Goal: Task Accomplishment & Management: Manage account settings

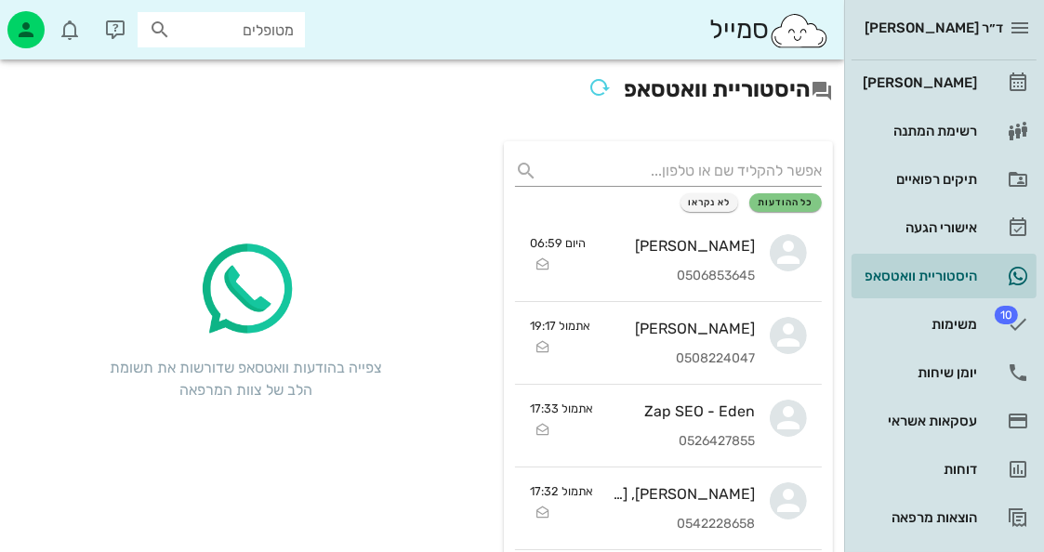
click at [251, 30] on input "מטופלים" at bounding box center [234, 30] width 119 height 24
drag, startPoint x: 0, startPoint y: 0, endPoint x: 251, endPoint y: 29, distance: 252.7
click at [251, 29] on input "text" at bounding box center [234, 30] width 119 height 24
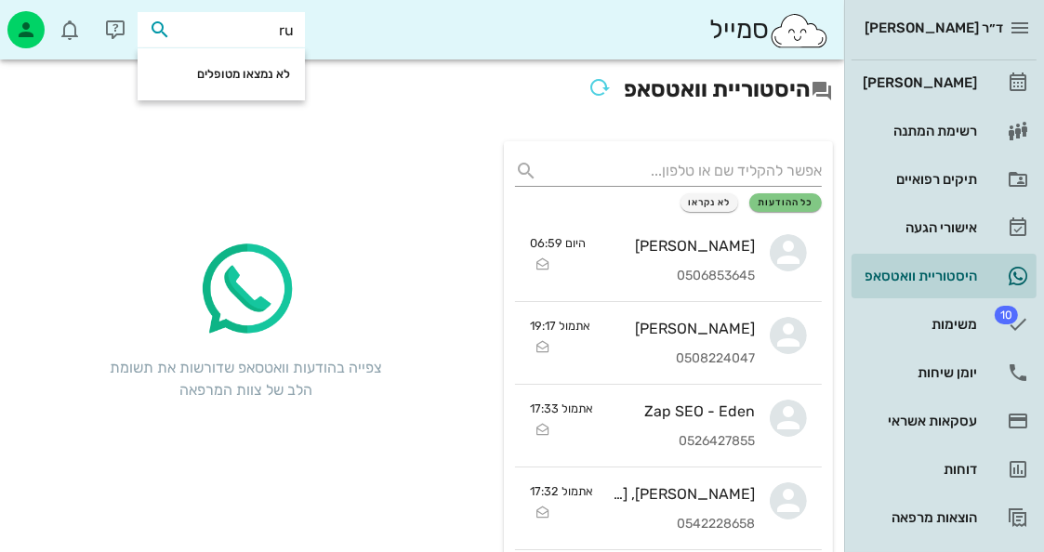
type input "r"
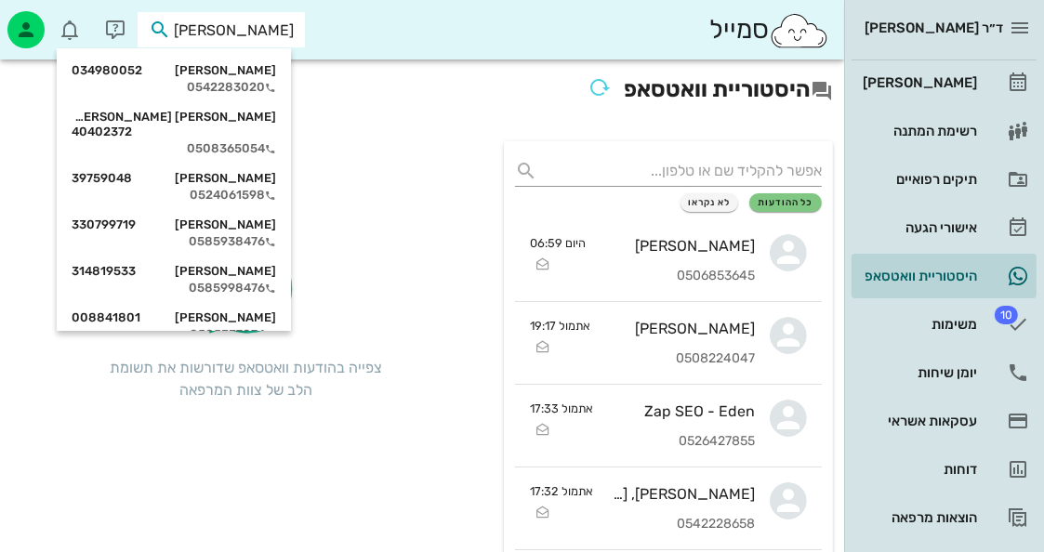
type input "[PERSON_NAME]"
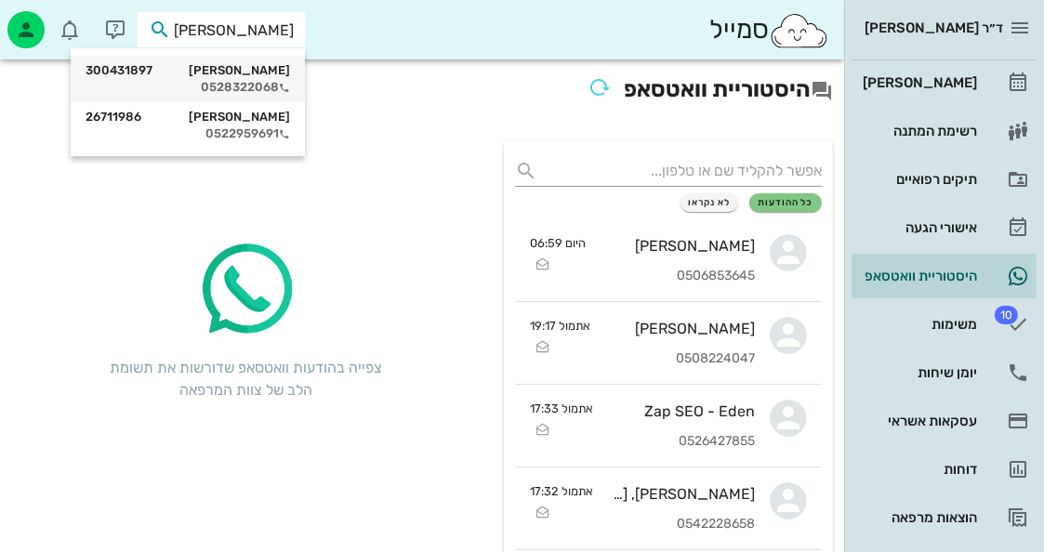
click at [264, 60] on div "[PERSON_NAME] 300431897 0528322068" at bounding box center [188, 79] width 205 height 46
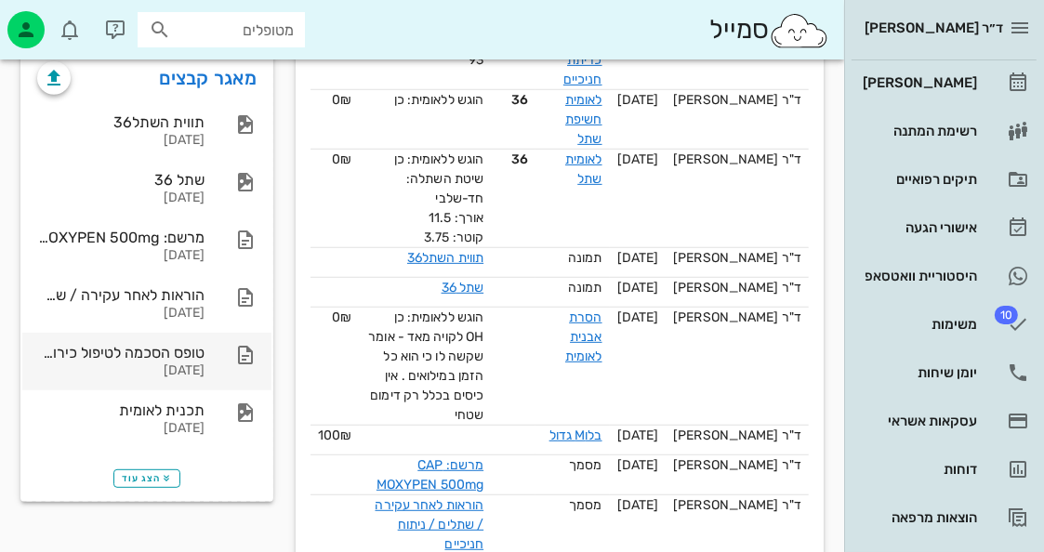
scroll to position [372, 0]
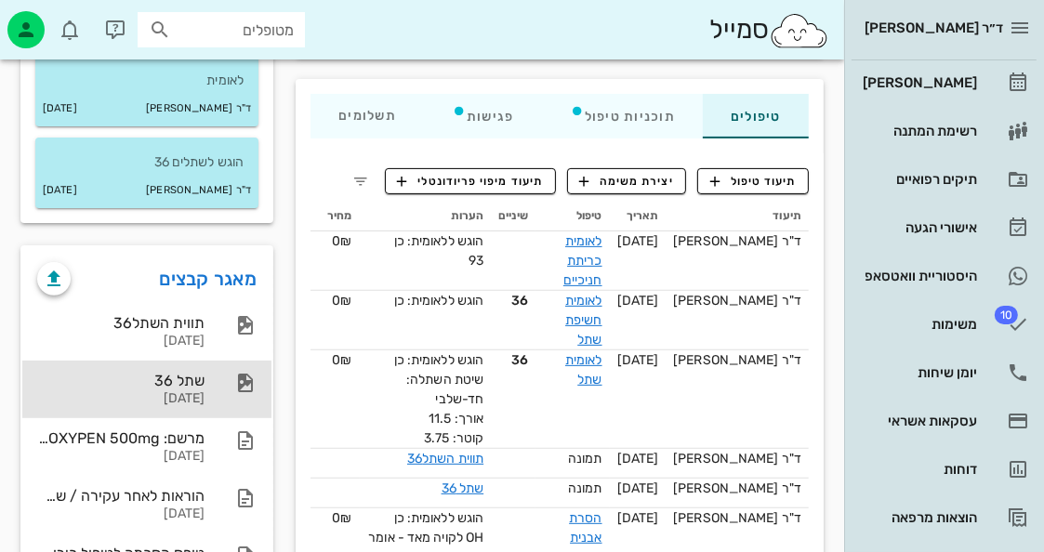
click at [203, 361] on div "שתל 36 [DATE]" at bounding box center [120, 390] width 167 height 58
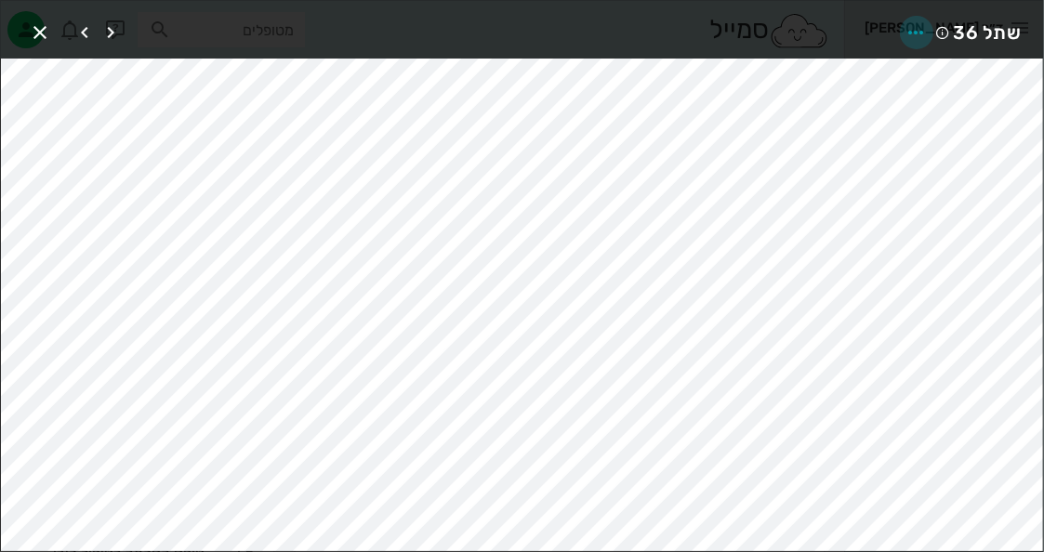
click at [919, 21] on icon "button" at bounding box center [917, 32] width 22 height 22
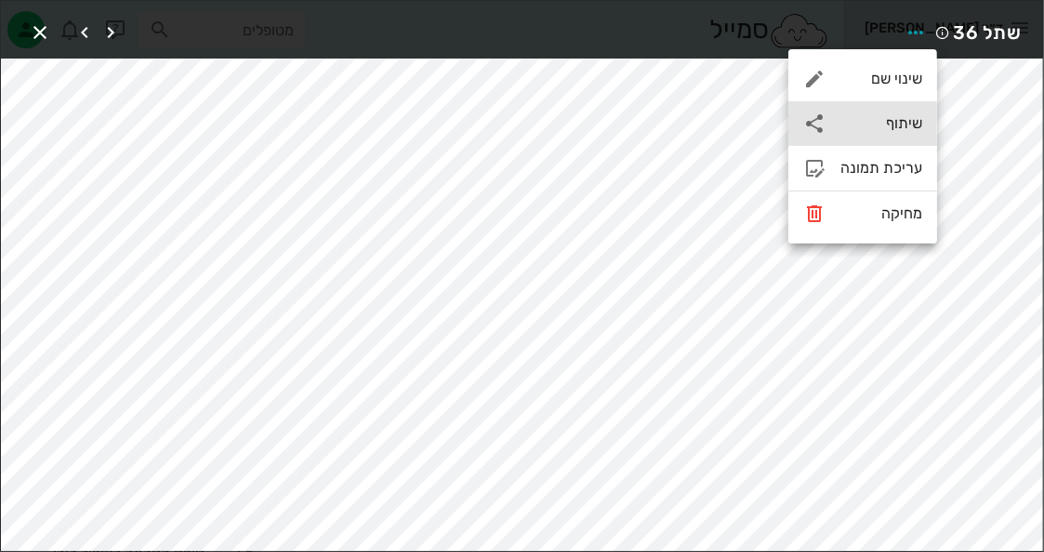
click at [896, 116] on div "שיתוף" at bounding box center [882, 123] width 82 height 18
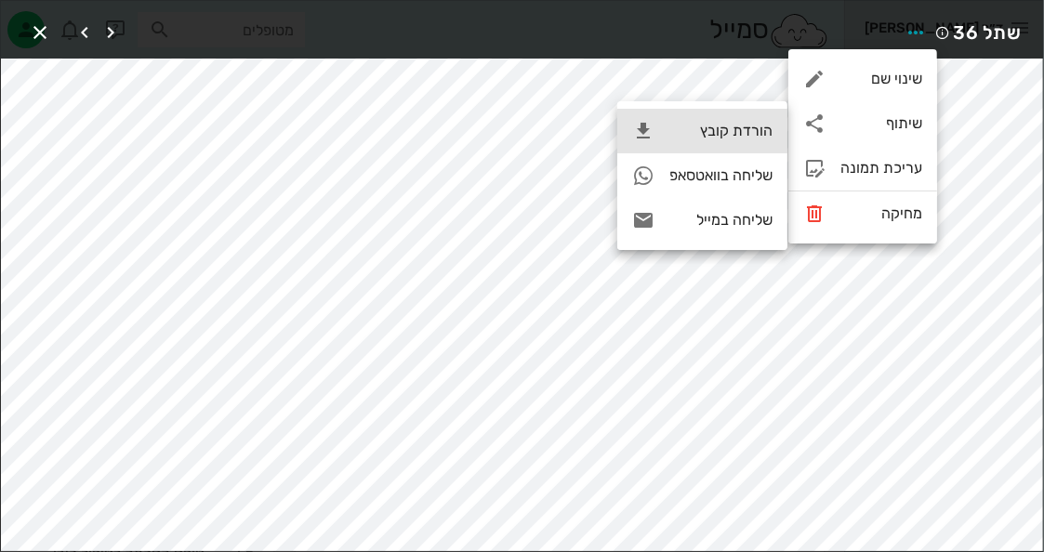
click at [761, 142] on div "הורדת קובץ" at bounding box center [702, 131] width 170 height 45
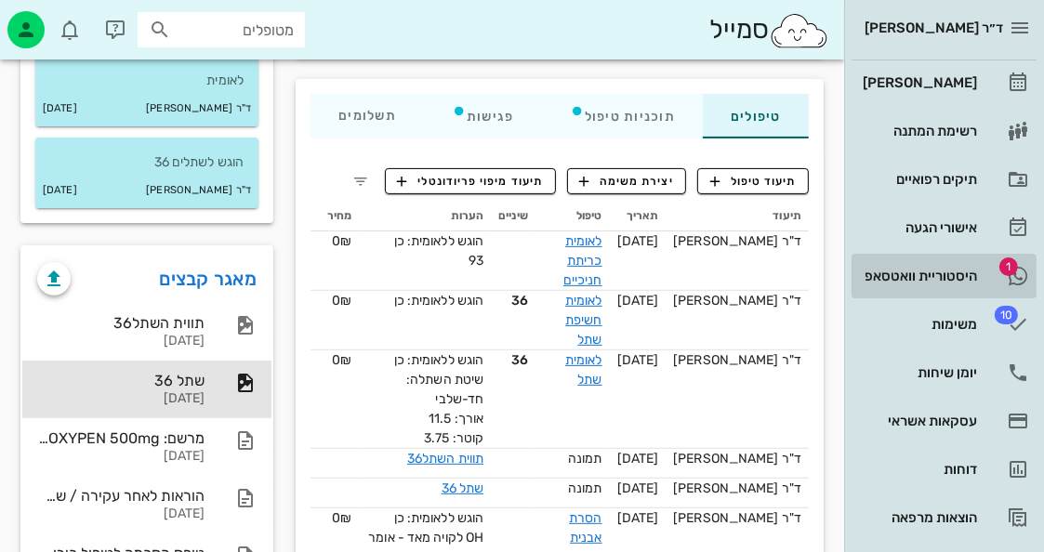
click at [971, 270] on div "היסטוריית וואטסאפ" at bounding box center [918, 276] width 118 height 15
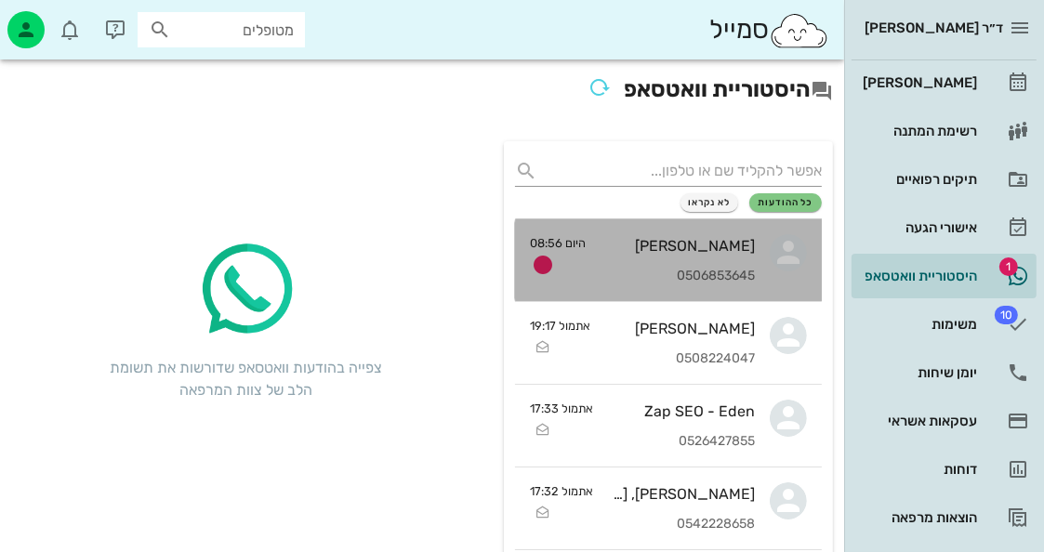
click at [640, 272] on div "0506853645" at bounding box center [678, 277] width 154 height 16
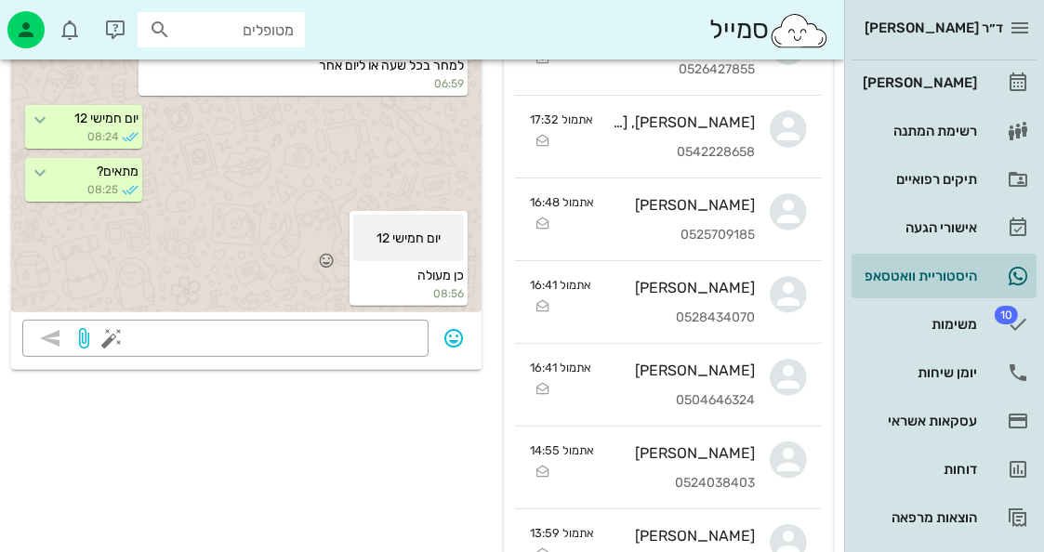
scroll to position [725, 0]
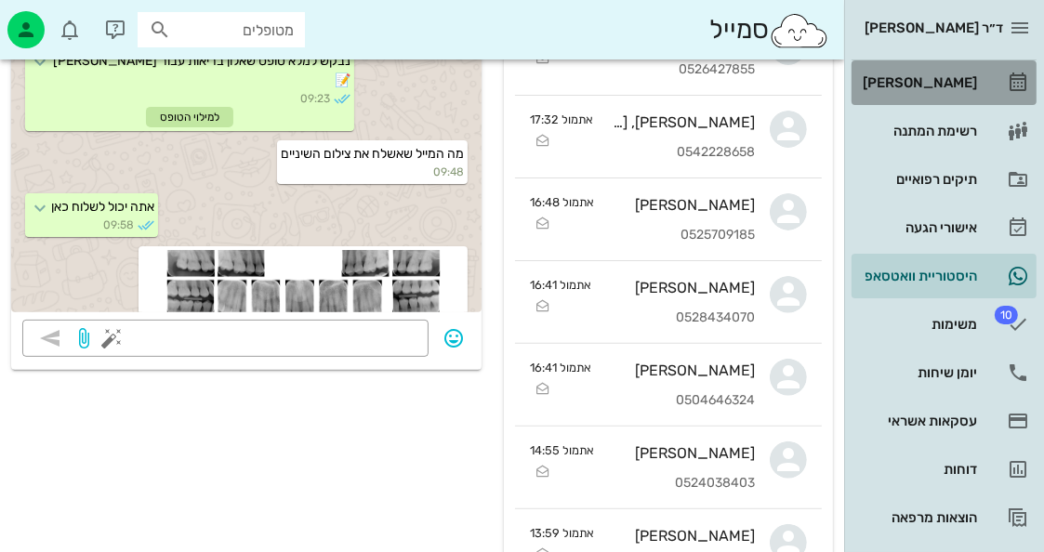
click at [971, 73] on div "[PERSON_NAME]" at bounding box center [918, 83] width 118 height 30
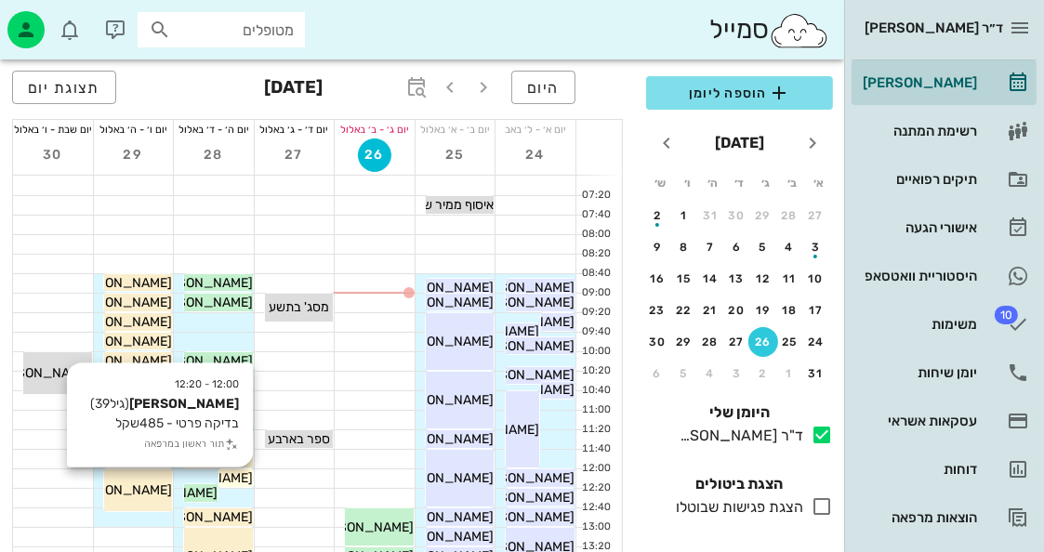
click at [236, 480] on span "[PERSON_NAME]" at bounding box center [201, 479] width 104 height 16
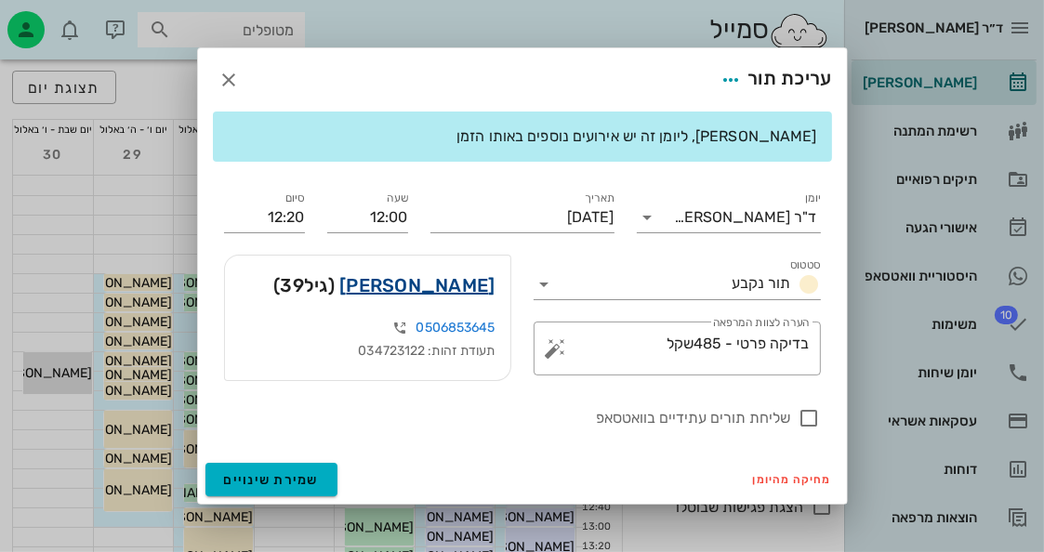
click at [466, 288] on link "[PERSON_NAME]" at bounding box center [416, 286] width 155 height 30
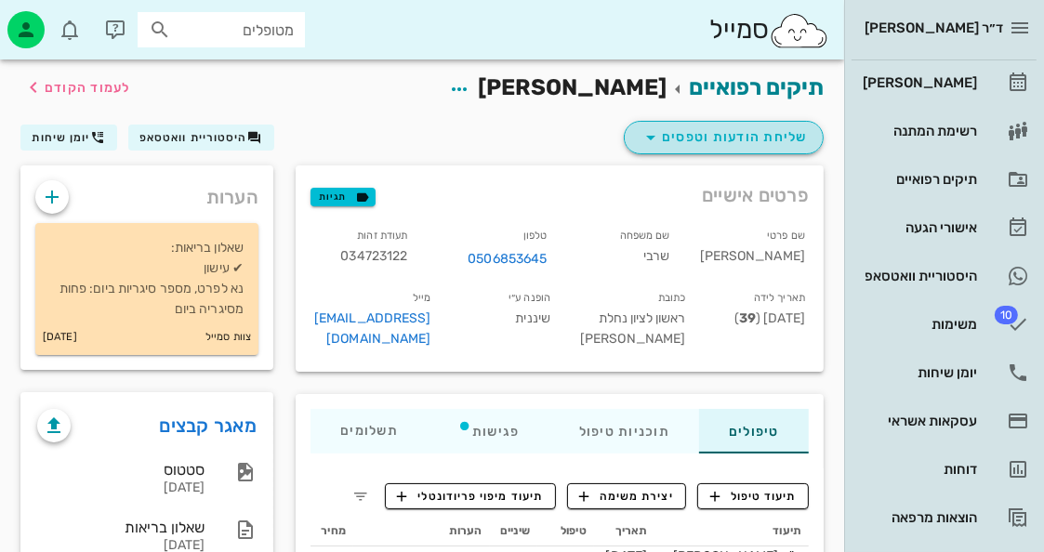
click at [639, 127] on button "שליחת הודעות וטפסים" at bounding box center [724, 137] width 200 height 33
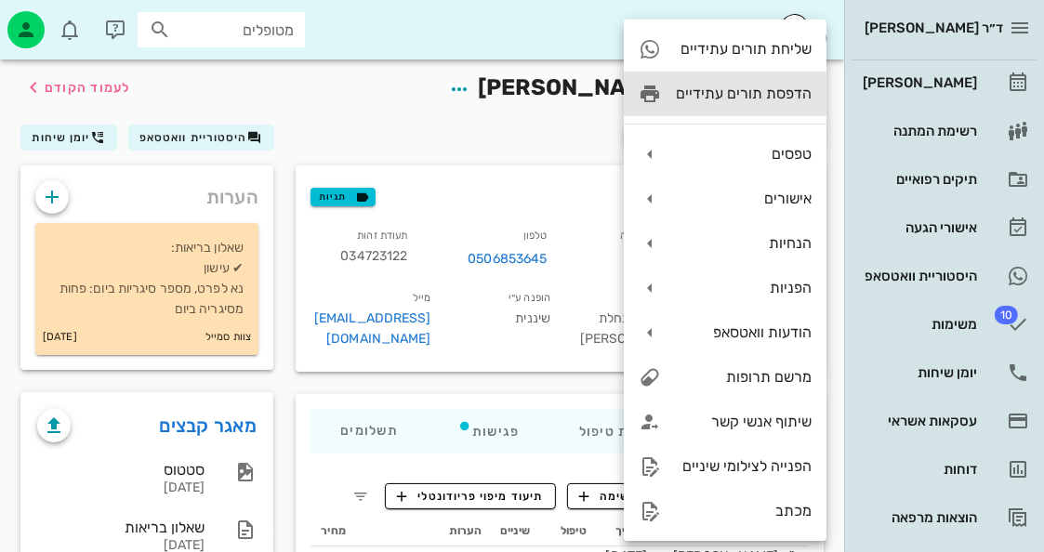
click at [673, 100] on div "הדפסת תורים עתידיים" at bounding box center [725, 94] width 203 height 45
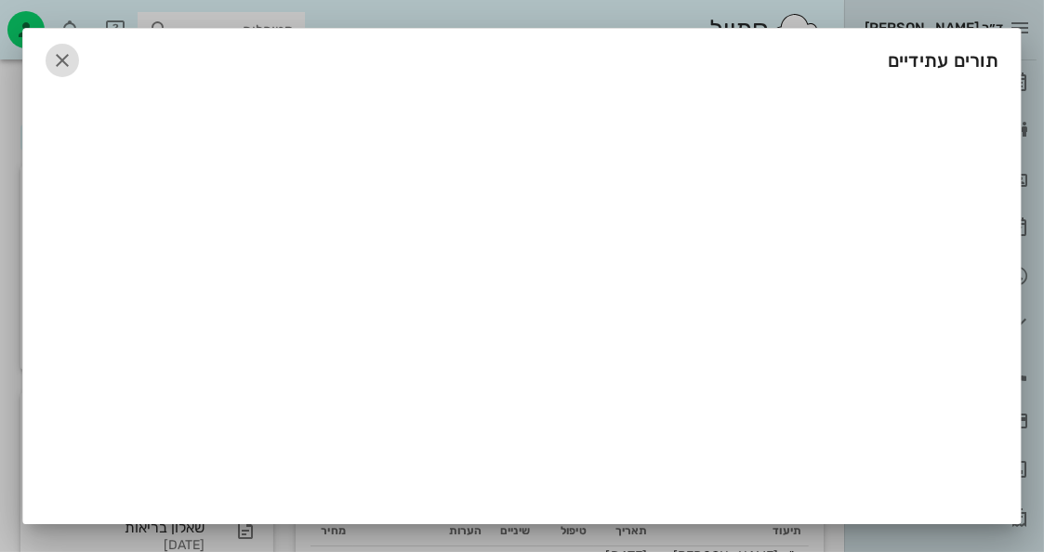
click at [67, 60] on icon "button" at bounding box center [62, 60] width 22 height 22
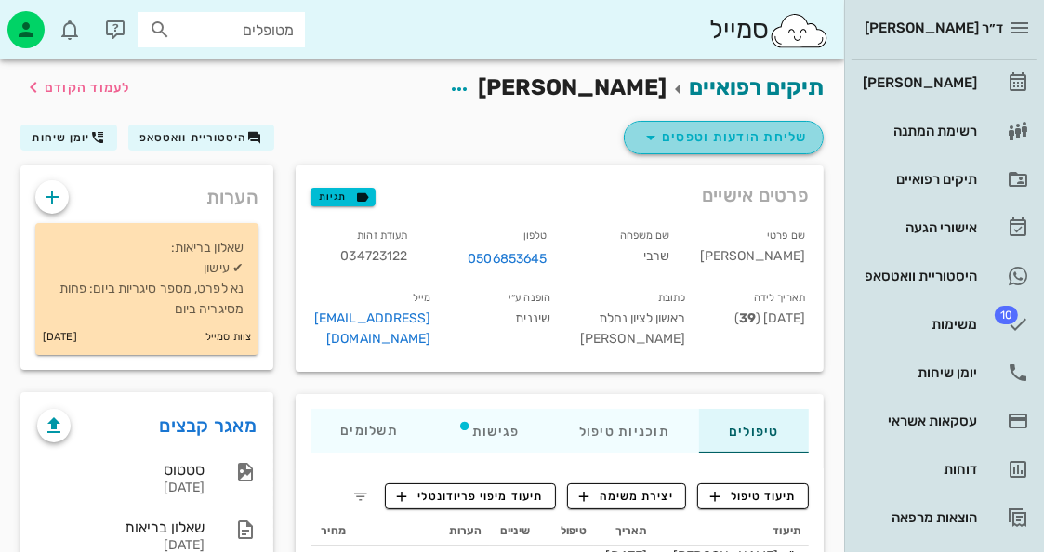
click at [705, 143] on span "שליחת הודעות וטפסים" at bounding box center [724, 137] width 168 height 22
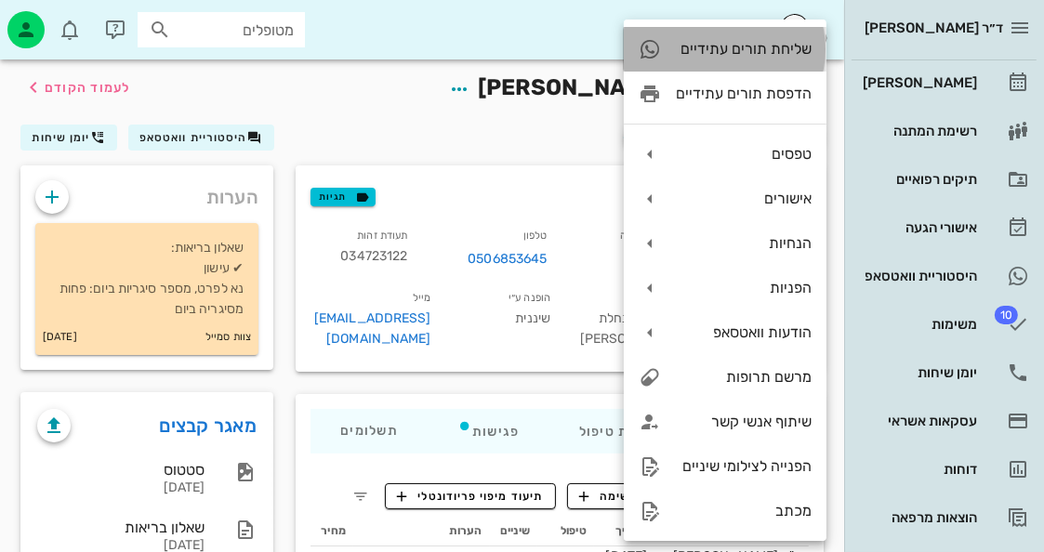
click at [741, 57] on div "שליחת תורים עתידיים" at bounding box center [744, 49] width 136 height 18
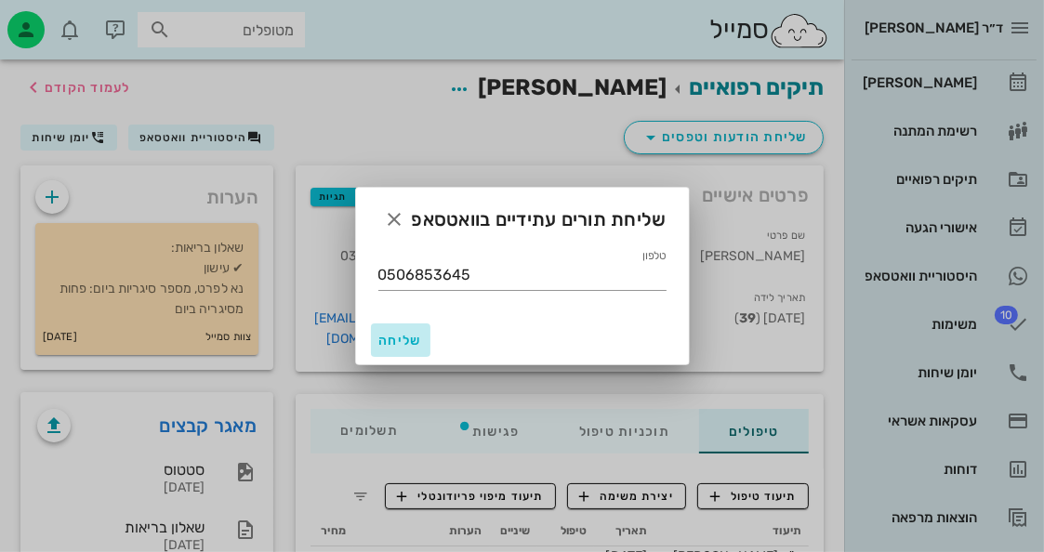
click at [400, 339] on span "שליחה" at bounding box center [400, 341] width 45 height 16
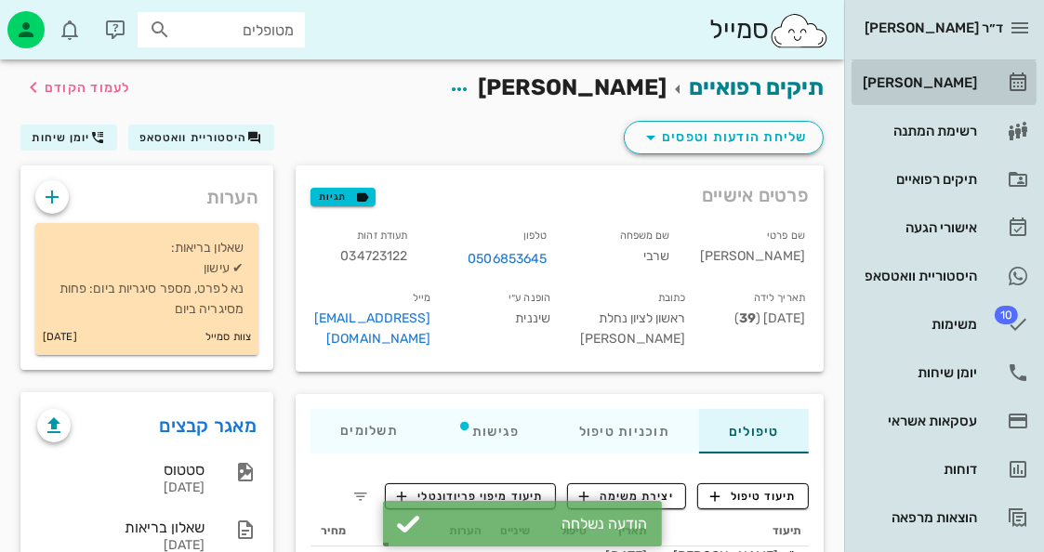
click at [977, 75] on link "[PERSON_NAME]" at bounding box center [944, 82] width 185 height 45
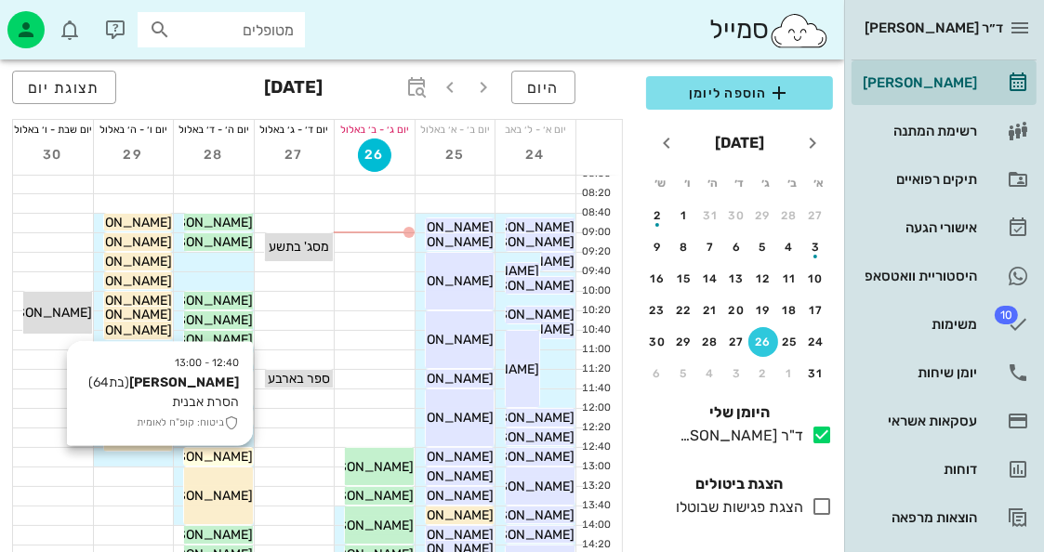
scroll to position [93, 0]
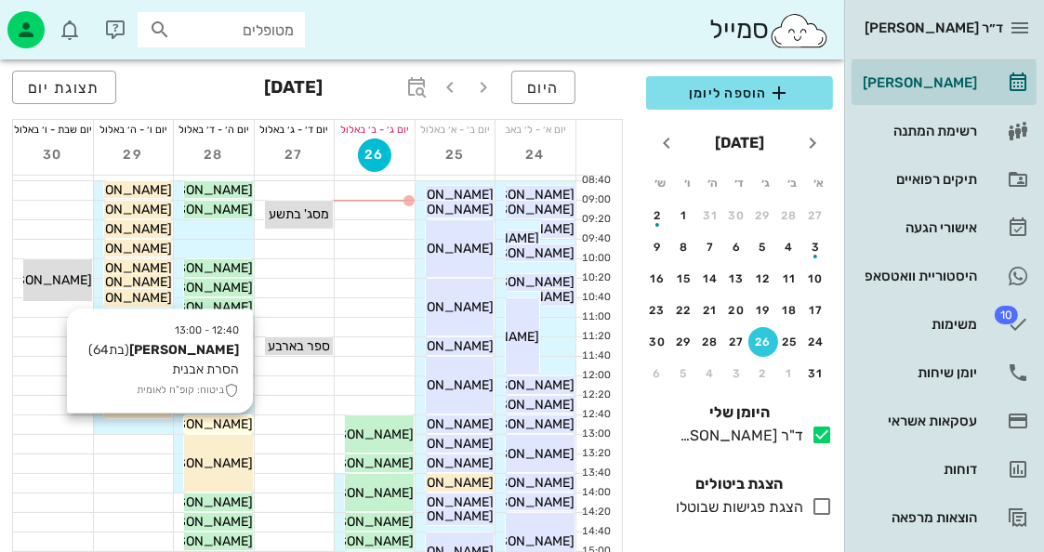
click at [226, 425] on span "[PERSON_NAME]" at bounding box center [201, 425] width 104 height 16
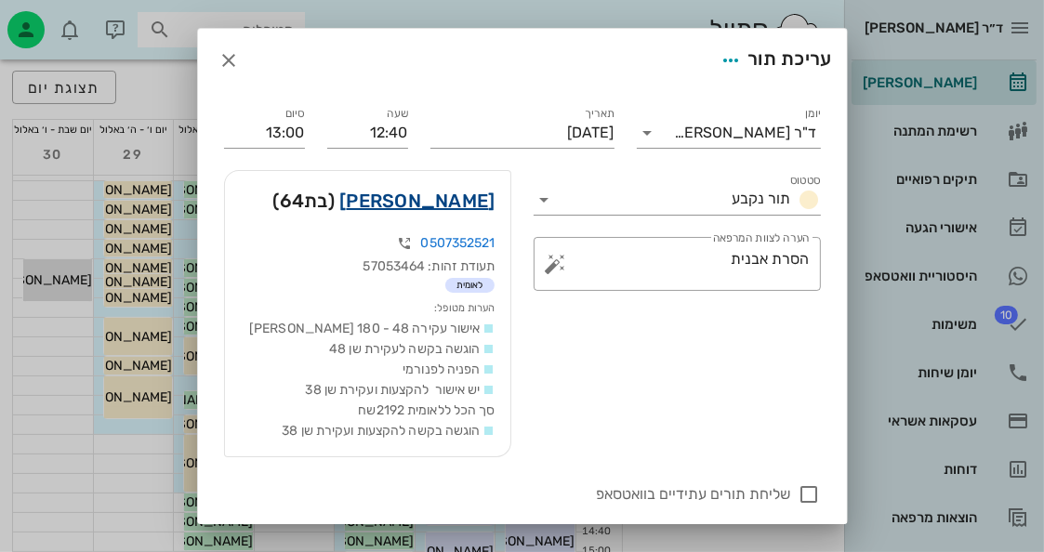
click at [458, 205] on link "[PERSON_NAME]" at bounding box center [416, 201] width 155 height 30
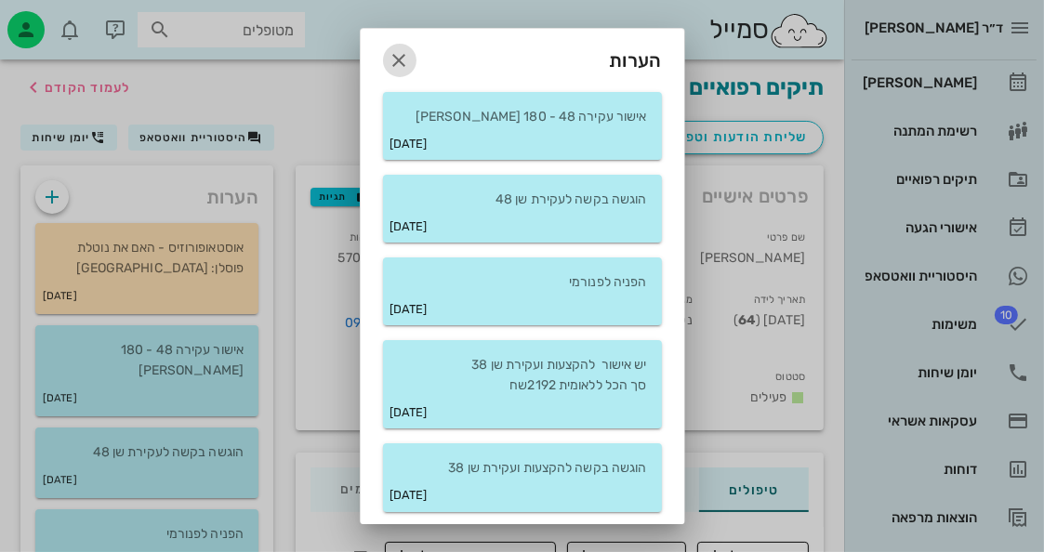
click at [405, 67] on icon "button" at bounding box center [400, 60] width 22 height 22
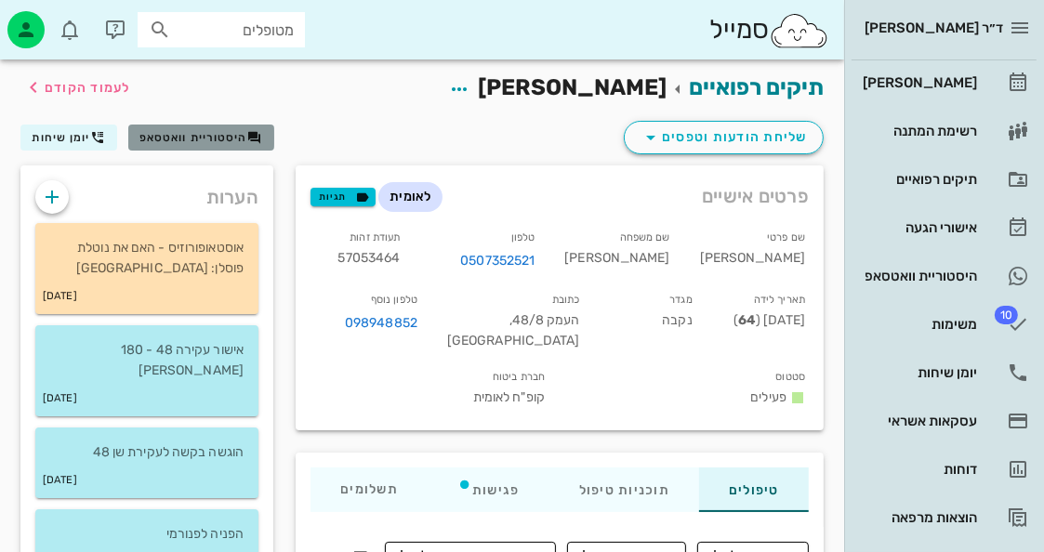
click at [224, 142] on span "היסטוריית וואטסאפ" at bounding box center [193, 137] width 108 height 13
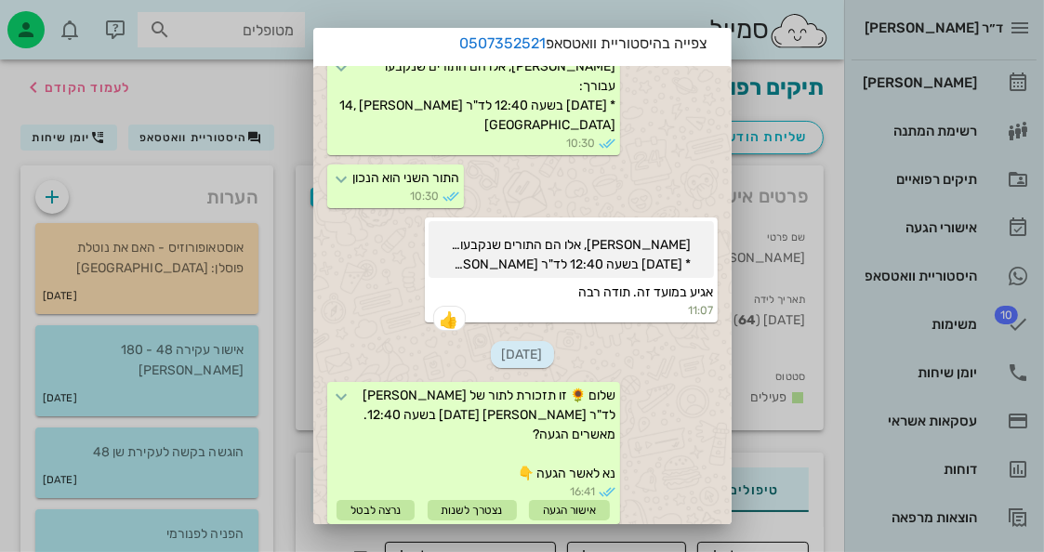
scroll to position [116, 0]
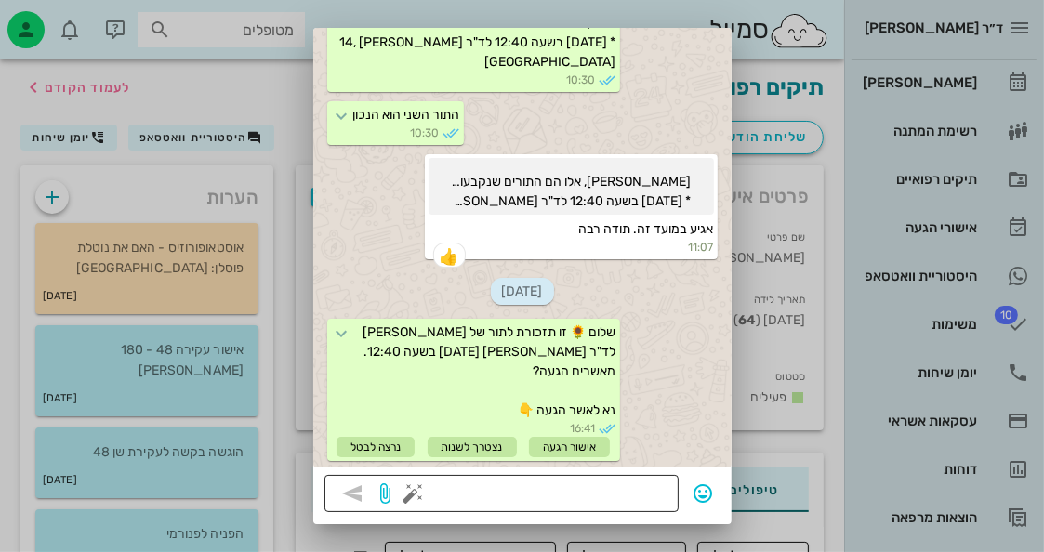
click at [425, 488] on button "button" at bounding box center [414, 494] width 22 height 22
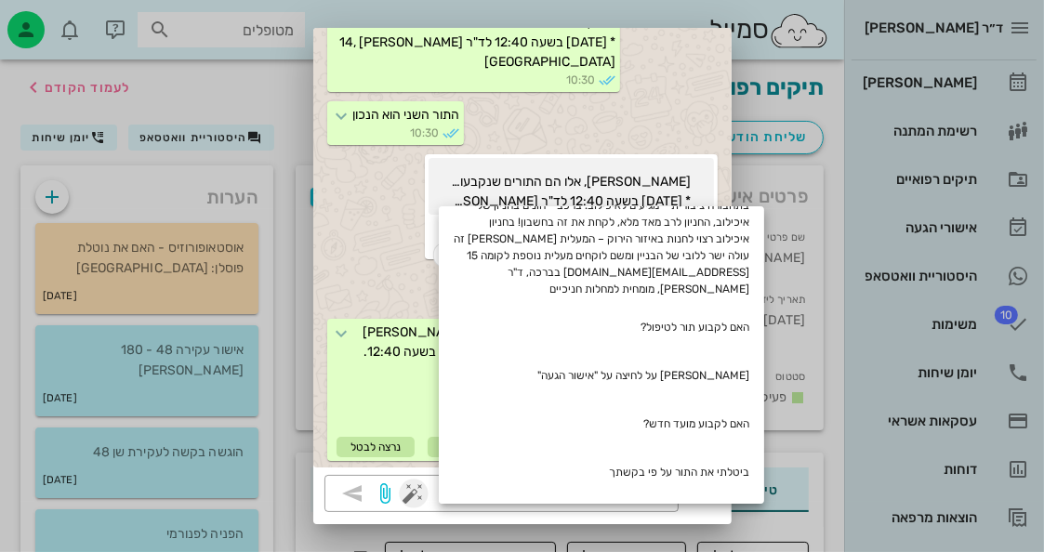
scroll to position [452, 0]
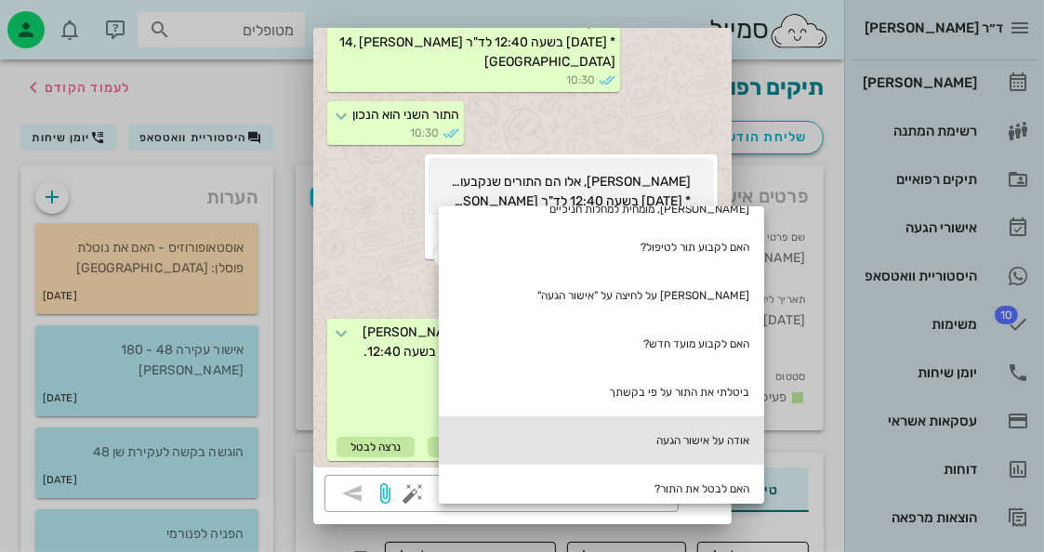
click at [692, 417] on div "אודה על אישור הגעה" at bounding box center [601, 441] width 325 height 48
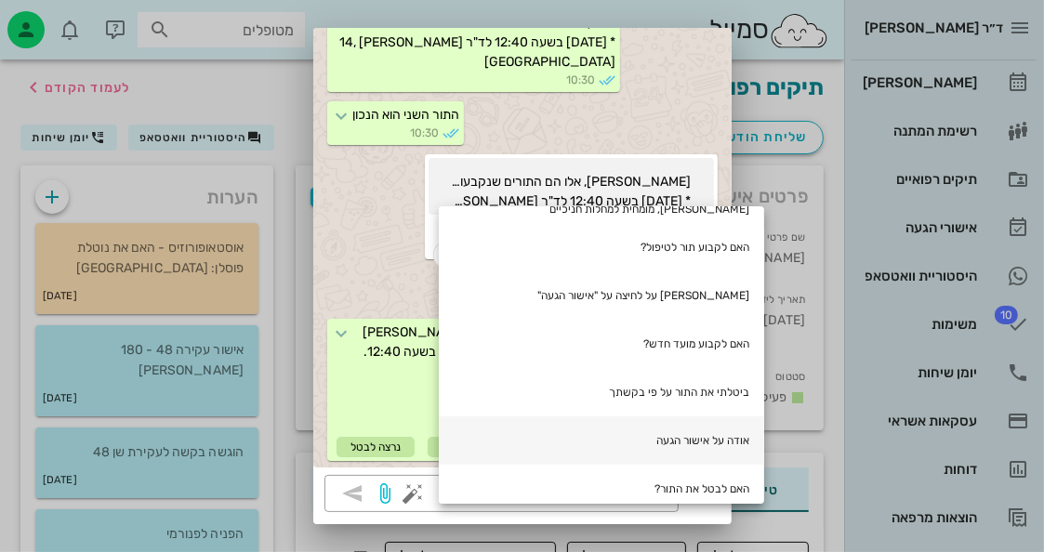
type textarea "אודה על אישור הגעה"
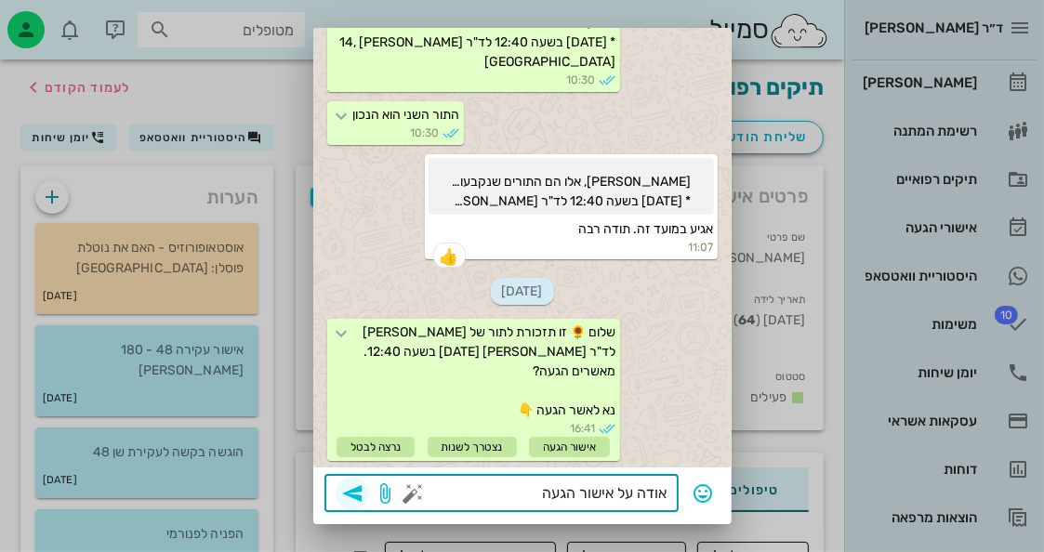
click at [364, 494] on icon "button" at bounding box center [352, 494] width 22 height 22
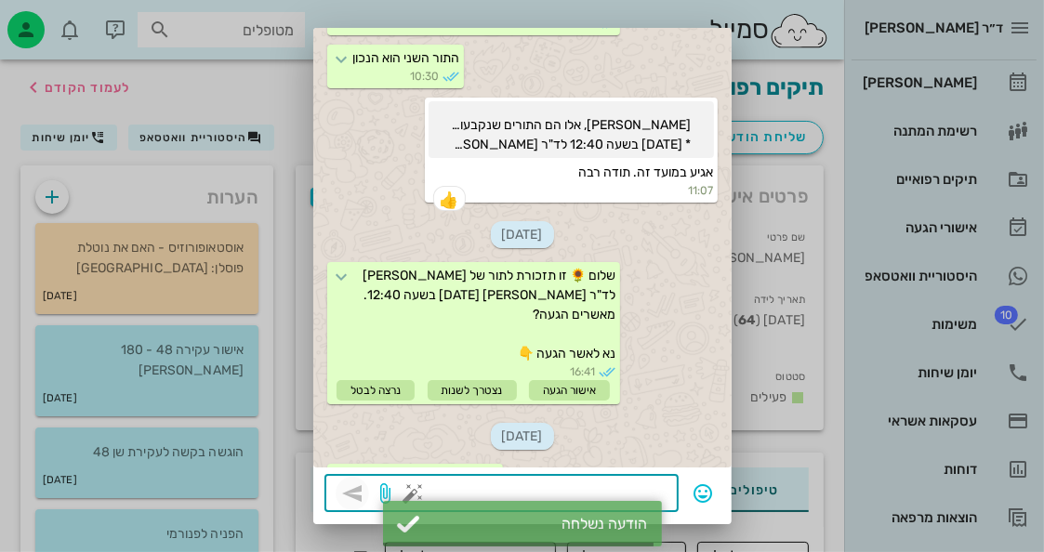
scroll to position [1421, 0]
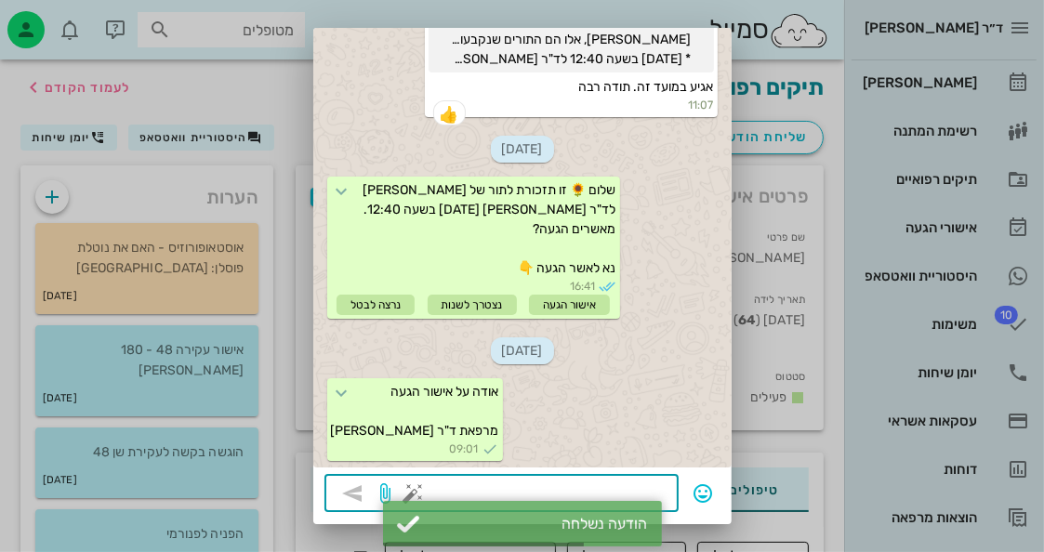
click at [998, 79] on div at bounding box center [522, 276] width 1044 height 552
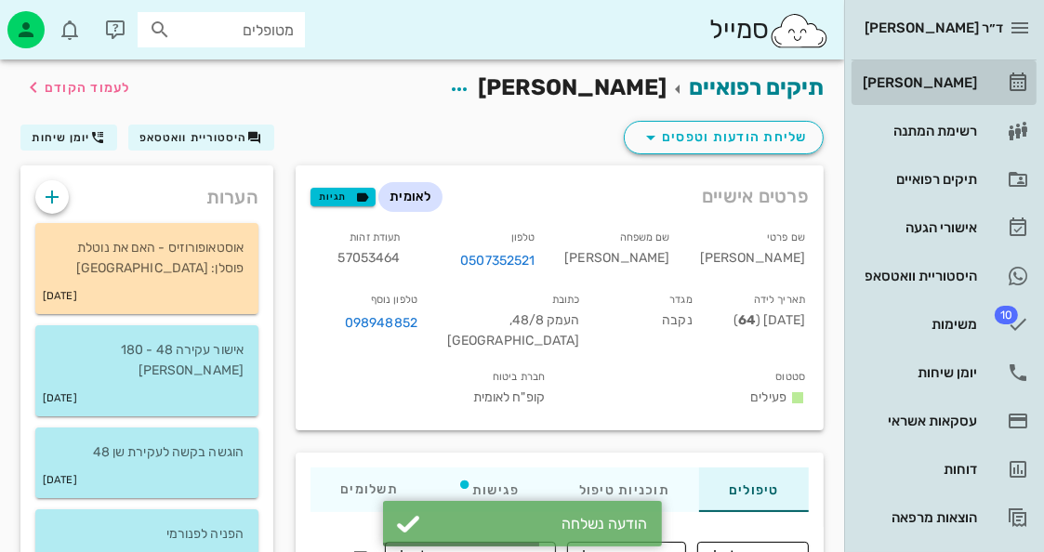
click at [994, 80] on link "[PERSON_NAME]" at bounding box center [944, 82] width 185 height 45
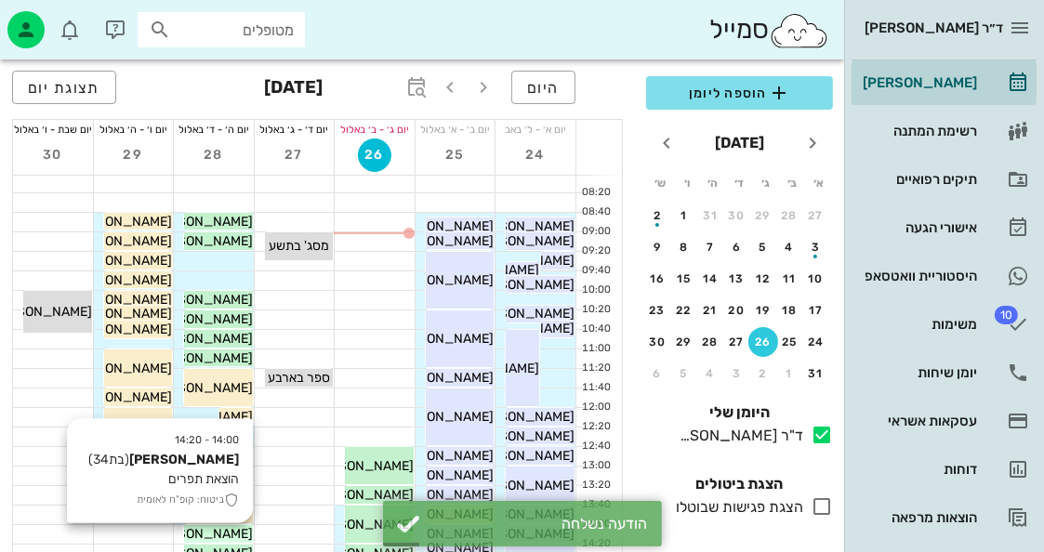
scroll to position [93, 0]
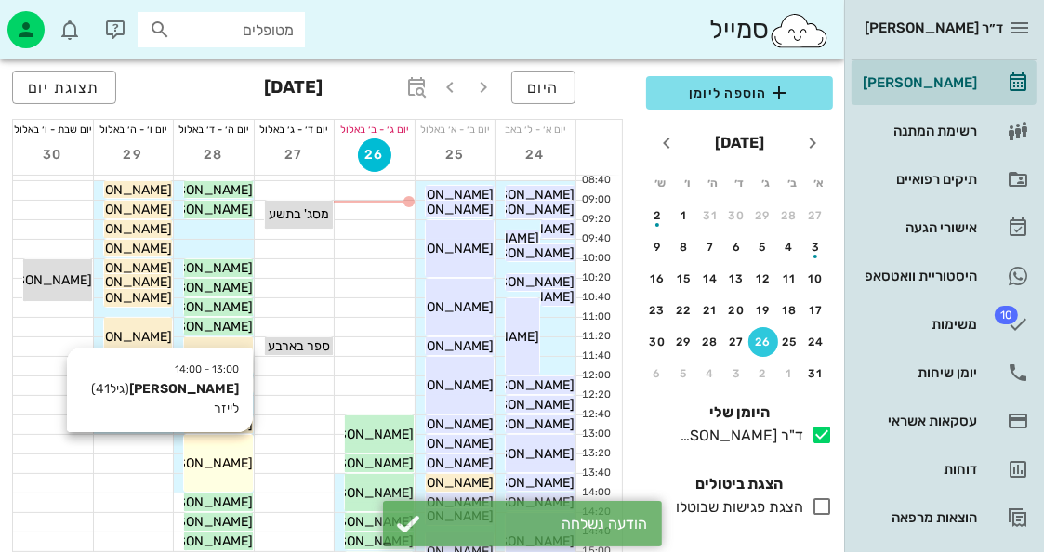
click at [229, 471] on div "[PERSON_NAME]" at bounding box center [218, 464] width 69 height 20
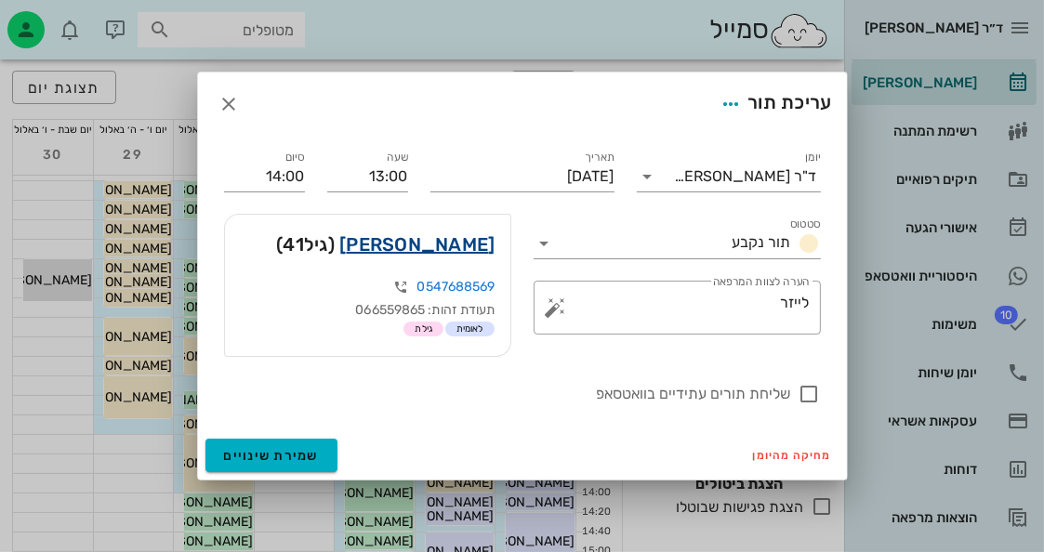
click at [484, 243] on link "[PERSON_NAME]" at bounding box center [416, 245] width 155 height 30
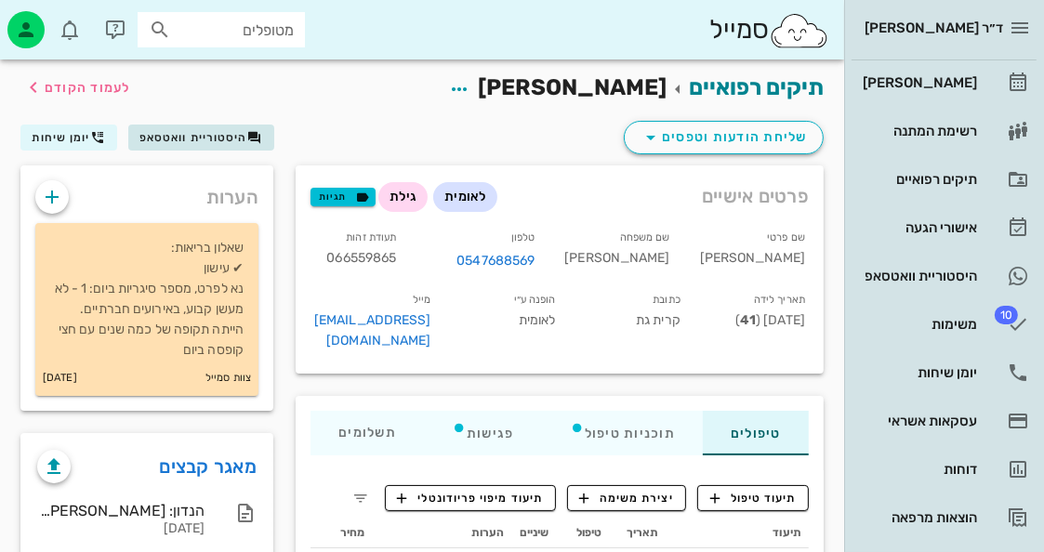
click at [190, 149] on div "שליחת הודעות וטפסים היסטוריית וואטסאפ יומן שיחות" at bounding box center [422, 141] width 826 height 48
click at [198, 142] on span "היסטוריית וואטסאפ" at bounding box center [200, 137] width 123 height 15
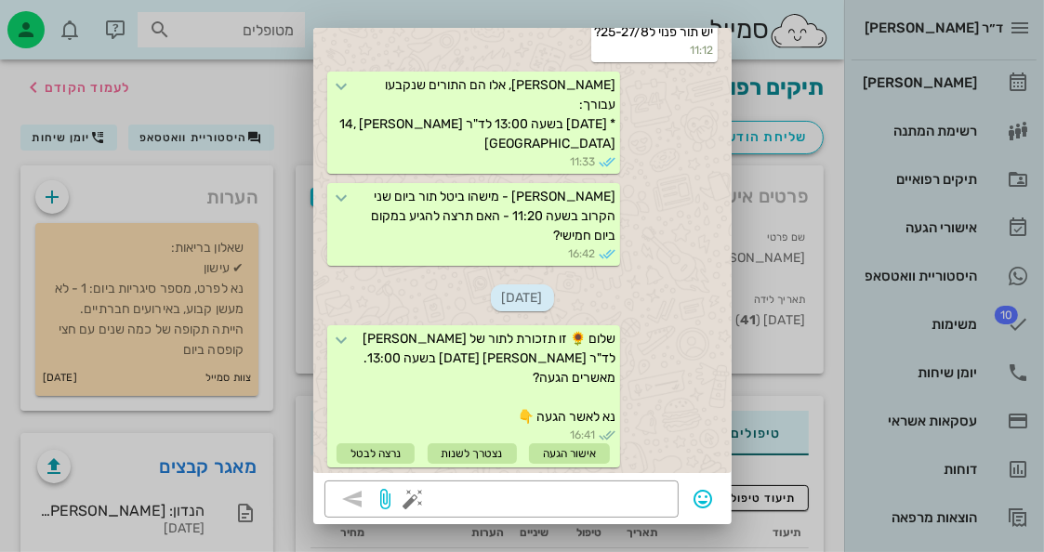
scroll to position [116, 0]
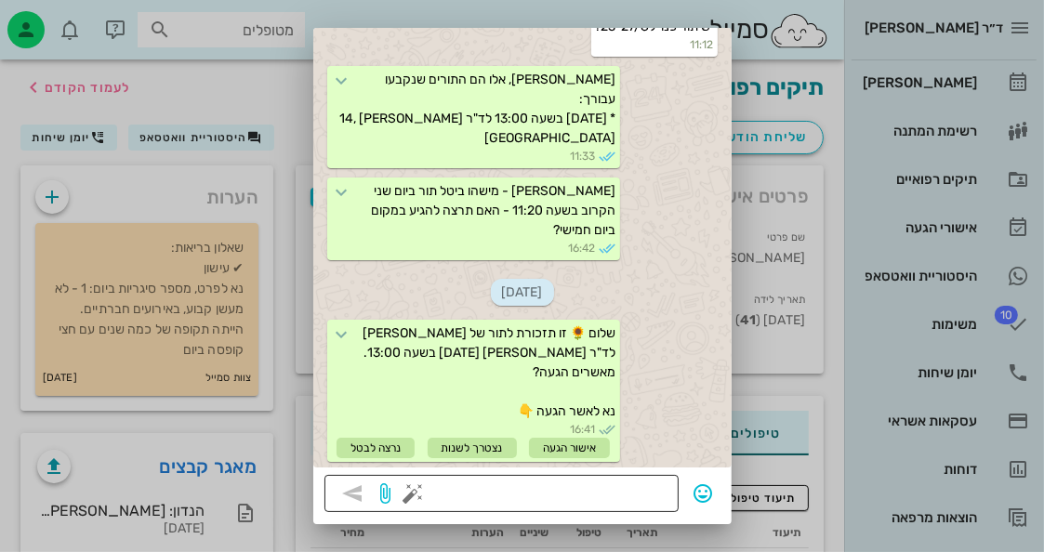
click at [425, 495] on button "button" at bounding box center [414, 494] width 22 height 22
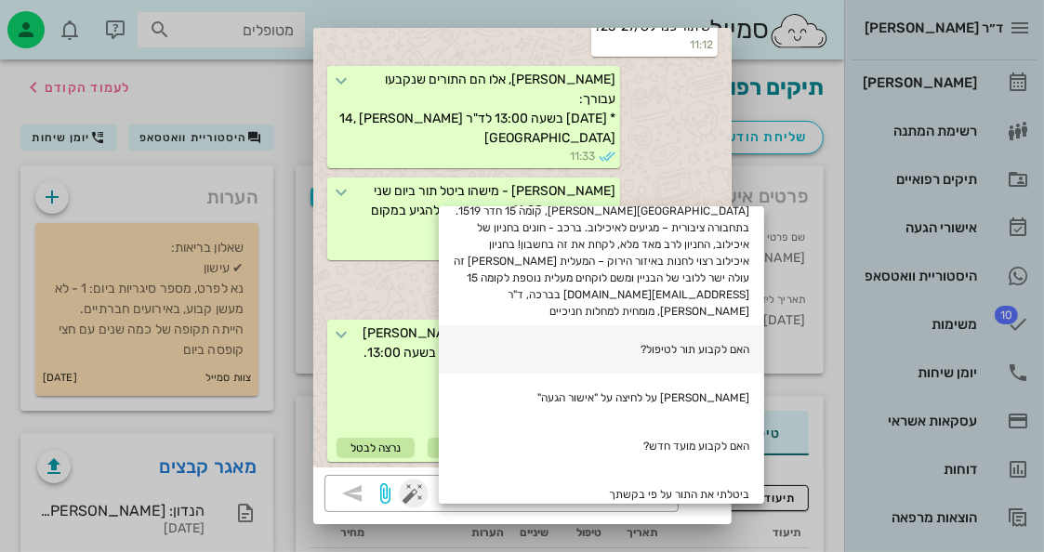
scroll to position [452, 0]
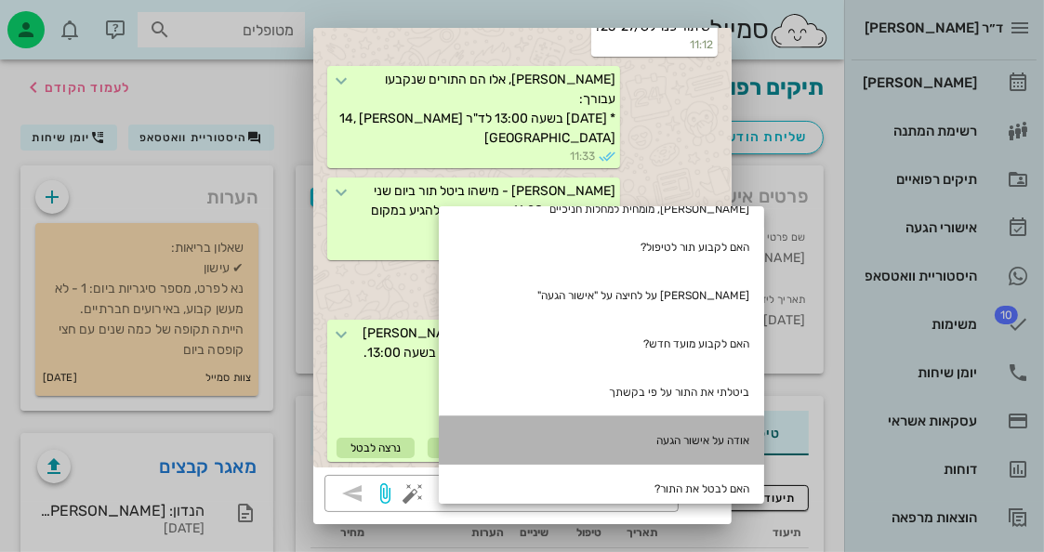
click at [739, 420] on div "אודה על אישור הגעה" at bounding box center [601, 441] width 325 height 48
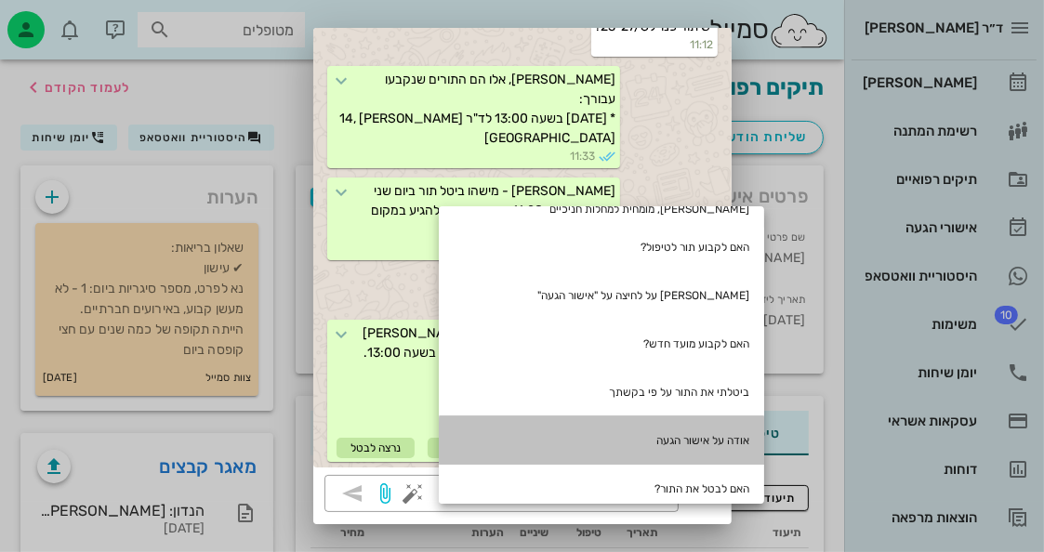
type textarea "אודה על אישור הגעה"
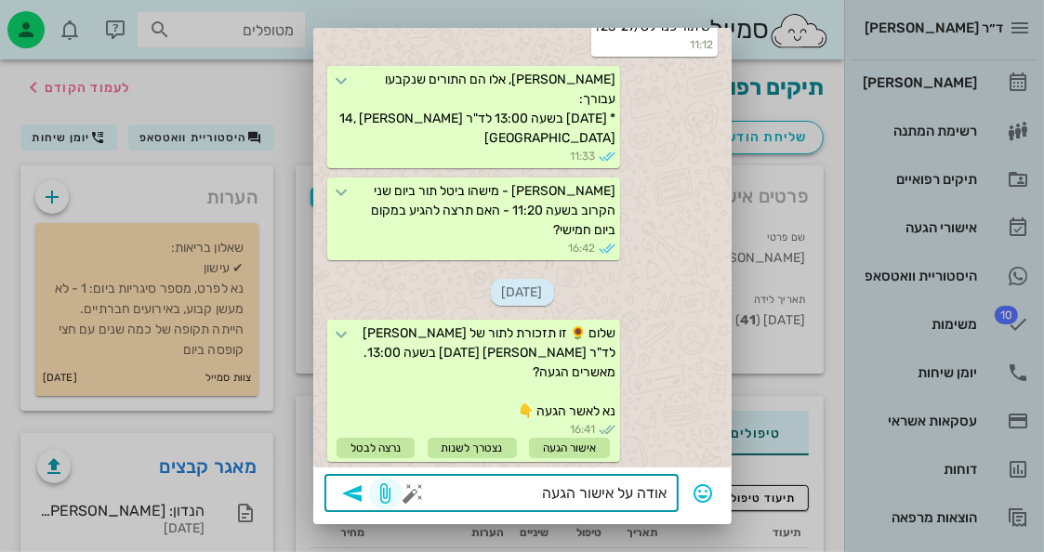
click at [383, 483] on span "button" at bounding box center [385, 494] width 33 height 22
click at [364, 494] on icon "button" at bounding box center [352, 494] width 22 height 22
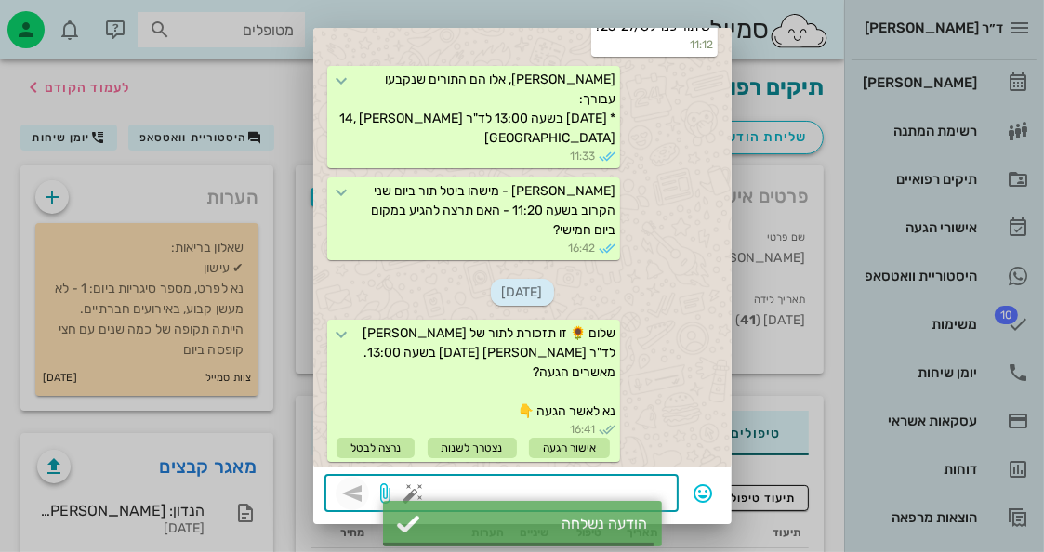
scroll to position [1520, 0]
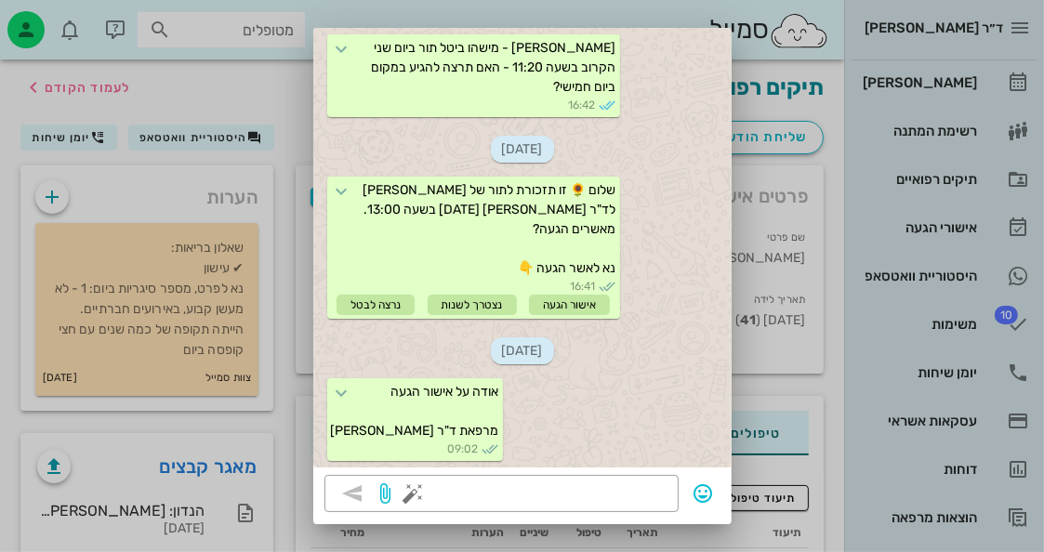
click at [201, 81] on div at bounding box center [522, 276] width 1044 height 552
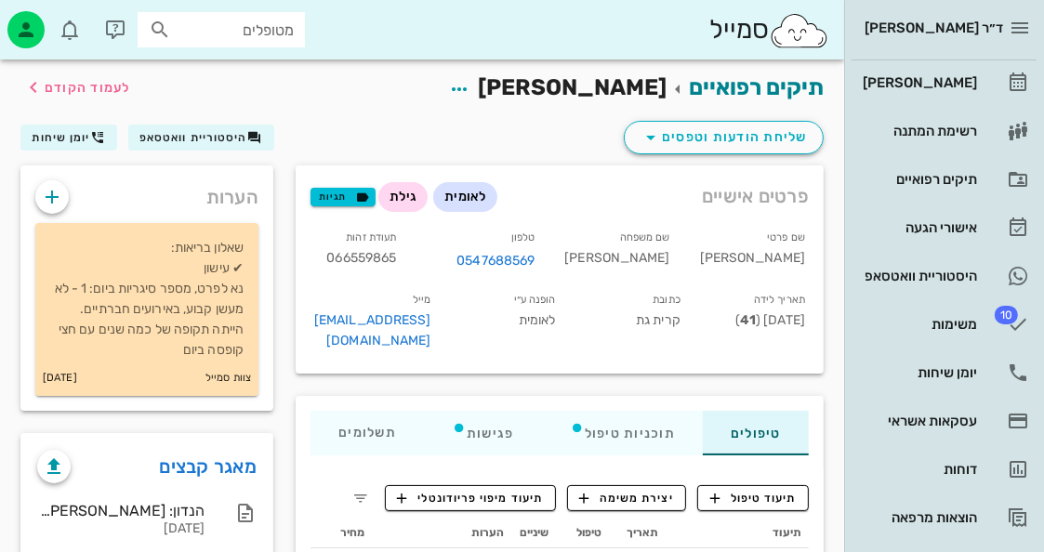
click at [289, 35] on input "מטופלים" at bounding box center [234, 30] width 119 height 24
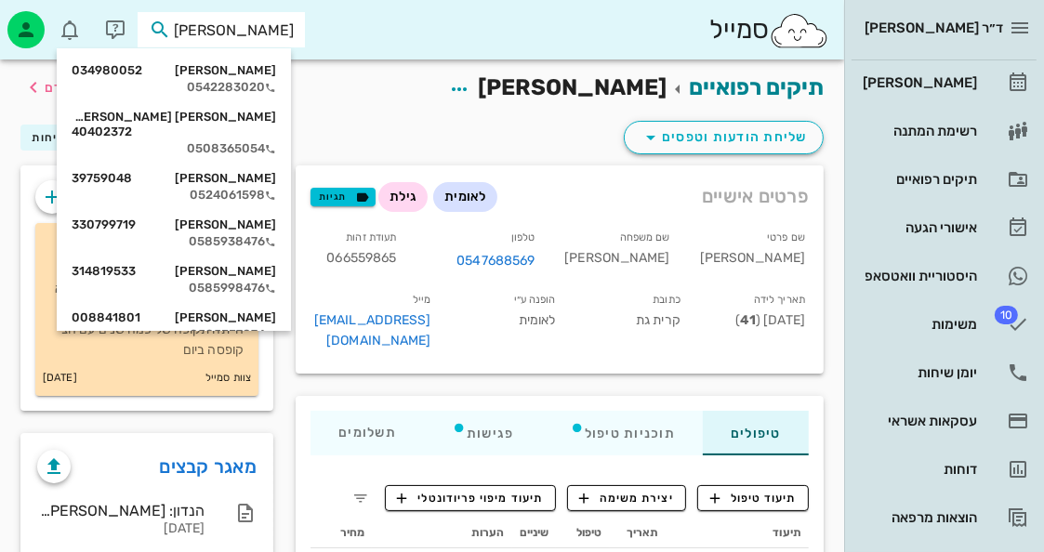
type input "[PERSON_NAME]"
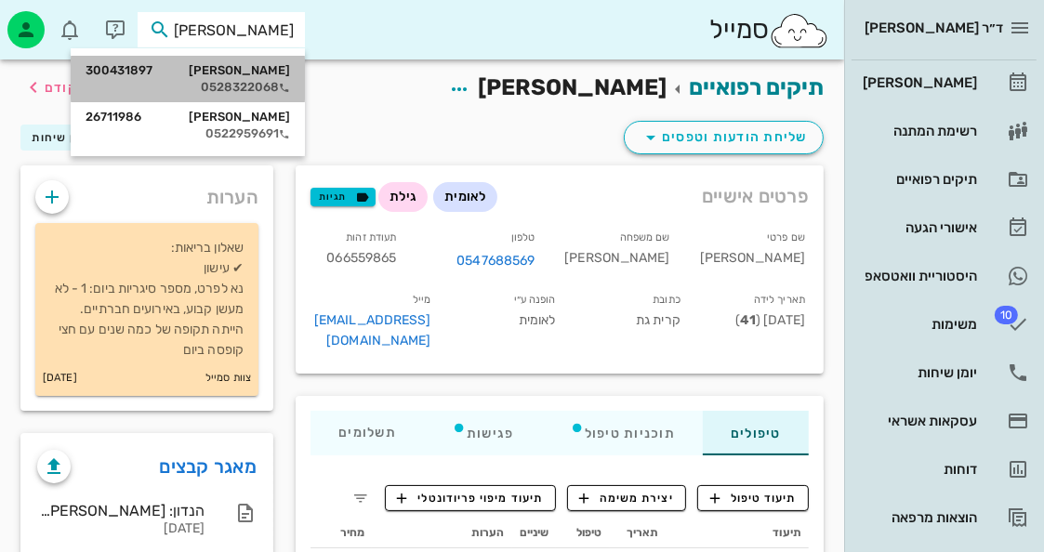
click at [260, 87] on div "0528322068" at bounding box center [188, 87] width 205 height 15
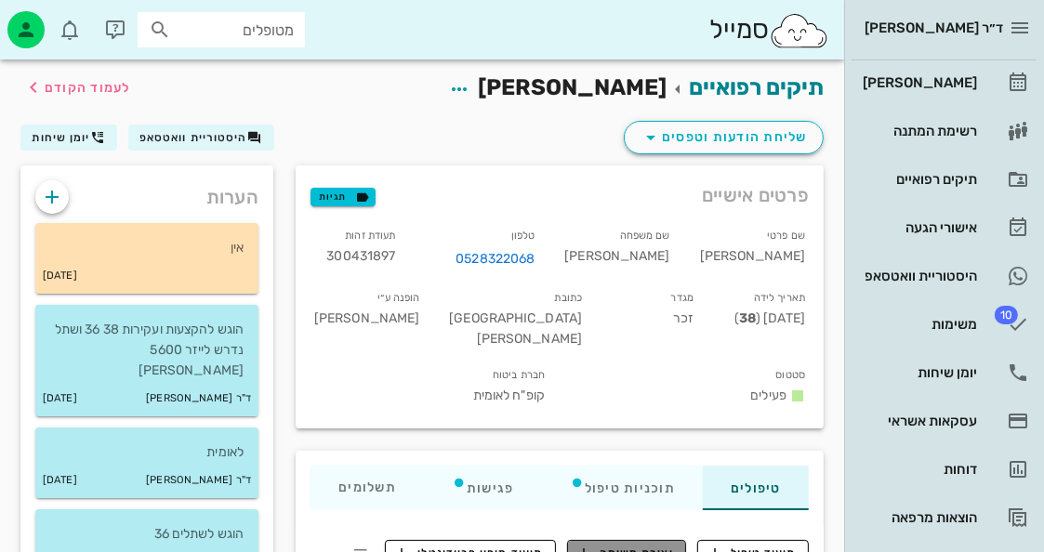
click at [649, 545] on span "יצירת משימה" at bounding box center [626, 553] width 95 height 17
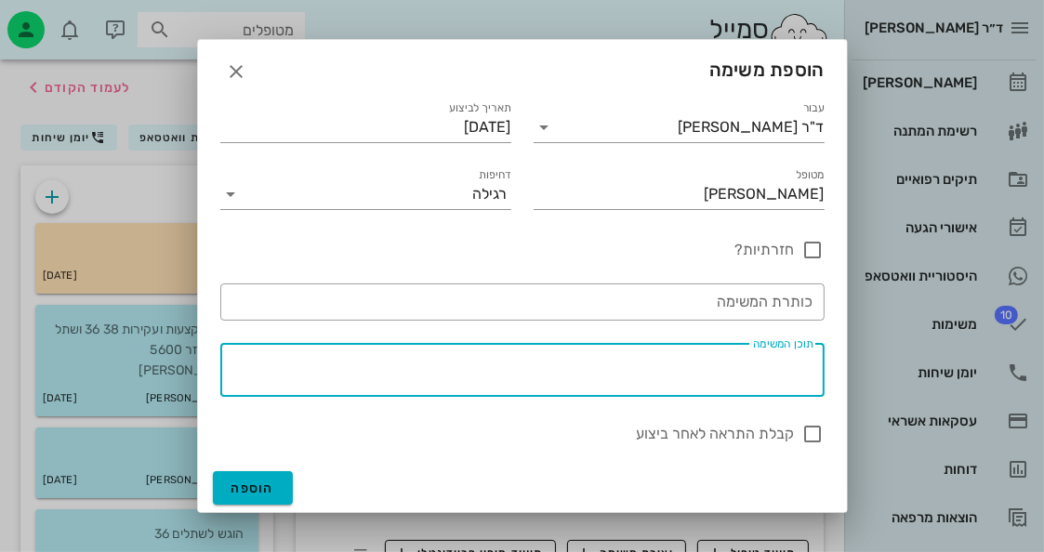
click at [742, 365] on textarea "תוכן המשימה" at bounding box center [519, 374] width 590 height 45
type textarea "שתל לא שולם הוגש עירעור"
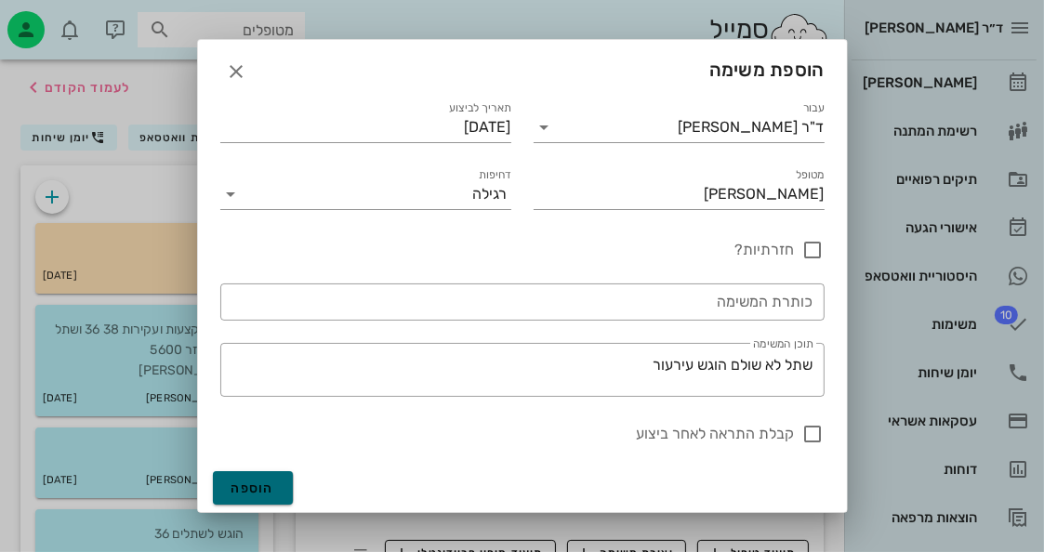
click at [254, 493] on span "הוספה" at bounding box center [254, 489] width 44 height 16
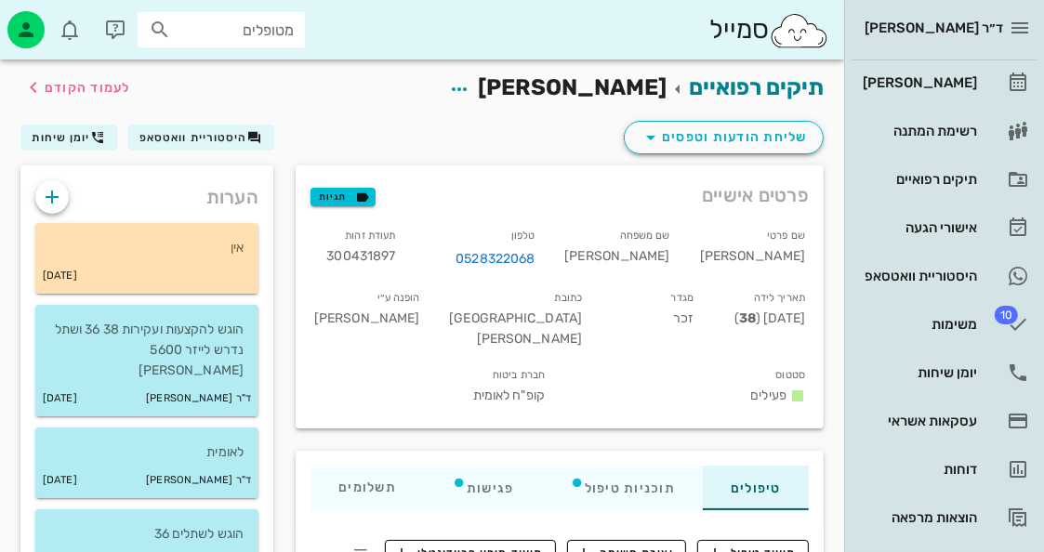
click at [284, 16] on div "מטופלים" at bounding box center [221, 29] width 167 height 35
type input "[PERSON_NAME]"
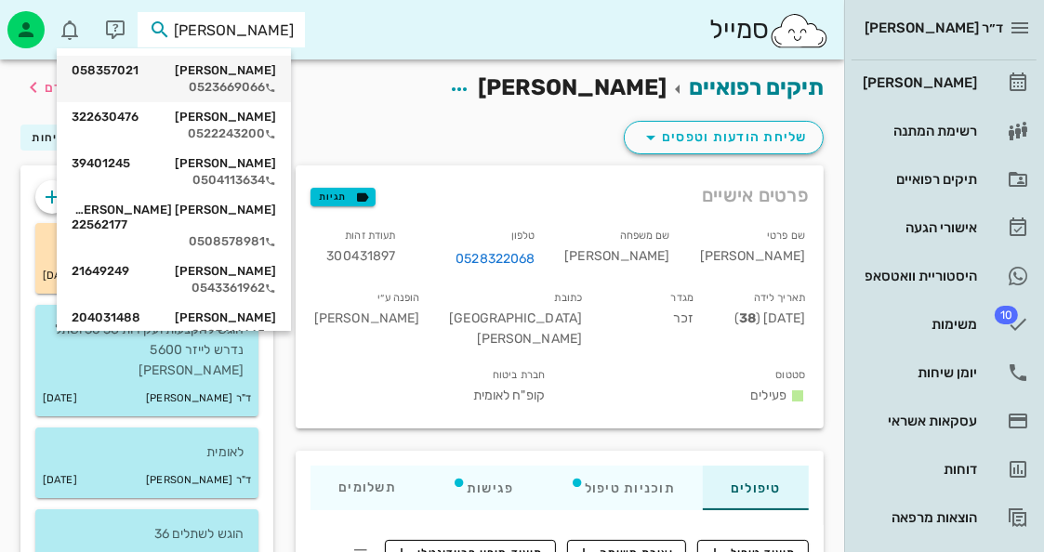
click at [250, 73] on div "[PERSON_NAME] 058357021" at bounding box center [174, 70] width 205 height 15
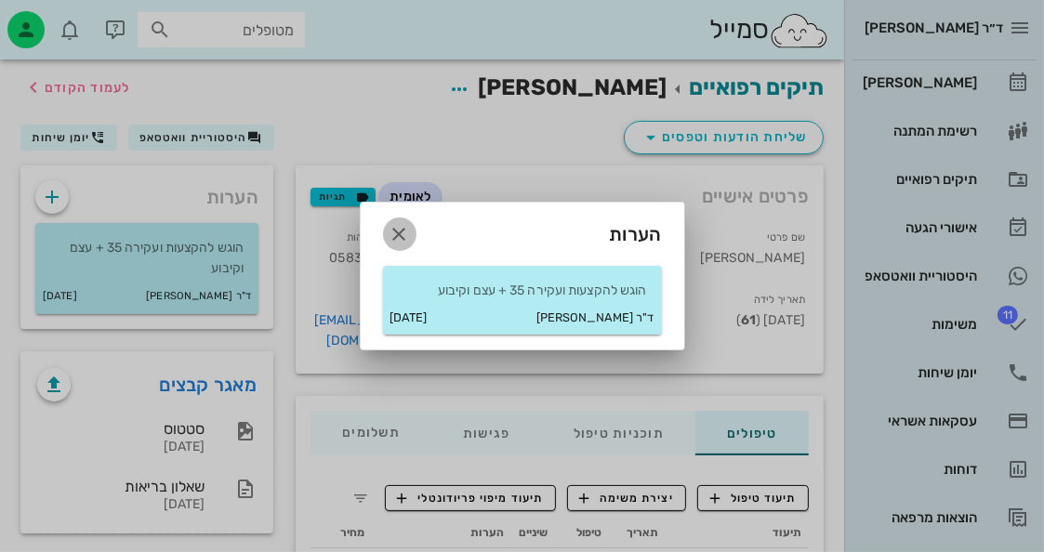
click at [403, 226] on icon "button" at bounding box center [400, 234] width 22 height 22
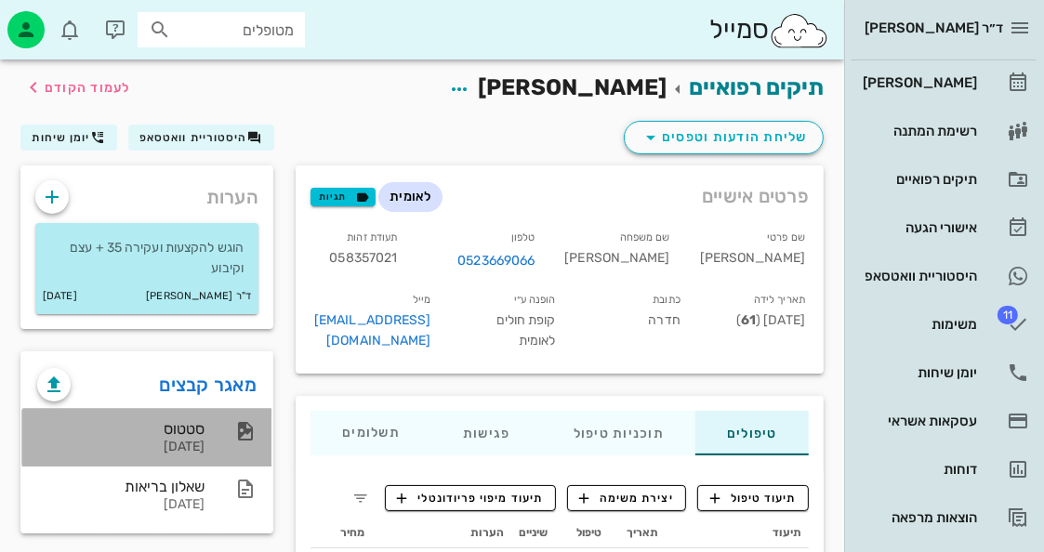
drag, startPoint x: 203, startPoint y: 467, endPoint x: 201, endPoint y: 447, distance: 19.6
click at [203, 455] on div "סטטוס [DATE]" at bounding box center [146, 438] width 249 height 58
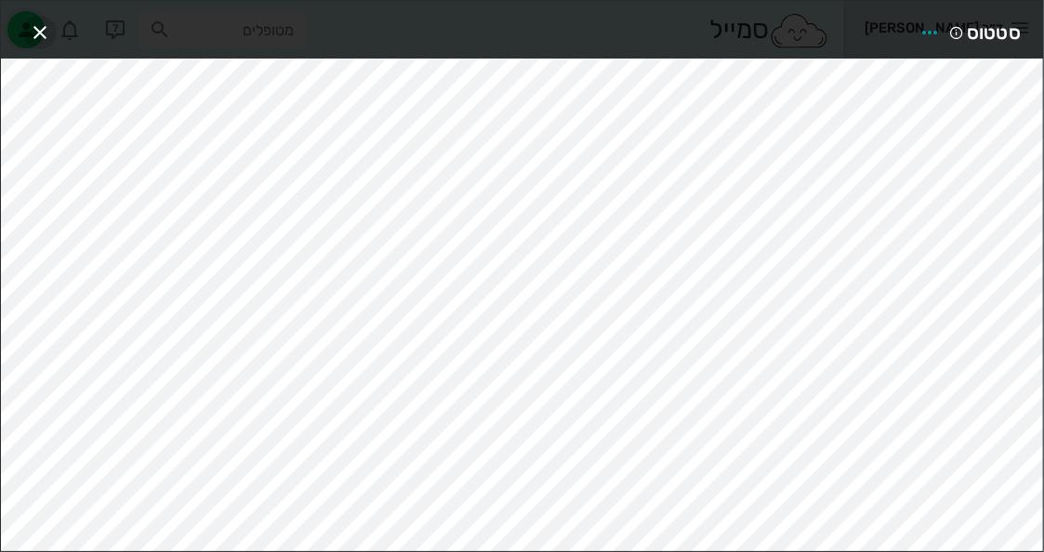
click at [46, 24] on icon "button" at bounding box center [40, 32] width 22 height 22
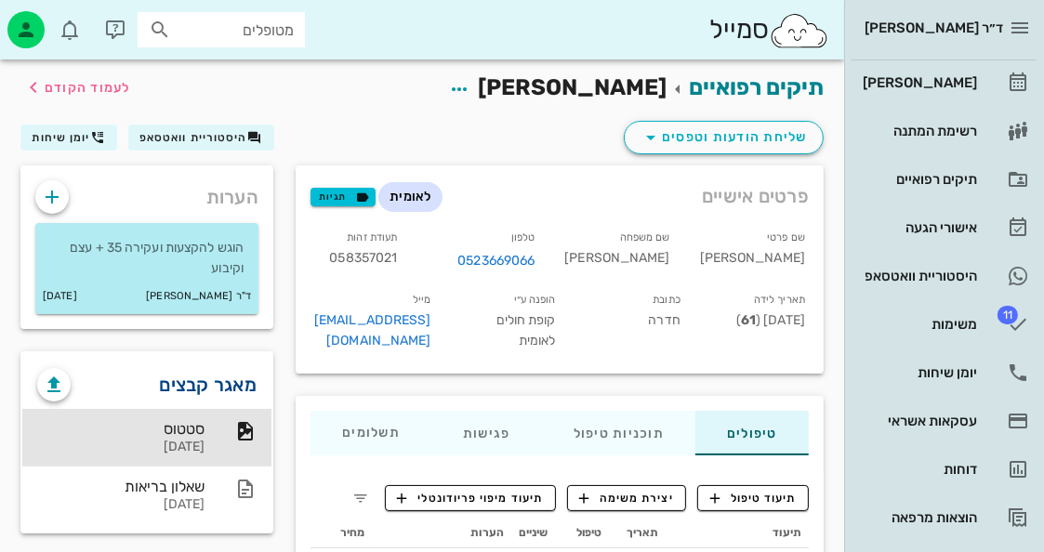
click at [245, 380] on link "מאגר קבצים" at bounding box center [209, 385] width 98 height 30
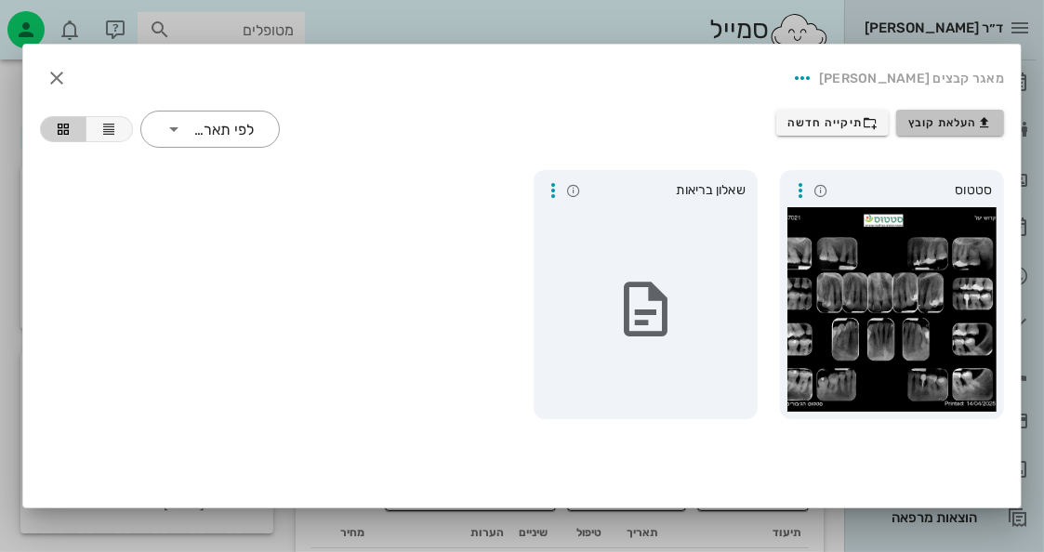
click at [960, 110] on button "העלאת קובץ" at bounding box center [950, 123] width 108 height 26
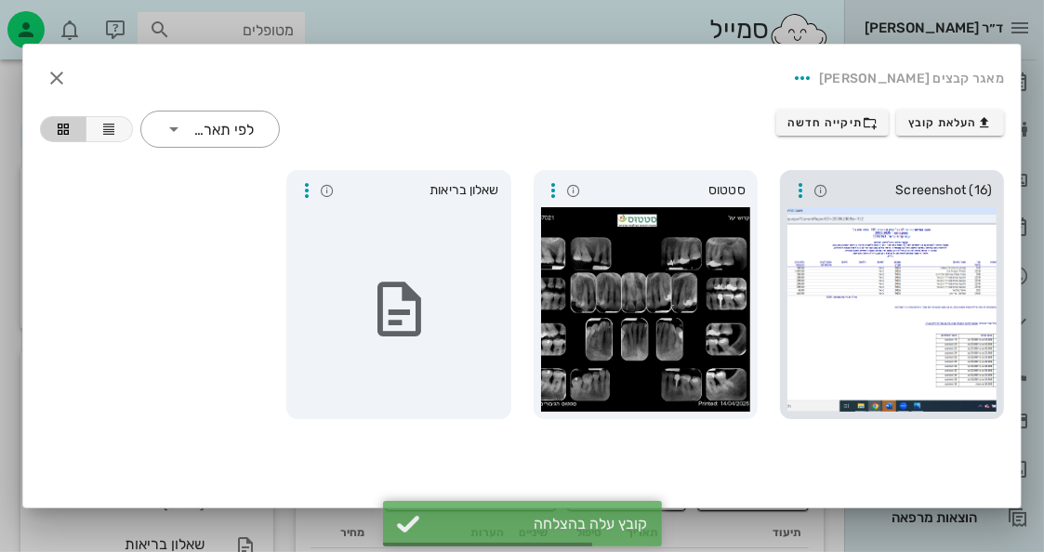
click at [913, 215] on div at bounding box center [892, 309] width 209 height 205
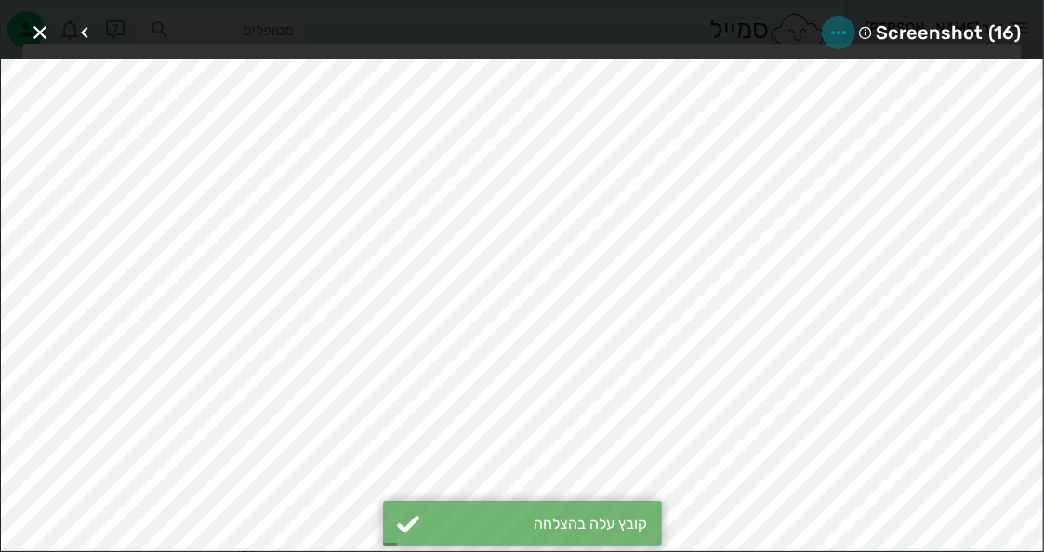
click at [833, 31] on icon "button" at bounding box center [839, 32] width 22 height 22
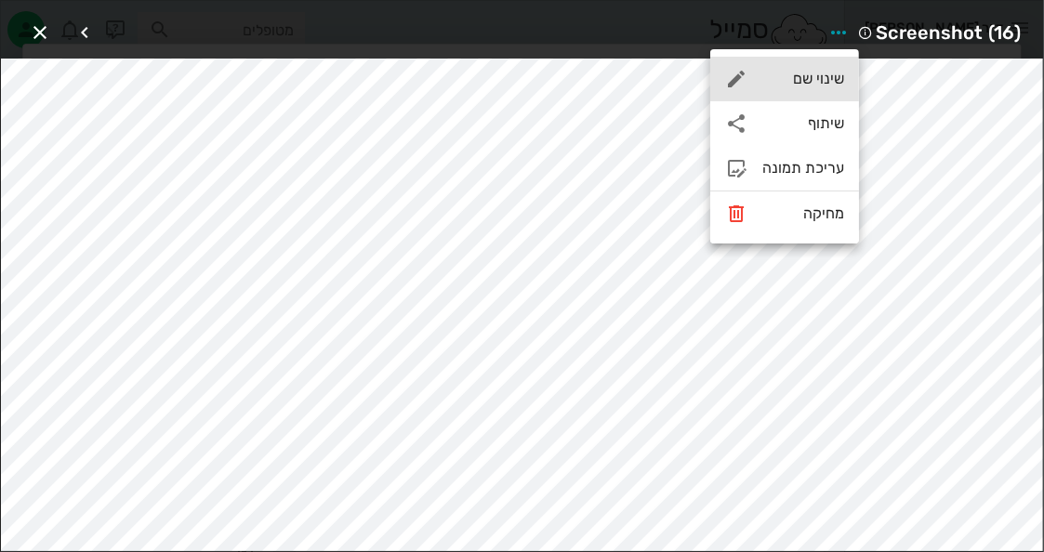
click at [830, 81] on div "שינוי שם" at bounding box center [804, 79] width 82 height 18
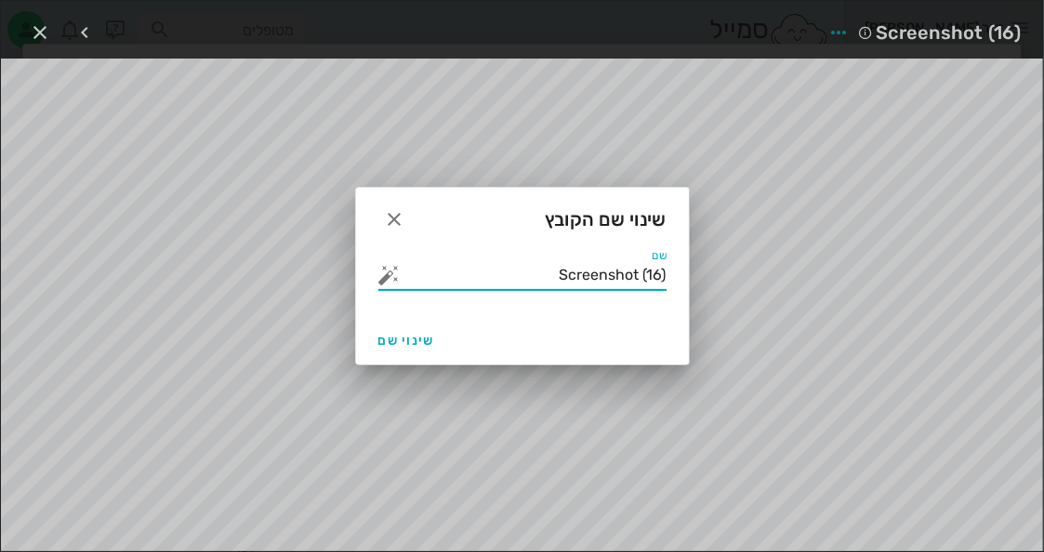
drag, startPoint x: 537, startPoint y: 285, endPoint x: 808, endPoint y: 248, distance: 273.1
click at [808, 249] on div "ד״ר [PERSON_NAME] רשימת המתנה תיקים רפואיים אישורי הגעה היסטוריית וואטסאפ 11 מש…" at bounding box center [522, 458] width 1044 height 916
click at [392, 285] on button "button" at bounding box center [389, 275] width 22 height 22
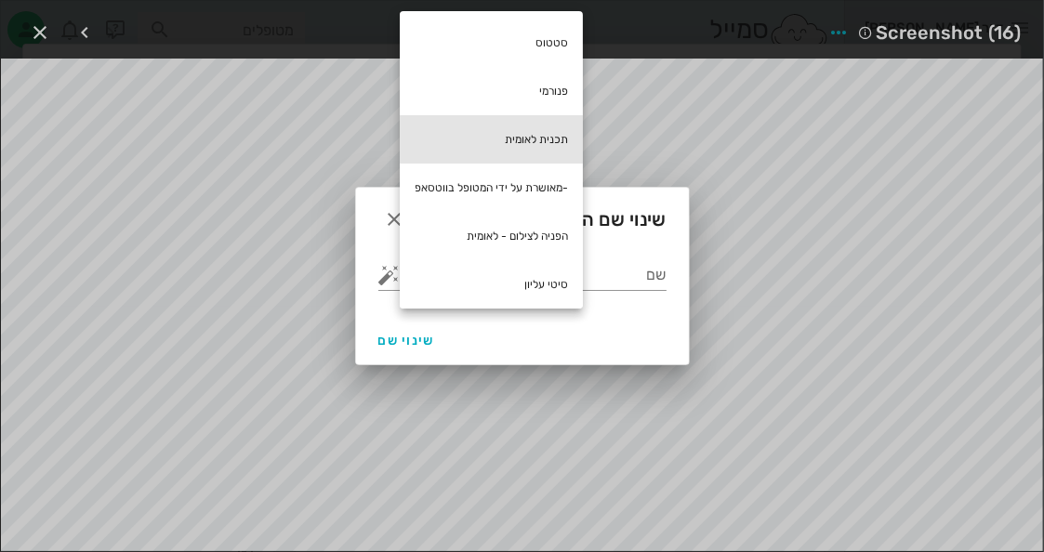
click at [573, 144] on div "תכנית לאומית" at bounding box center [491, 139] width 183 height 48
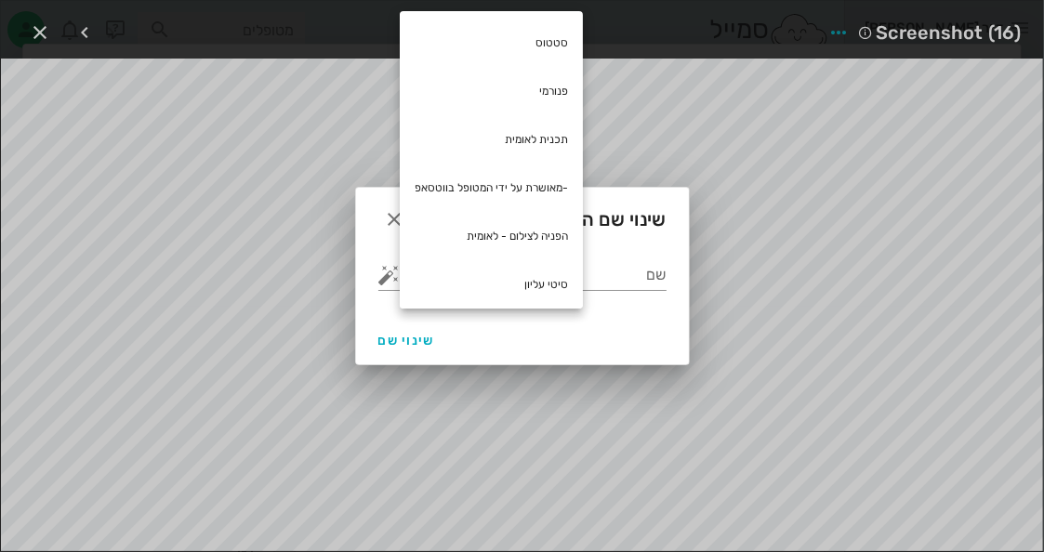
type input "תכנית לאומית"
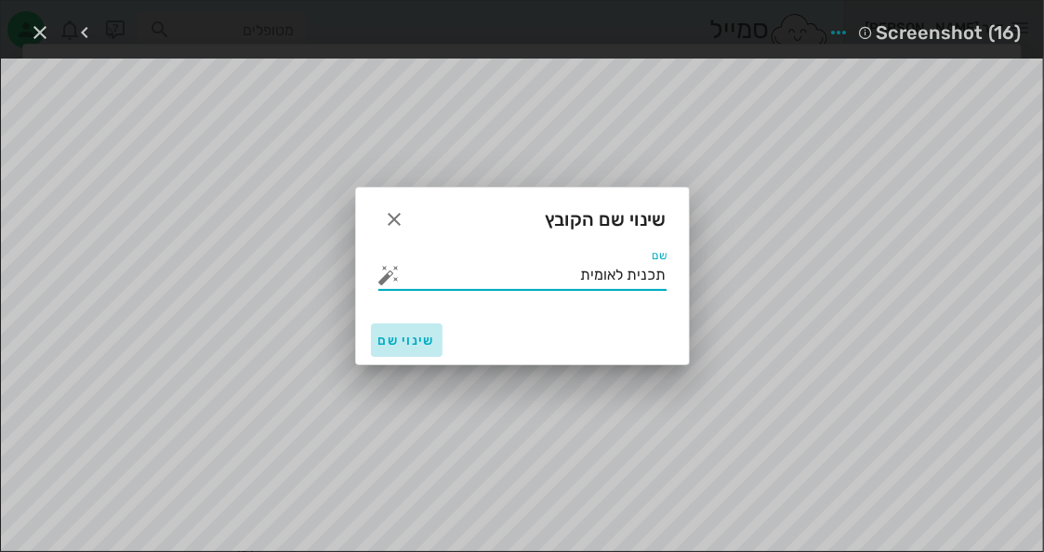
click at [428, 333] on span "שינוי שם" at bounding box center [406, 341] width 57 height 16
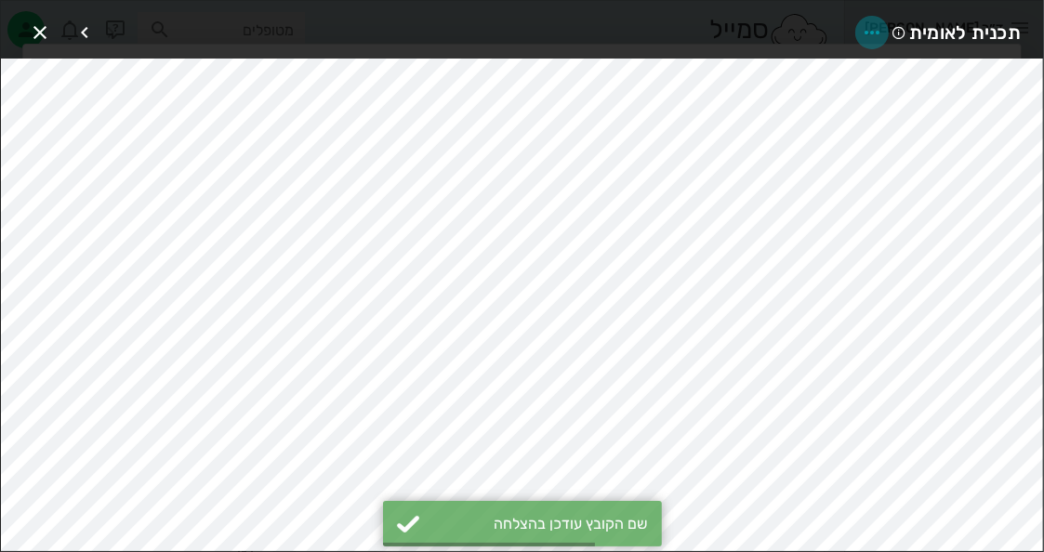
click at [869, 34] on icon "button" at bounding box center [872, 32] width 22 height 22
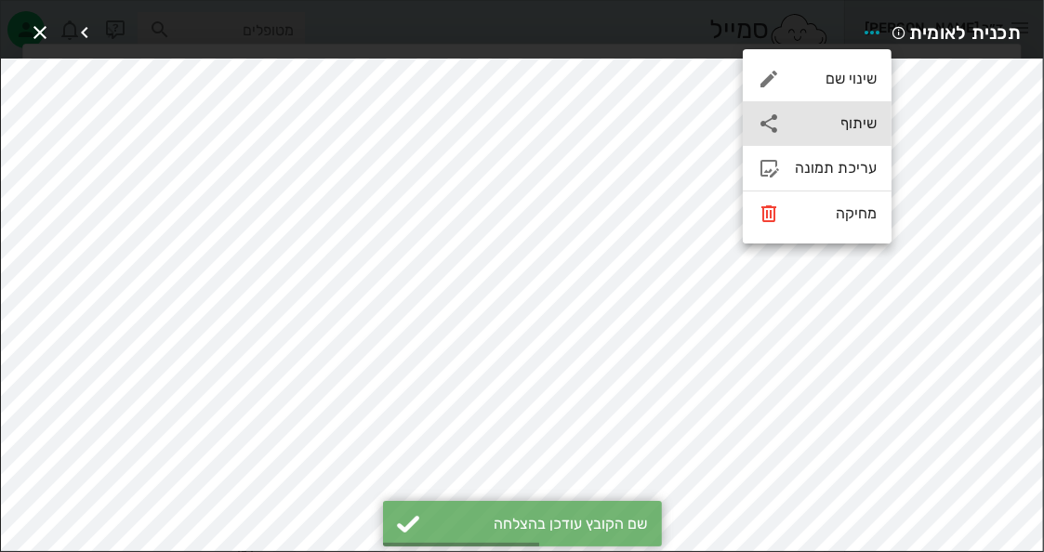
click at [848, 116] on div "שיתוף" at bounding box center [836, 123] width 82 height 18
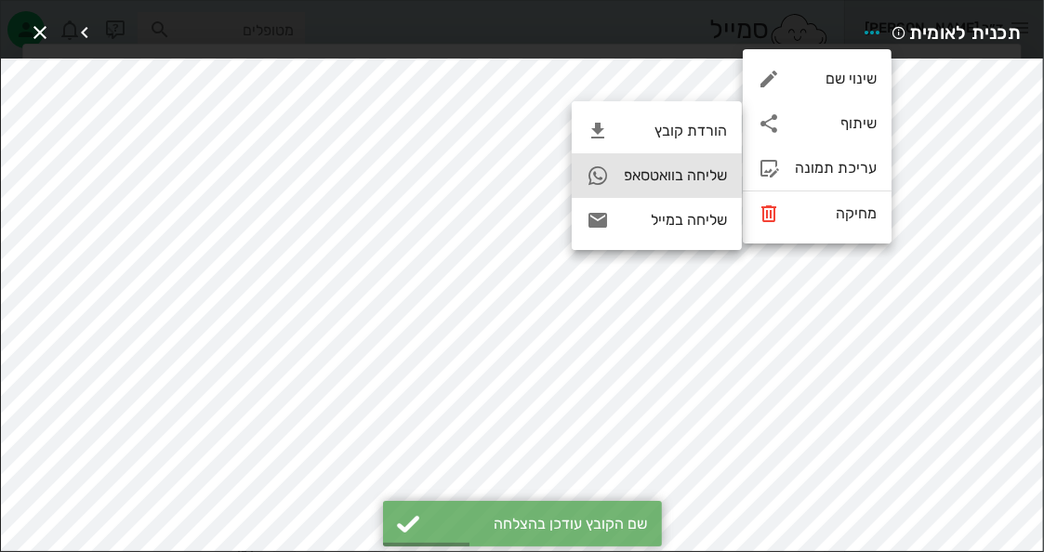
click at [712, 177] on div "שליחה בוואטסאפ" at bounding box center [675, 175] width 103 height 18
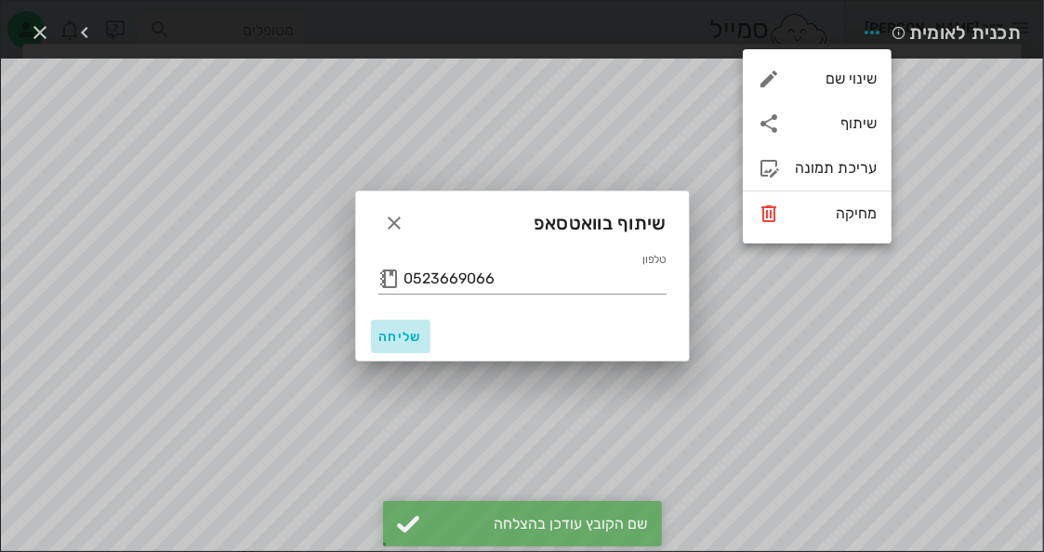
click at [403, 342] on span "שליחה" at bounding box center [400, 337] width 45 height 16
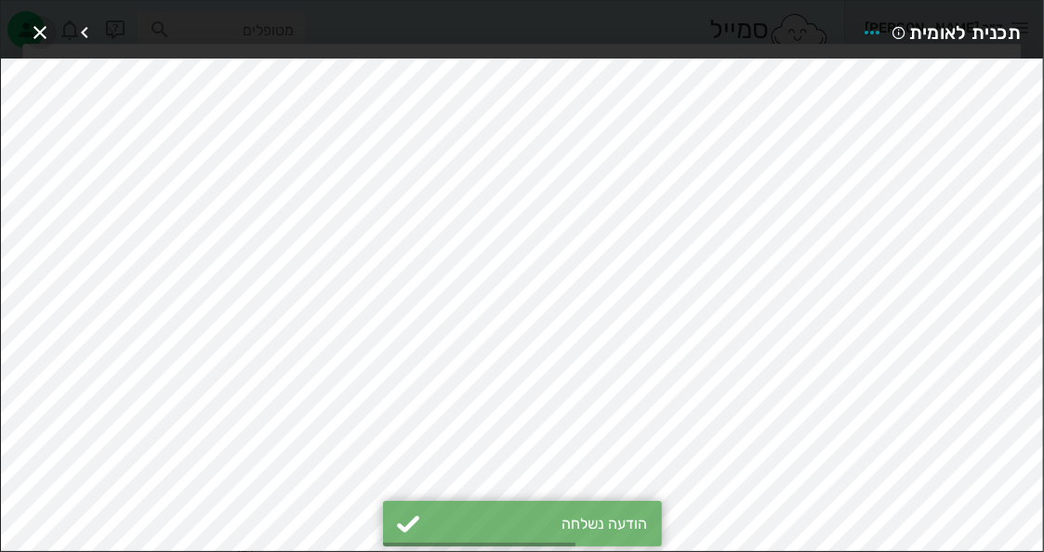
click at [37, 18] on button "button" at bounding box center [39, 32] width 33 height 33
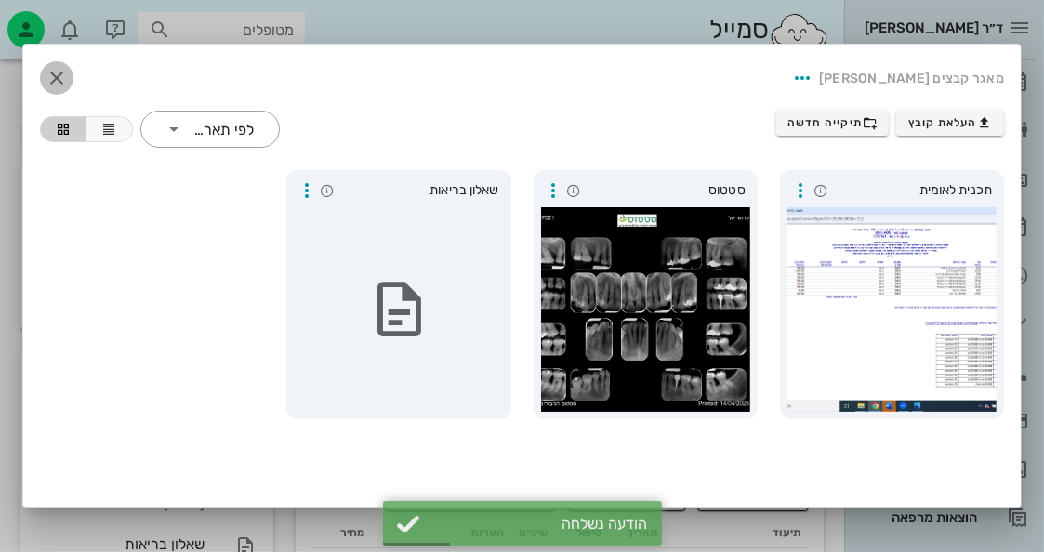
click at [61, 72] on icon "button" at bounding box center [57, 78] width 22 height 22
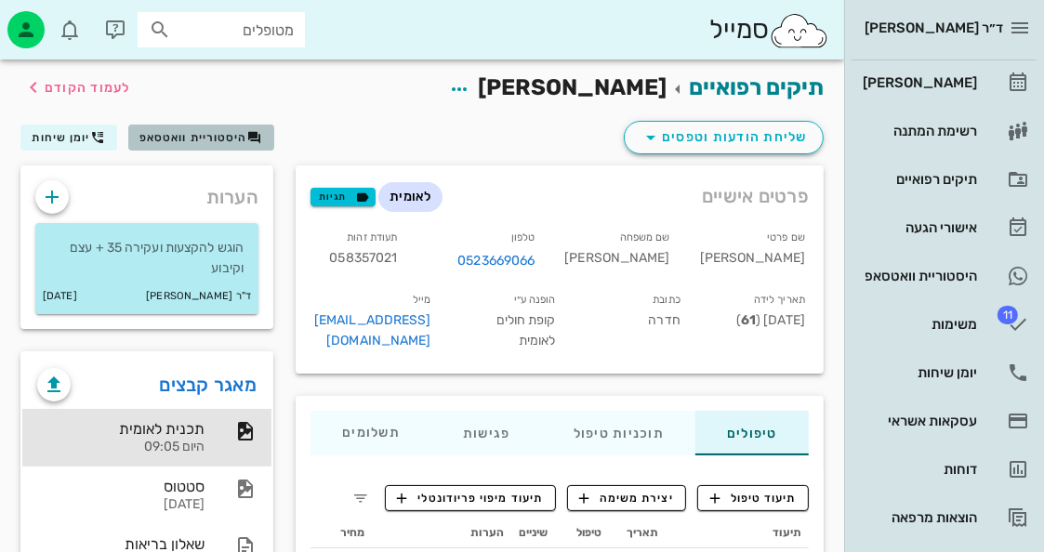
click at [192, 139] on span "היסטוריית וואטסאפ" at bounding box center [193, 137] width 108 height 13
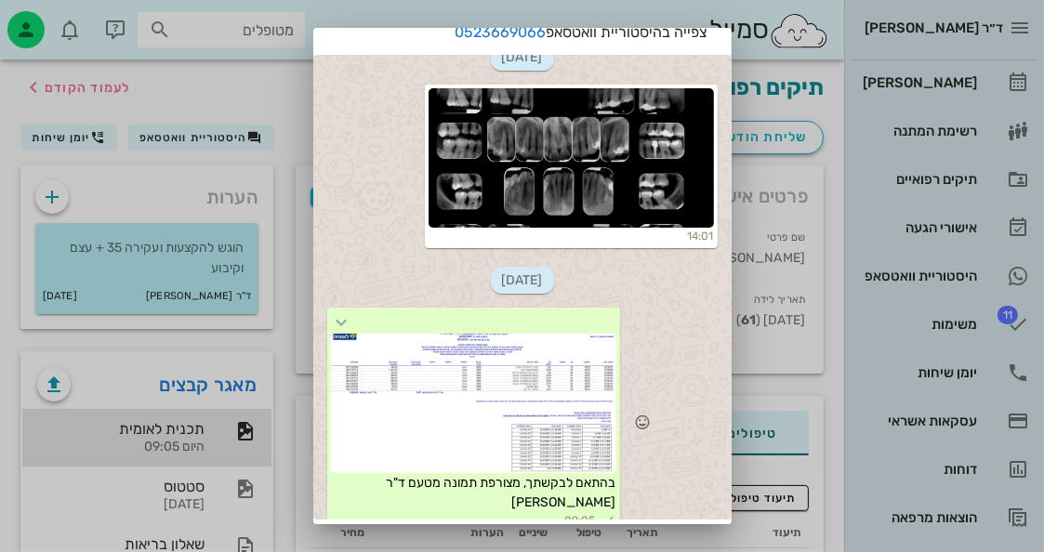
scroll to position [116, 0]
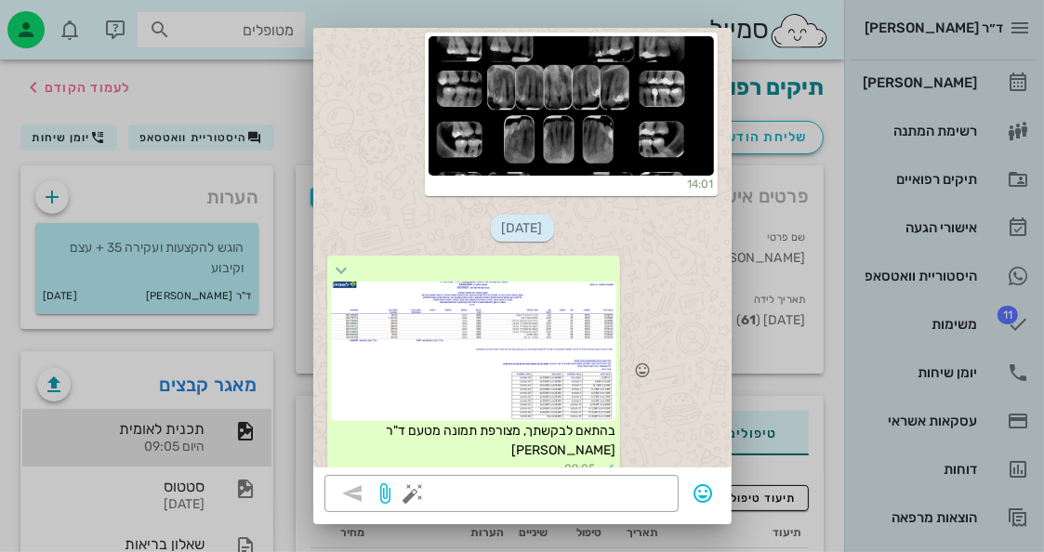
click at [592, 282] on div at bounding box center [473, 351] width 285 height 139
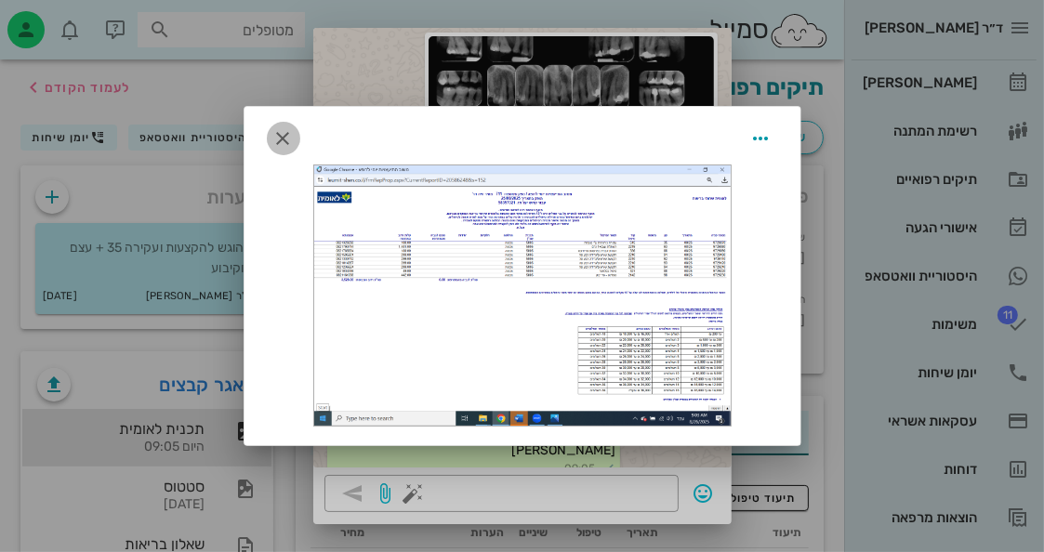
click at [285, 134] on icon "button" at bounding box center [283, 138] width 22 height 22
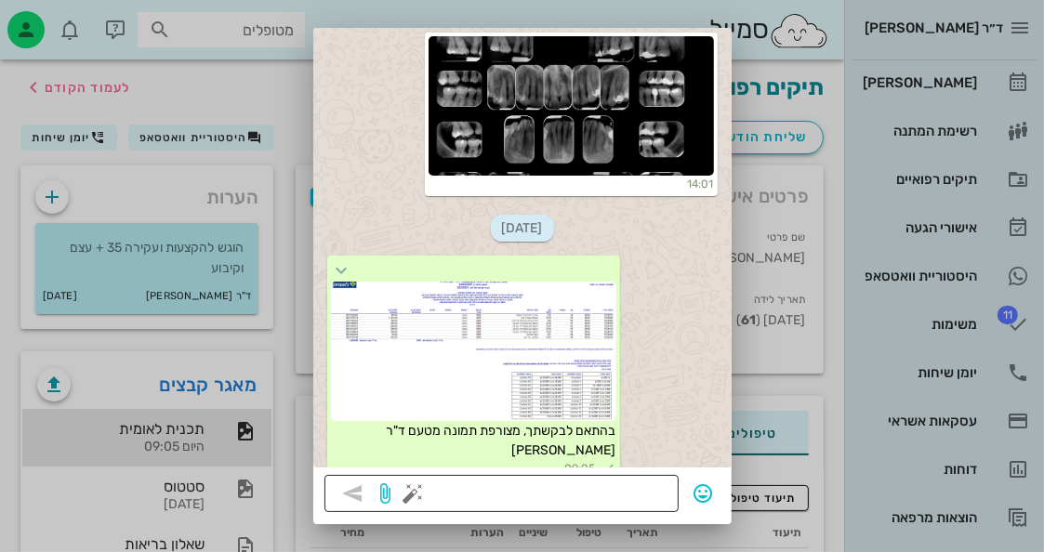
click at [423, 496] on button "button" at bounding box center [414, 494] width 22 height 22
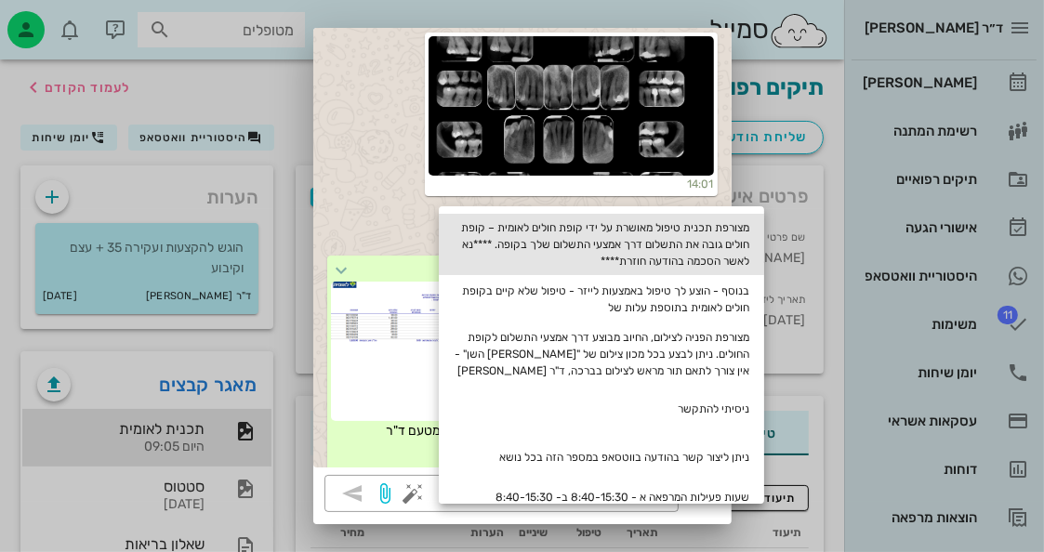
click at [687, 232] on div "מצורפת תכנית טיפול מאושרת על ידי קופת חולים לאומית – קופת חולים גובה את התשלום …" at bounding box center [601, 244] width 325 height 61
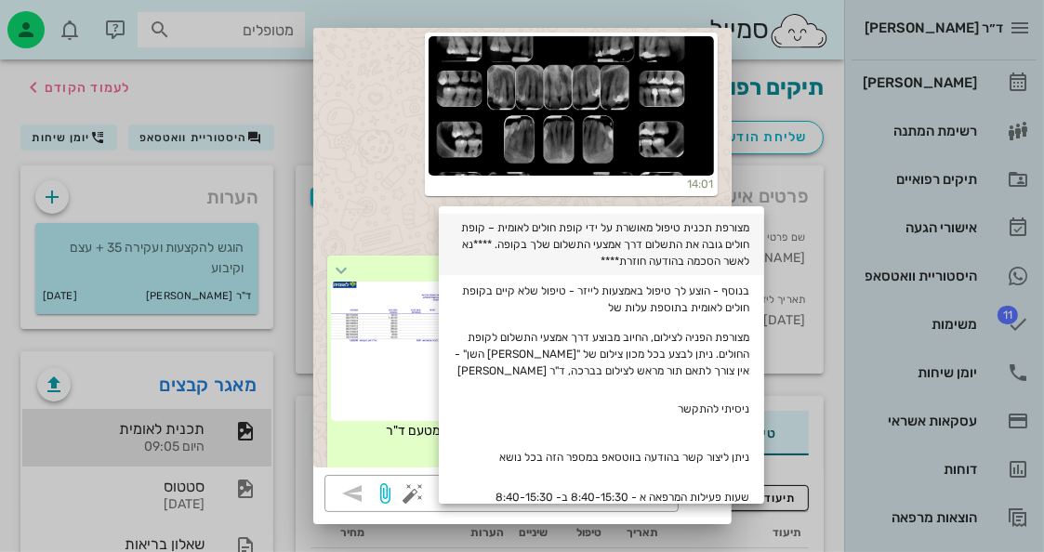
type textarea "מצורפת תכנית טיפול מאושרת על ידי קופת חולים לאומית – קופת חולים גובה את התשלום …"
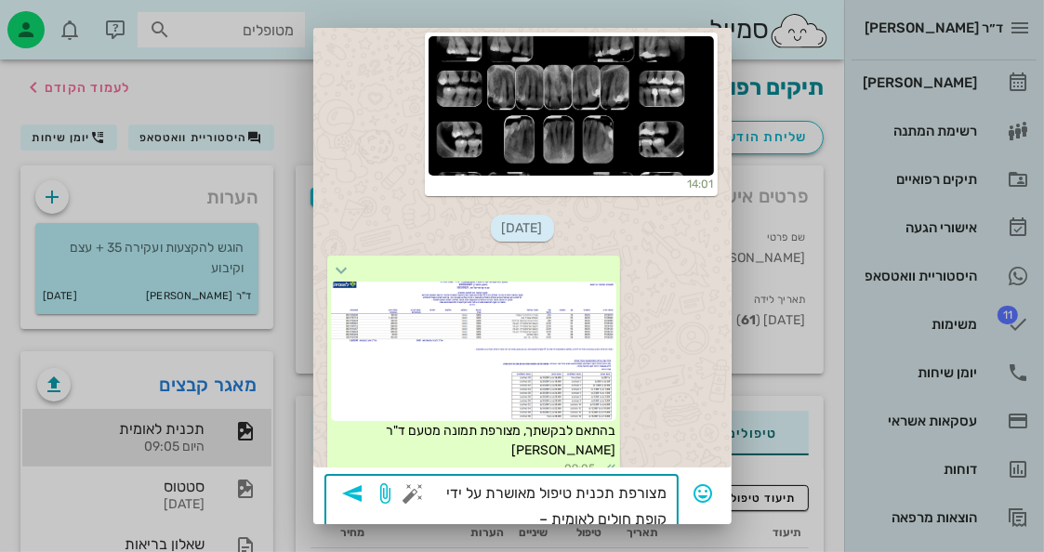
scroll to position [239, 0]
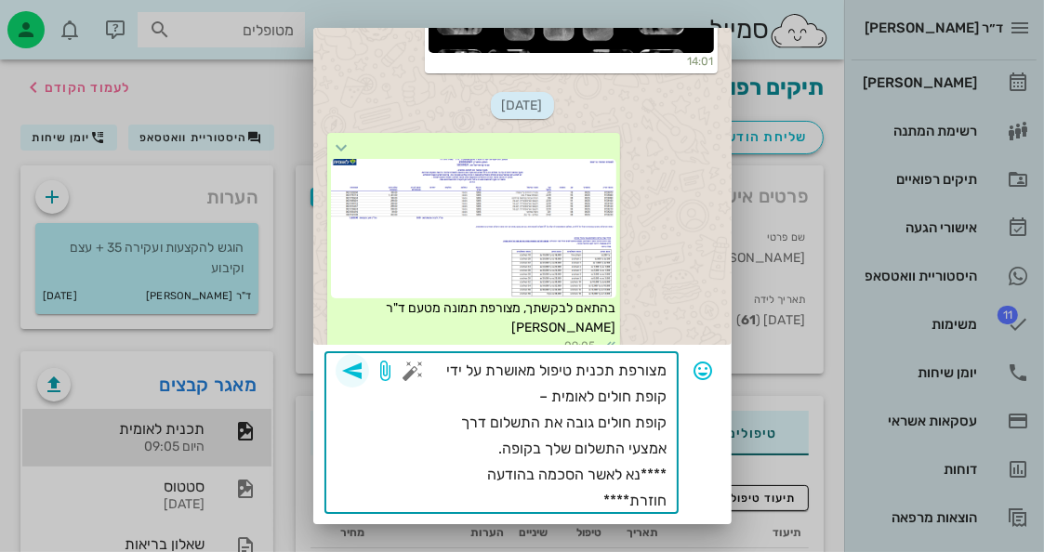
click at [364, 373] on icon "button" at bounding box center [352, 371] width 22 height 22
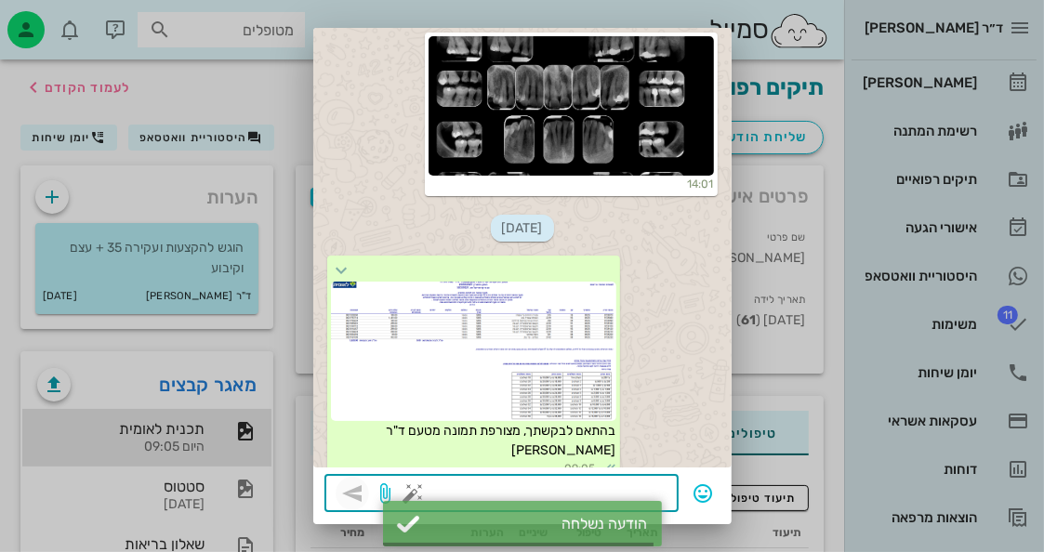
scroll to position [1348, 0]
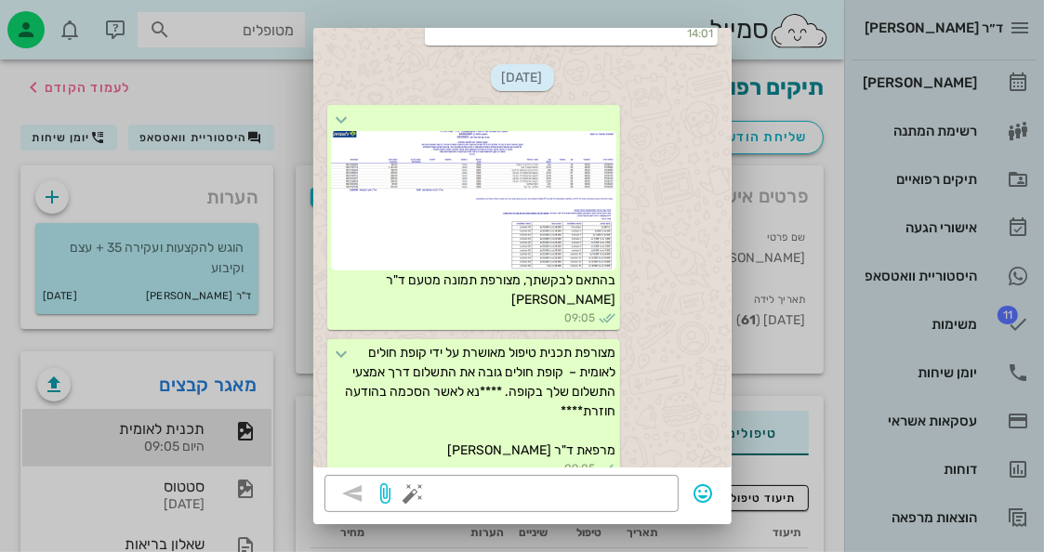
click at [806, 354] on div at bounding box center [522, 276] width 1044 height 552
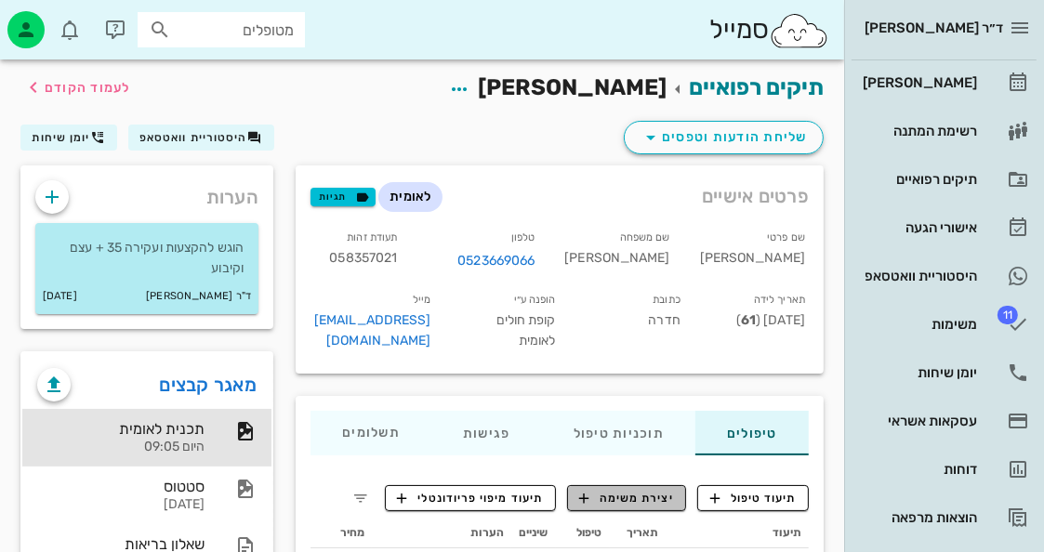
click at [668, 490] on span "יצירת משימה" at bounding box center [626, 498] width 95 height 17
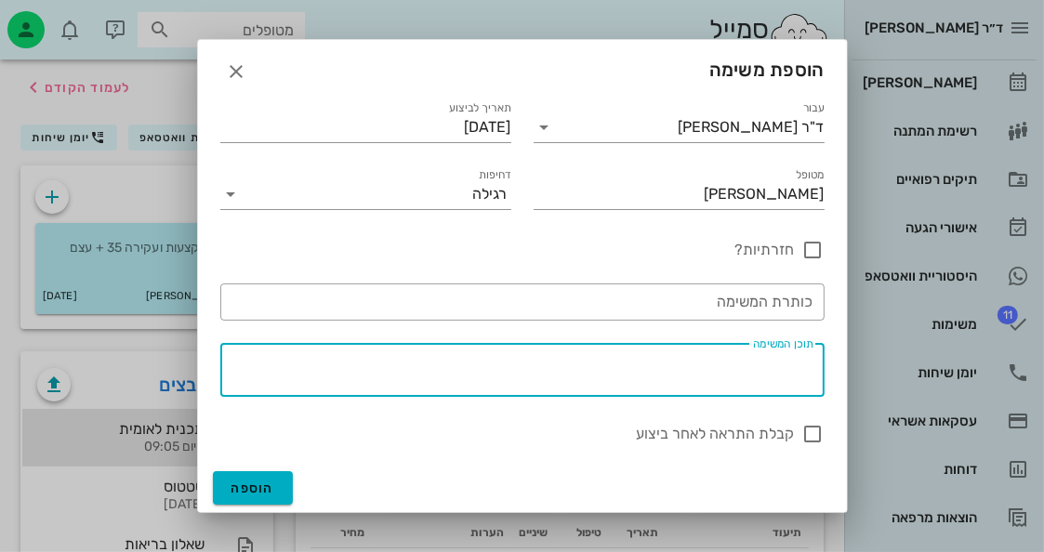
click at [629, 378] on textarea "תוכן המשימה" at bounding box center [519, 374] width 590 height 45
type textarea ","
type textarea "תור"
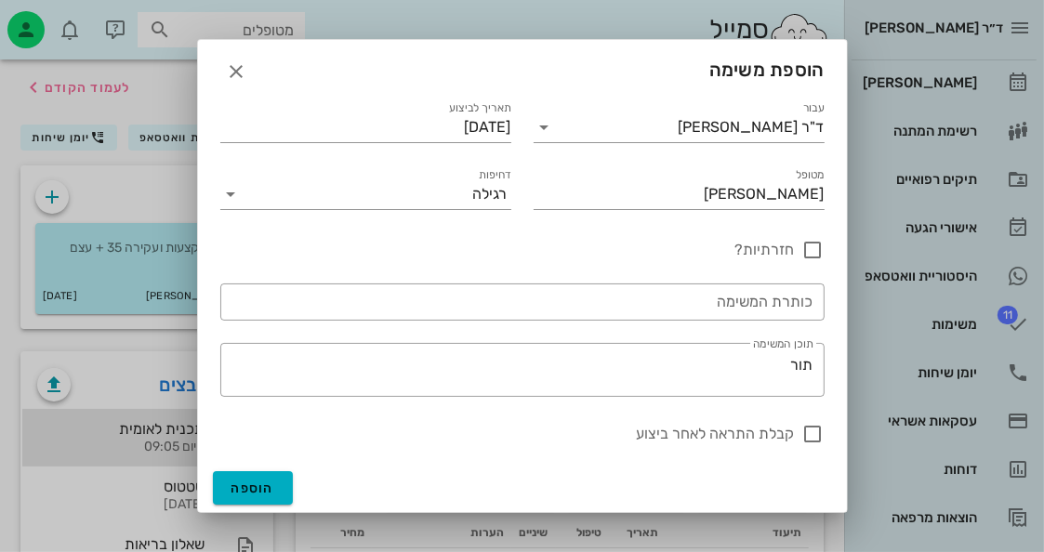
click at [299, 469] on div "הוספה" at bounding box center [522, 488] width 649 height 48
click at [278, 484] on button "הוספה" at bounding box center [253, 487] width 81 height 33
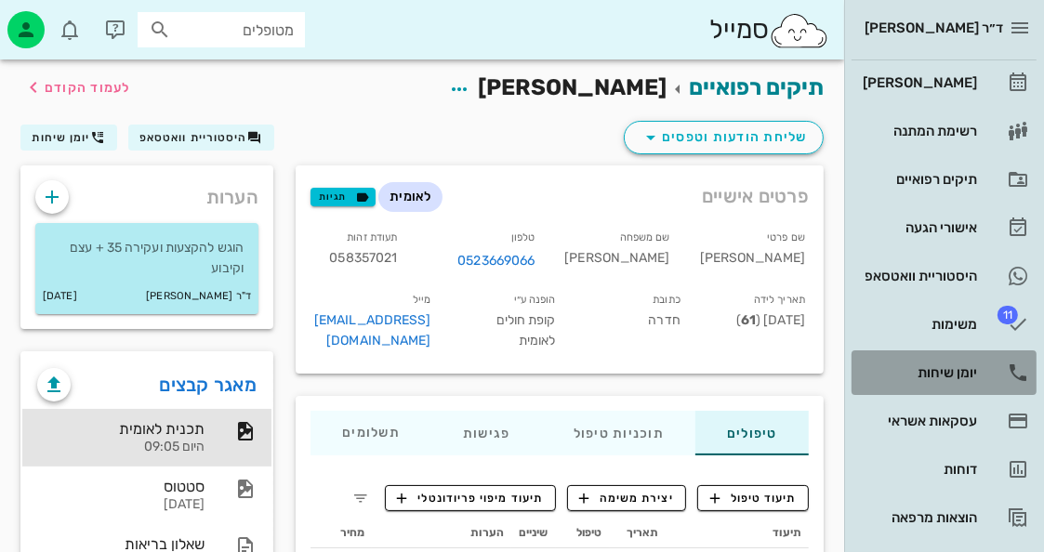
click at [916, 365] on div "יומן שיחות" at bounding box center [918, 372] width 118 height 15
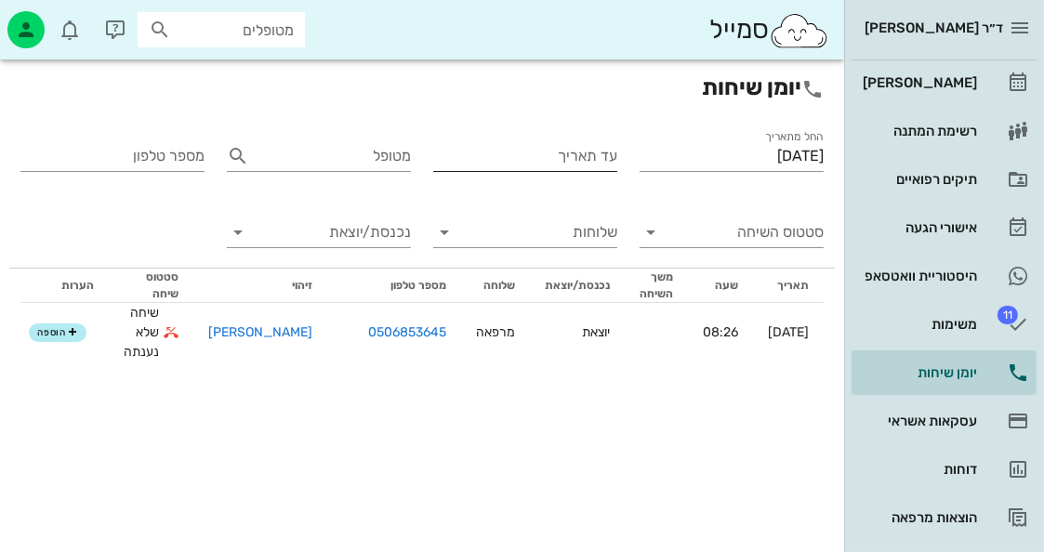
click at [599, 165] on input "עד תאריך" at bounding box center [525, 156] width 184 height 30
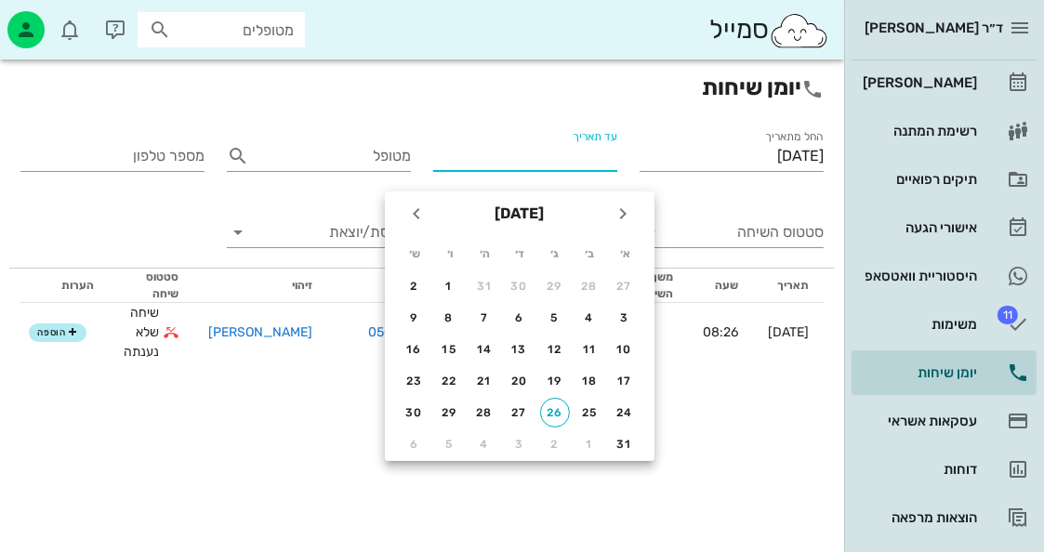
click at [592, 166] on input "עד תאריך" at bounding box center [525, 156] width 184 height 30
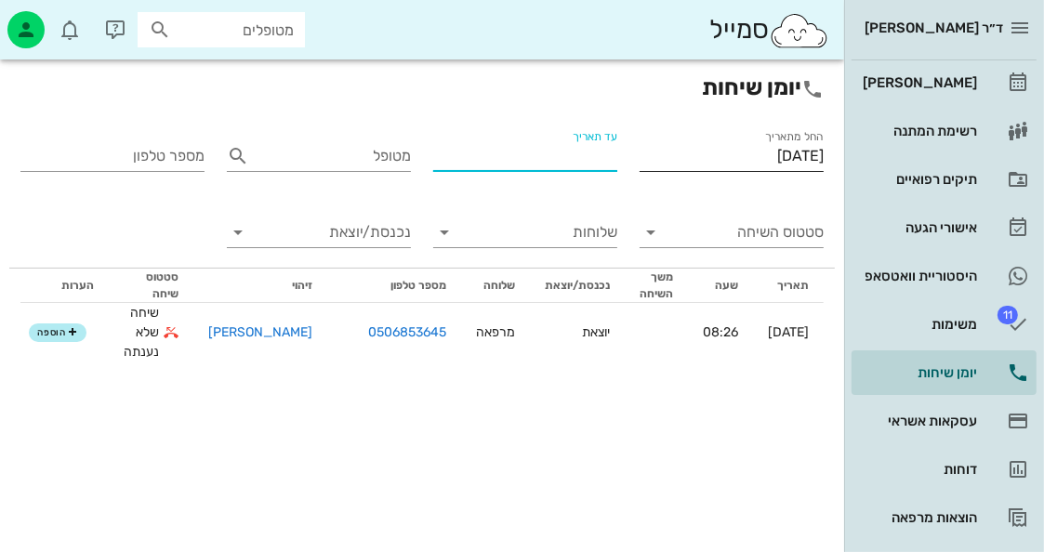
click at [748, 153] on input "[DATE]" at bounding box center [732, 156] width 184 height 30
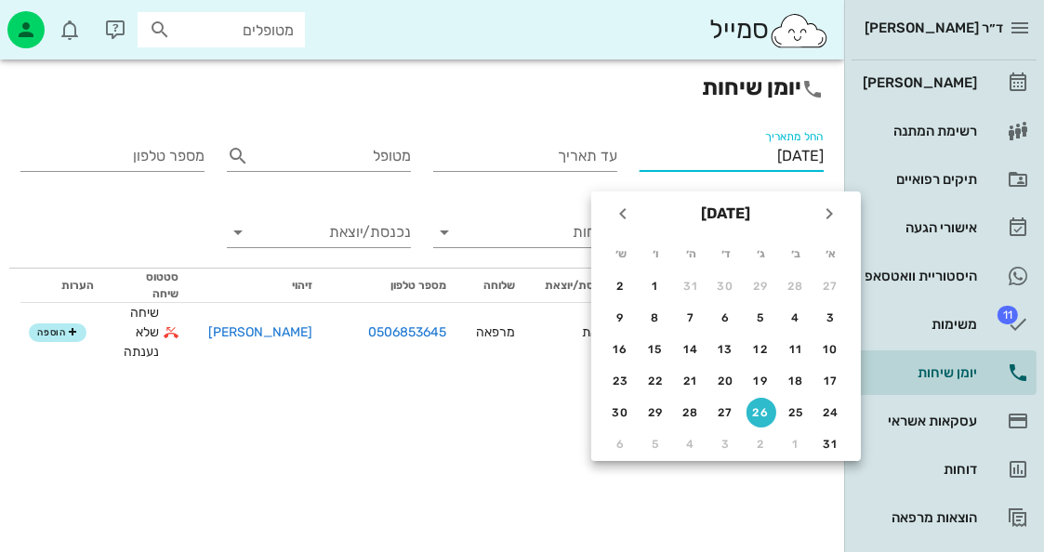
click at [748, 153] on input "[DATE]" at bounding box center [732, 156] width 184 height 30
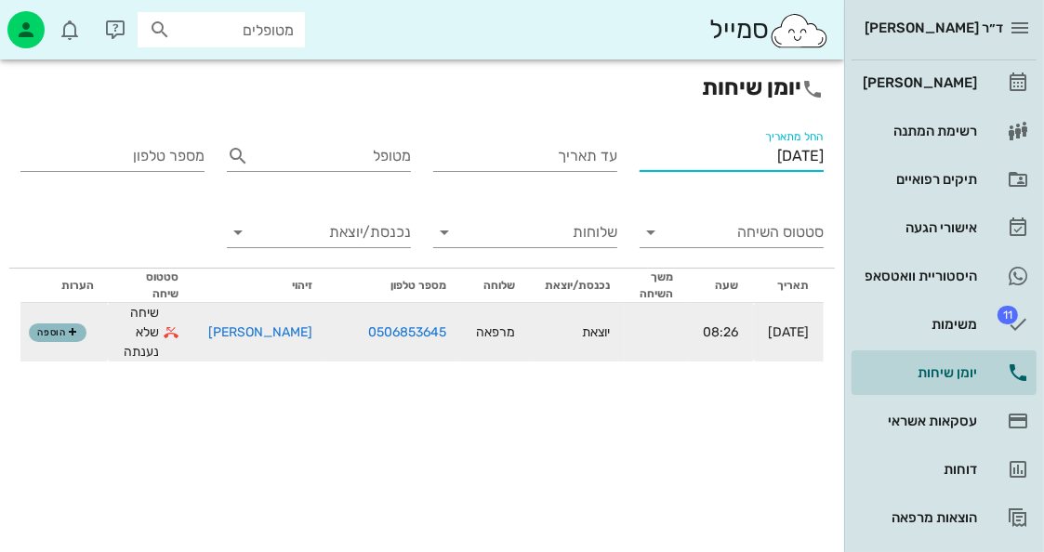
click at [78, 330] on icon "button" at bounding box center [72, 332] width 11 height 11
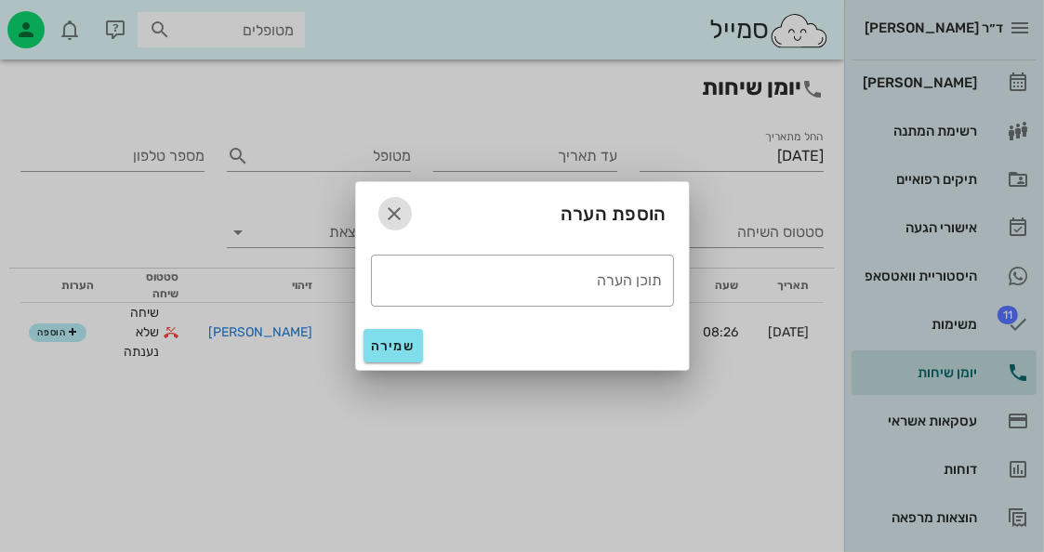
click at [403, 208] on icon "button" at bounding box center [395, 214] width 22 height 22
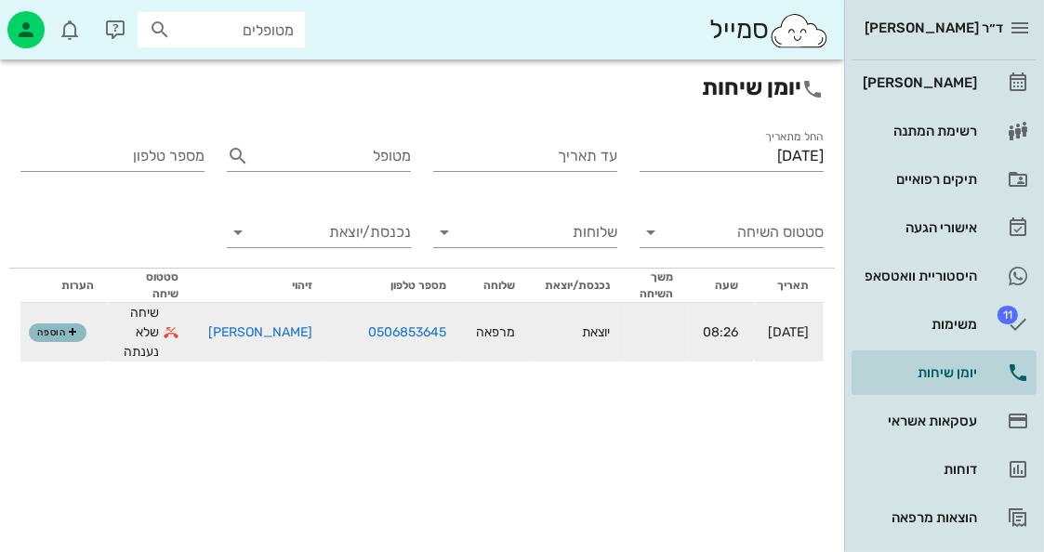
click at [52, 325] on button "הוספה" at bounding box center [58, 333] width 58 height 19
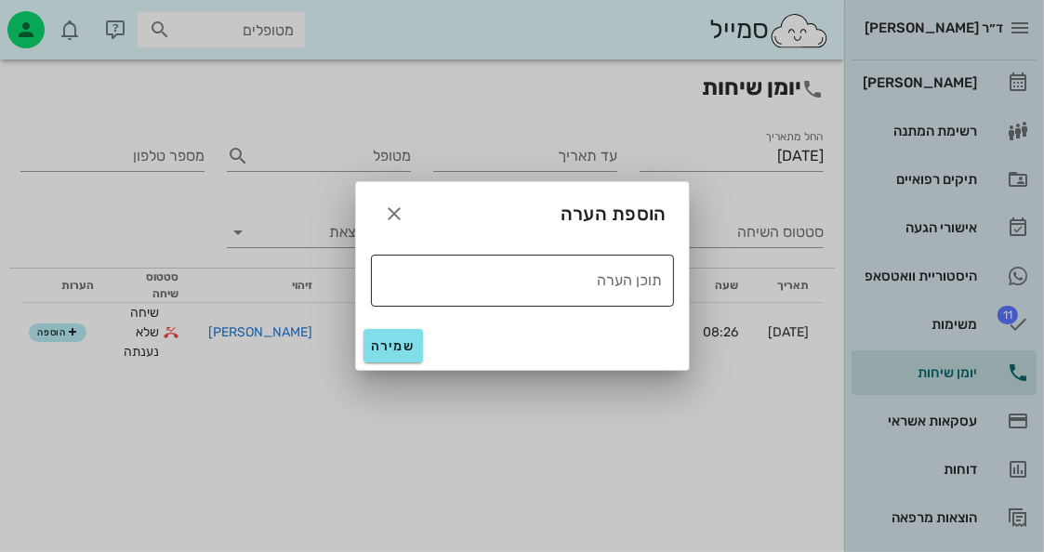
click at [553, 272] on textarea "תוכן הערה" at bounding box center [517, 279] width 292 height 30
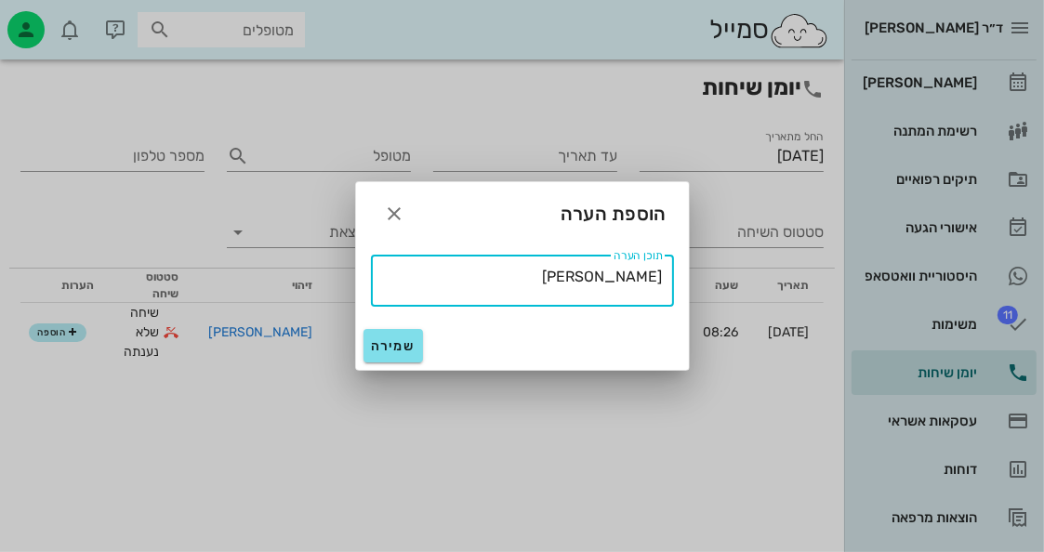
type textarea "[PERSON_NAME]"
click at [398, 328] on div "שמירה" at bounding box center [522, 346] width 333 height 48
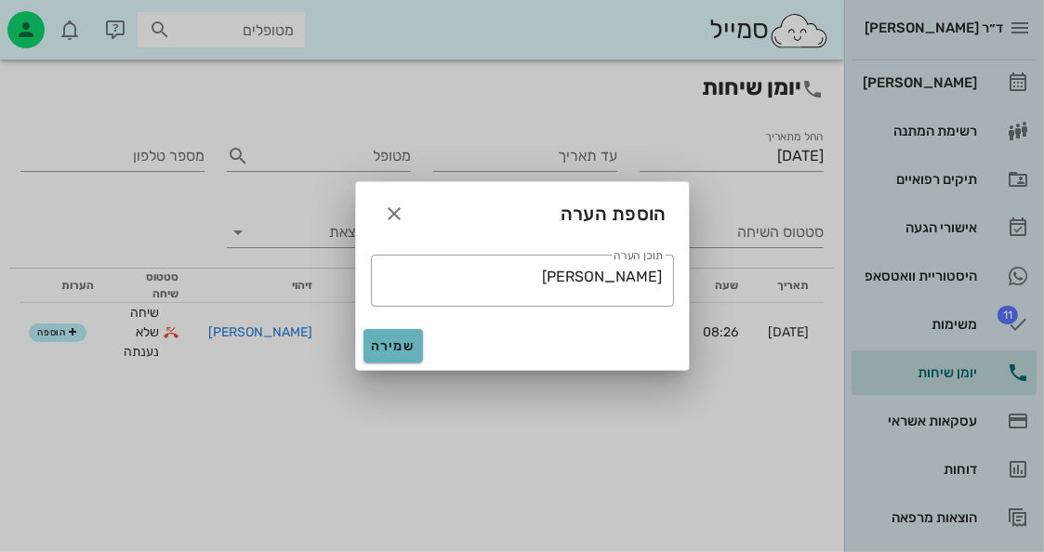
click at [393, 337] on button "שמירה" at bounding box center [394, 345] width 60 height 33
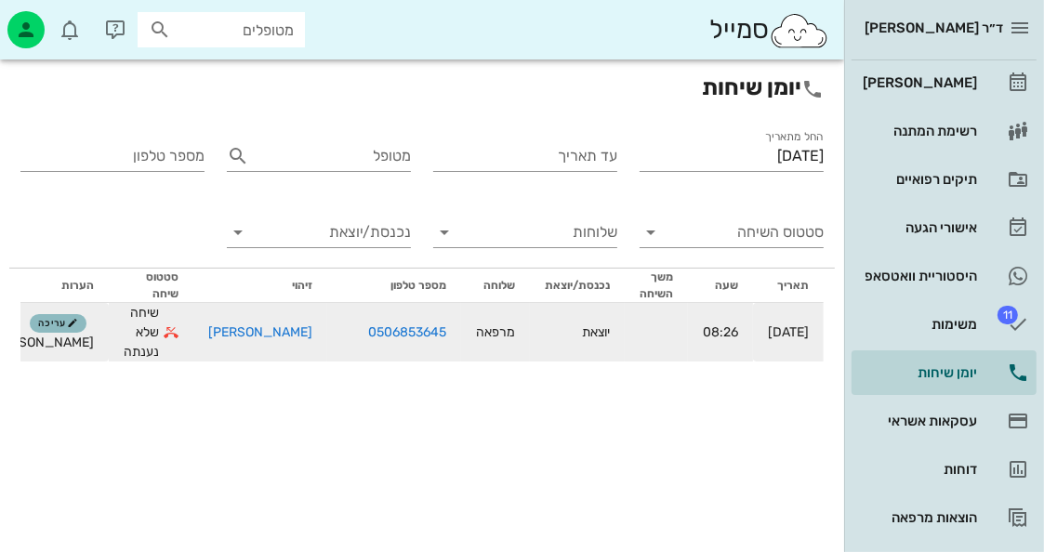
click at [60, 321] on span "עריכה" at bounding box center [58, 323] width 40 height 11
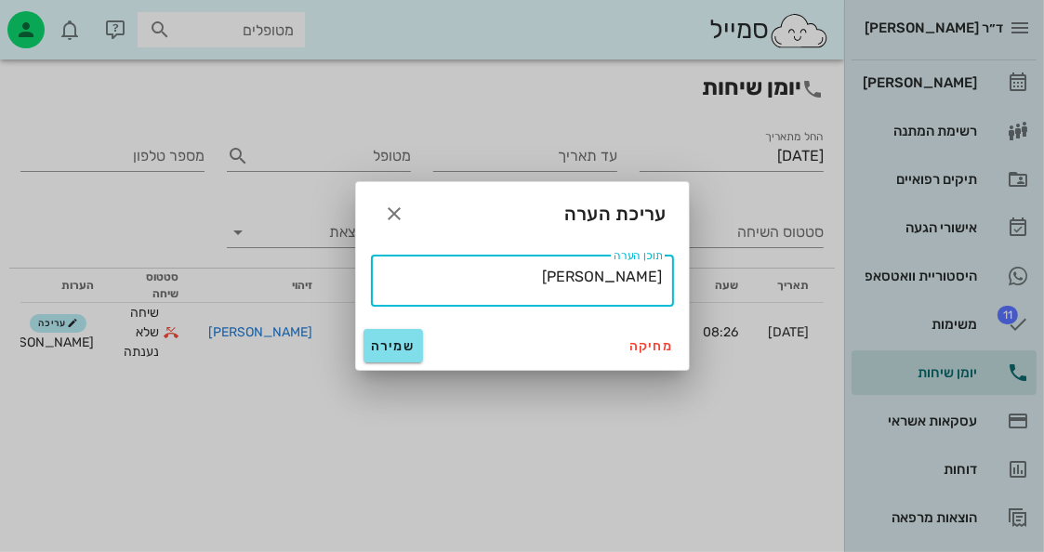
drag, startPoint x: 603, startPoint y: 273, endPoint x: 685, endPoint y: 276, distance: 82.8
click at [685, 276] on div "​ תוכן הערה [PERSON_NAME]" at bounding box center [522, 281] width 333 height 82
type textarea "טופל"
click at [397, 344] on span "שמירה" at bounding box center [393, 346] width 45 height 16
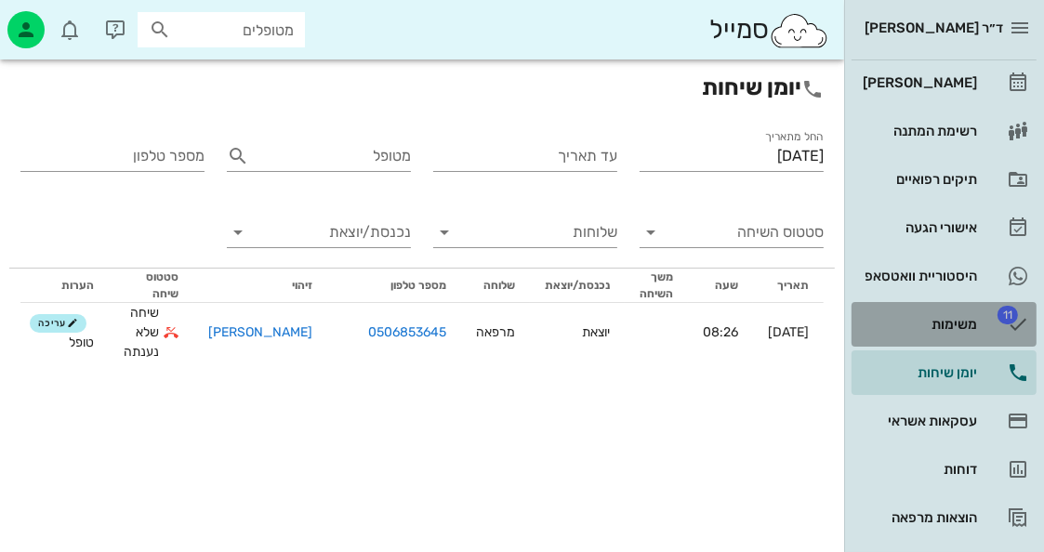
click at [950, 336] on div "משימות" at bounding box center [918, 325] width 118 height 30
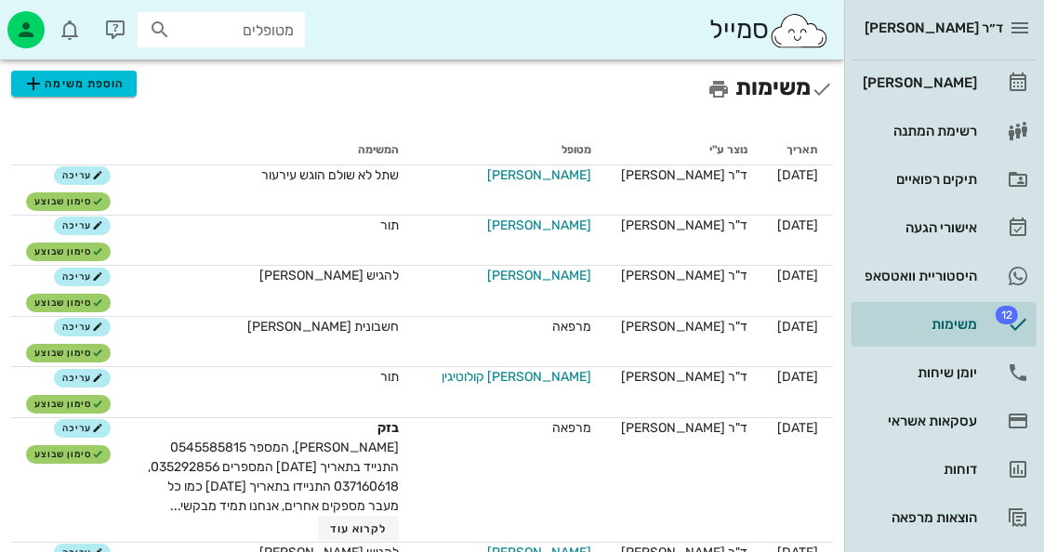
click at [286, 23] on input "מטופלים" at bounding box center [234, 30] width 119 height 24
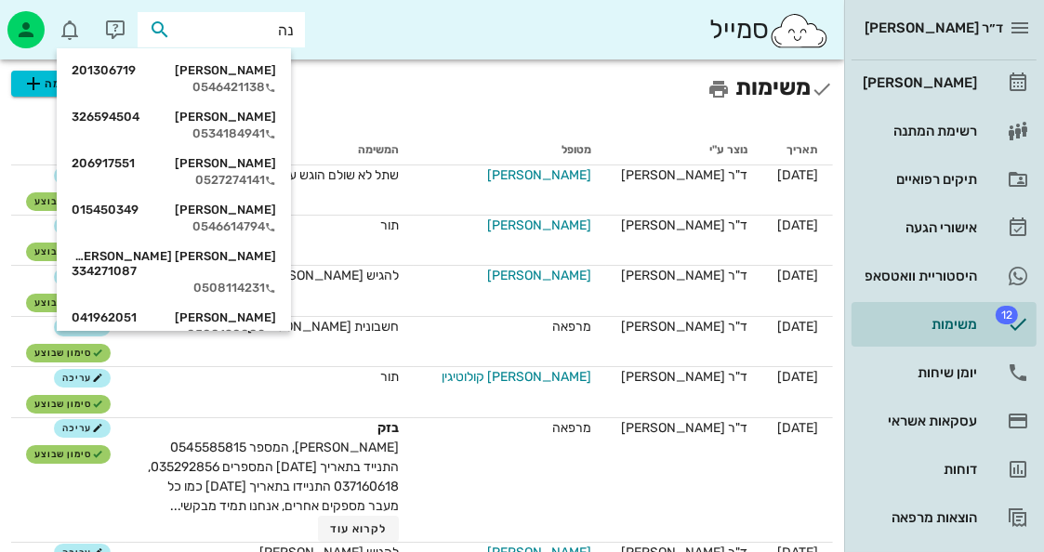
type input "נהר"
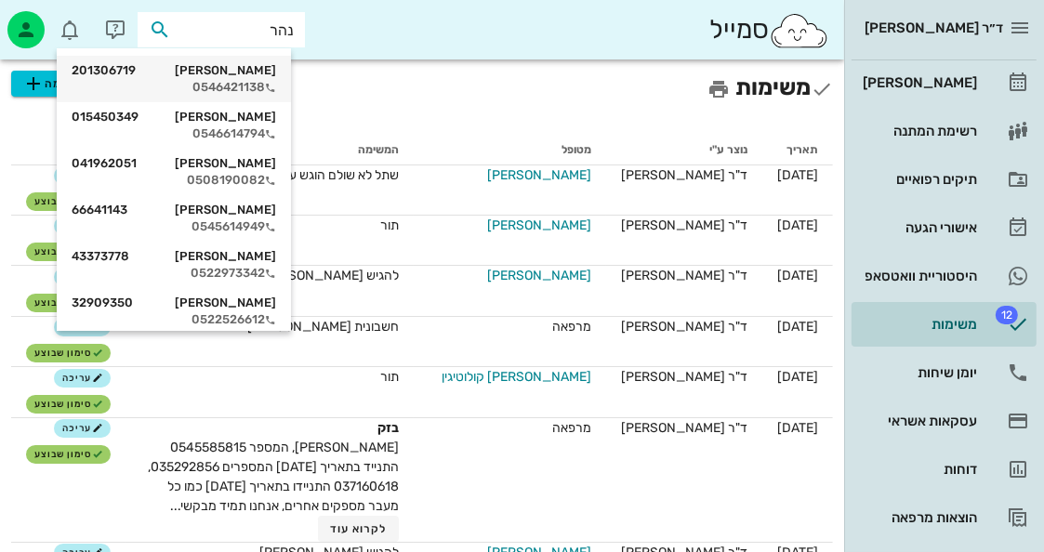
click at [259, 81] on div "0546421138" at bounding box center [174, 87] width 205 height 15
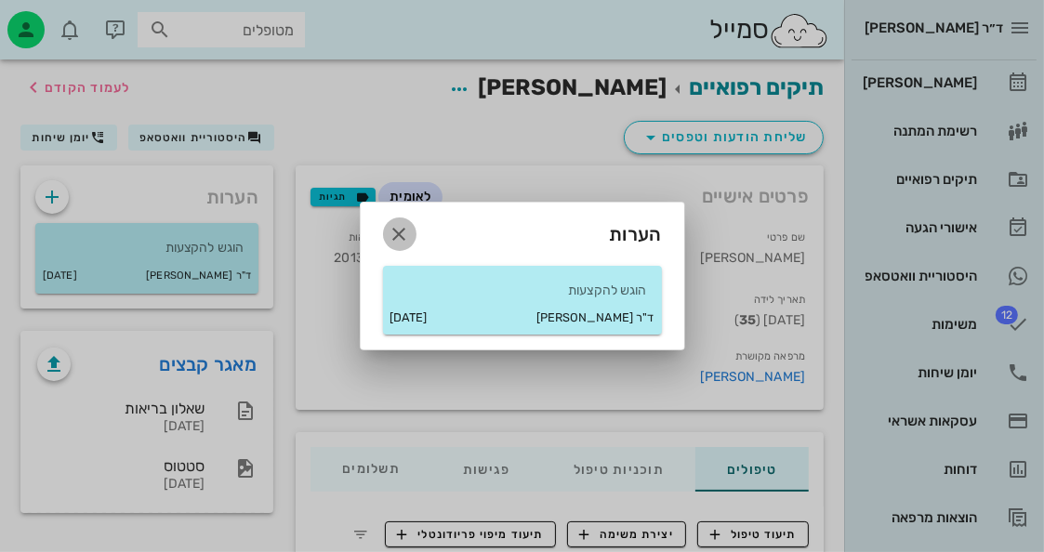
click at [410, 230] on span "button" at bounding box center [399, 234] width 33 height 22
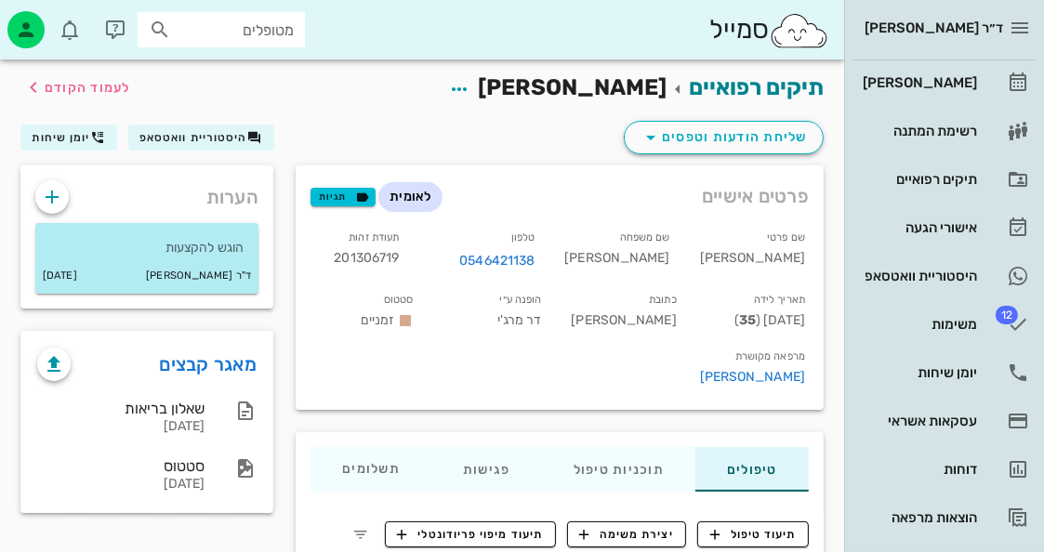
click at [259, 366] on div "מאגר קבצים" at bounding box center [146, 357] width 249 height 48
click at [250, 362] on link "מאגר קבצים" at bounding box center [209, 365] width 98 height 30
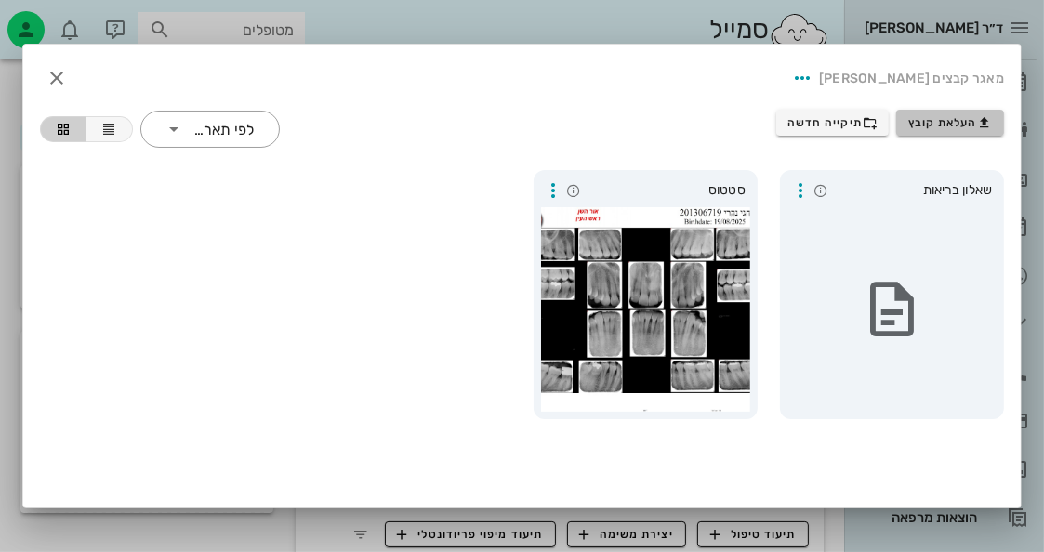
click at [981, 119] on icon "button" at bounding box center [985, 122] width 15 height 15
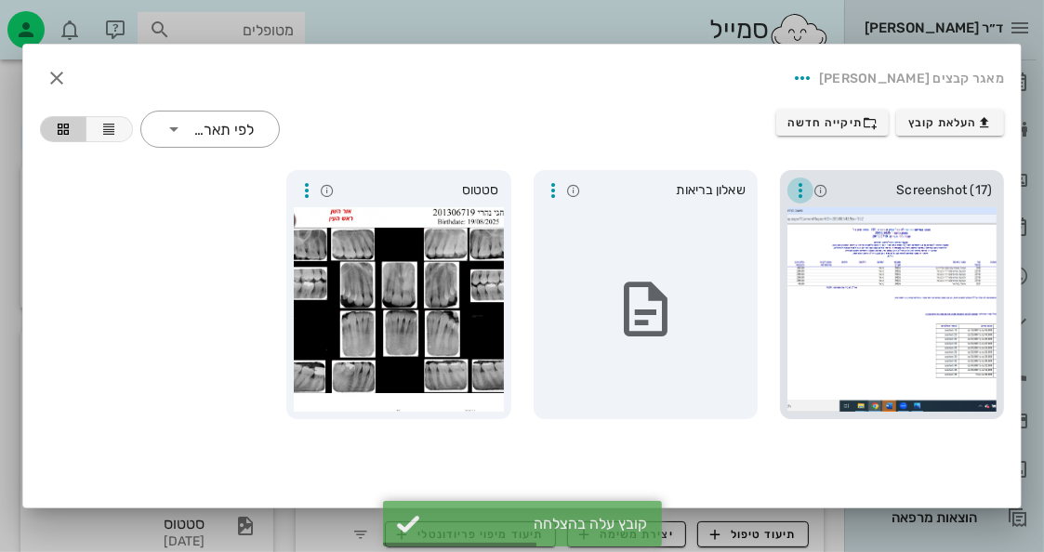
click at [807, 191] on icon "button" at bounding box center [800, 190] width 22 height 22
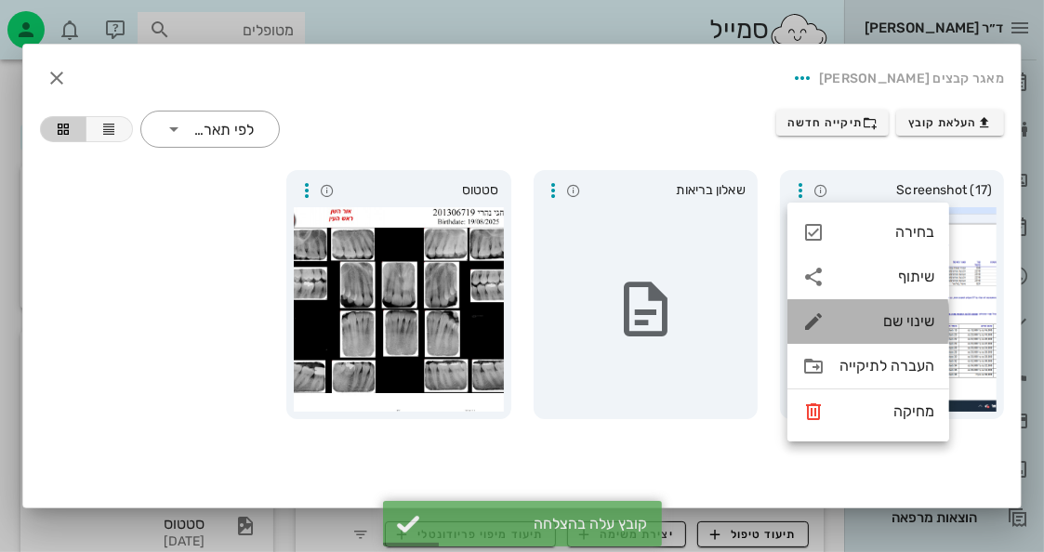
click at [922, 325] on div "שינוי שם" at bounding box center [887, 321] width 95 height 18
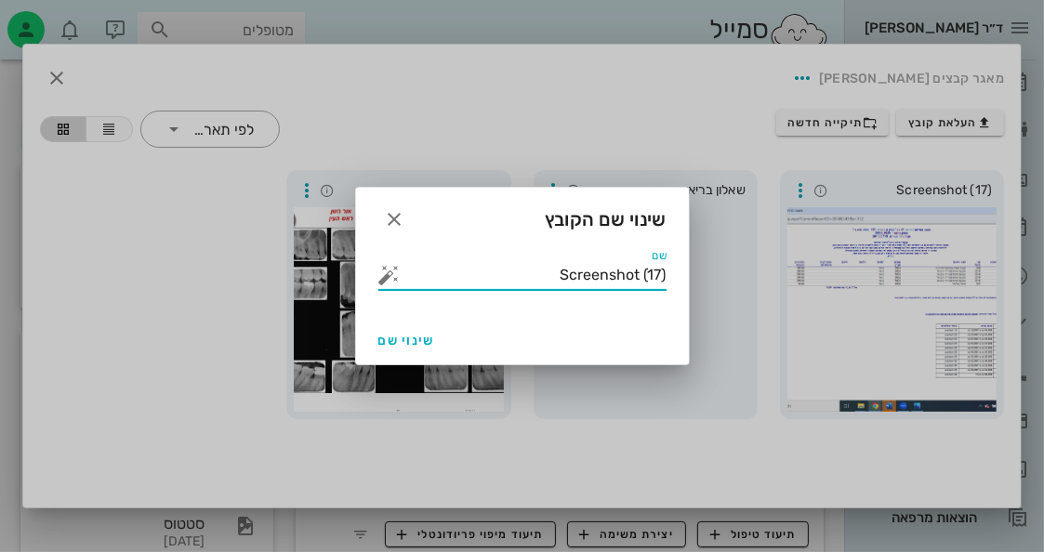
drag, startPoint x: 515, startPoint y: 272, endPoint x: 792, endPoint y: 280, distance: 277.2
click at [792, 280] on div "ד״ר [PERSON_NAME] רשימת המתנה תיקים רפואיים אישורי הגעה היסטוריית וואטסאפ 12 מש…" at bounding box center [522, 473] width 1044 height 947
click at [378, 279] on button "button" at bounding box center [389, 275] width 22 height 22
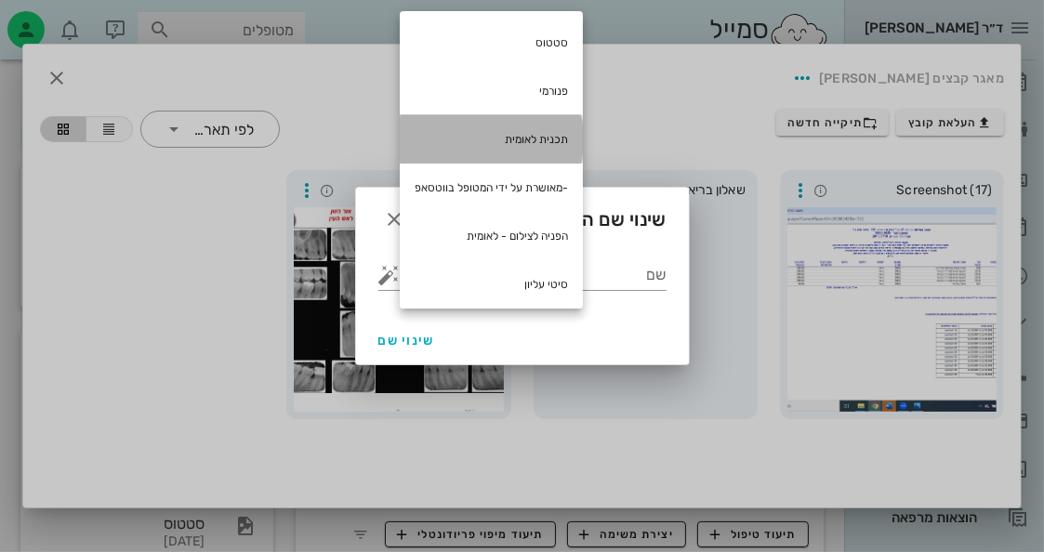
drag, startPoint x: 532, startPoint y: 129, endPoint x: 452, endPoint y: 282, distance: 172.2
click at [532, 130] on div "תכנית לאומית" at bounding box center [491, 139] width 183 height 48
type input "תכנית לאומית"
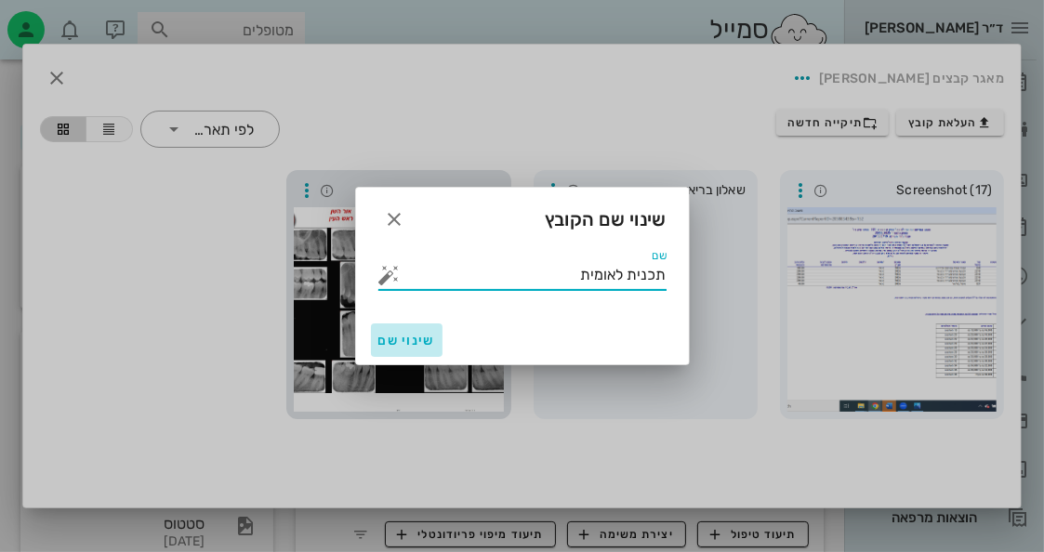
click at [429, 325] on button "שינוי שם" at bounding box center [407, 340] width 72 height 33
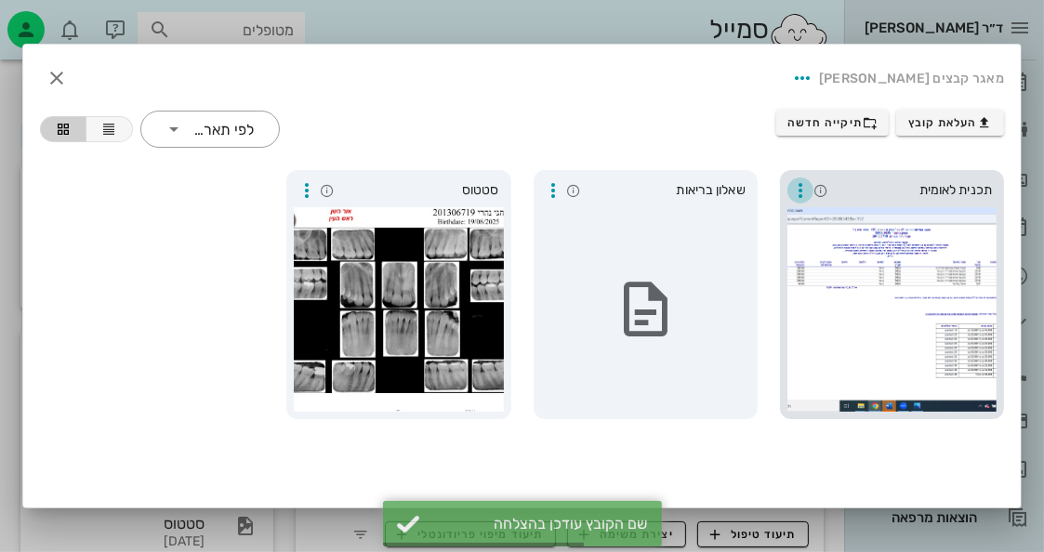
click at [797, 193] on icon "button" at bounding box center [800, 190] width 22 height 22
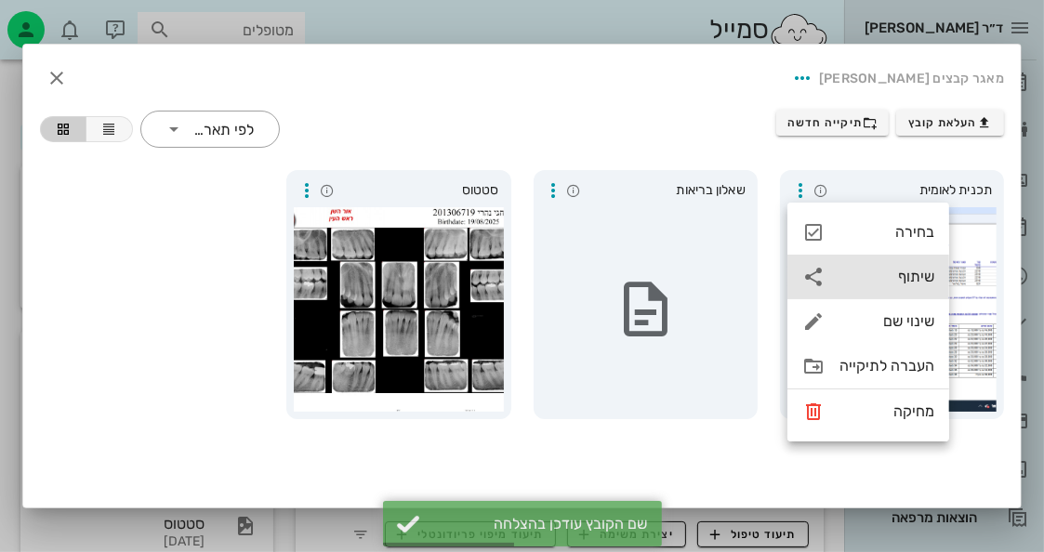
click at [885, 282] on div "שיתוף" at bounding box center [887, 277] width 95 height 18
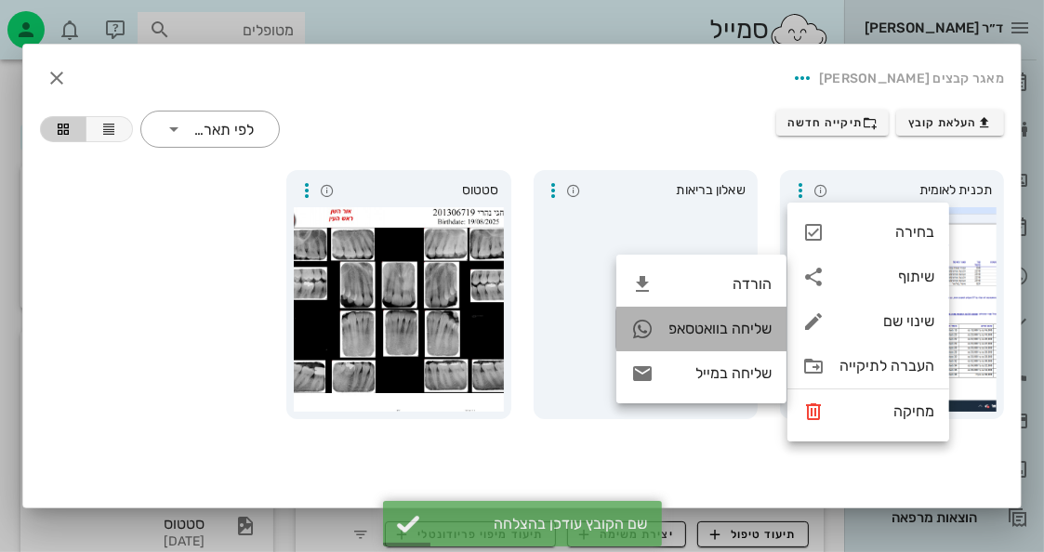
click at [750, 321] on div "שליחה בוואטסאפ" at bounding box center [720, 329] width 103 height 18
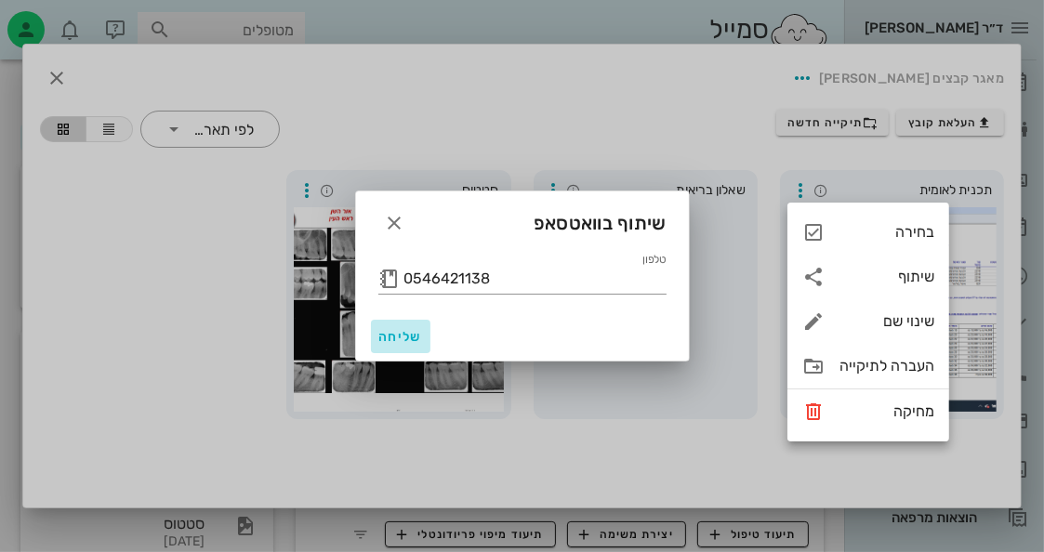
click at [413, 339] on span "שליחה" at bounding box center [400, 337] width 45 height 16
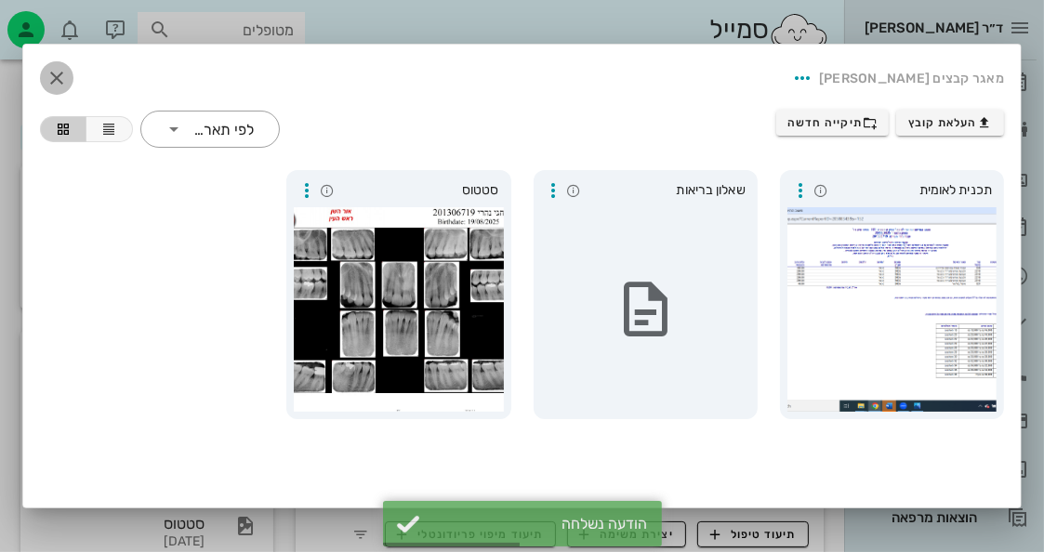
click at [56, 69] on icon "button" at bounding box center [57, 78] width 22 height 22
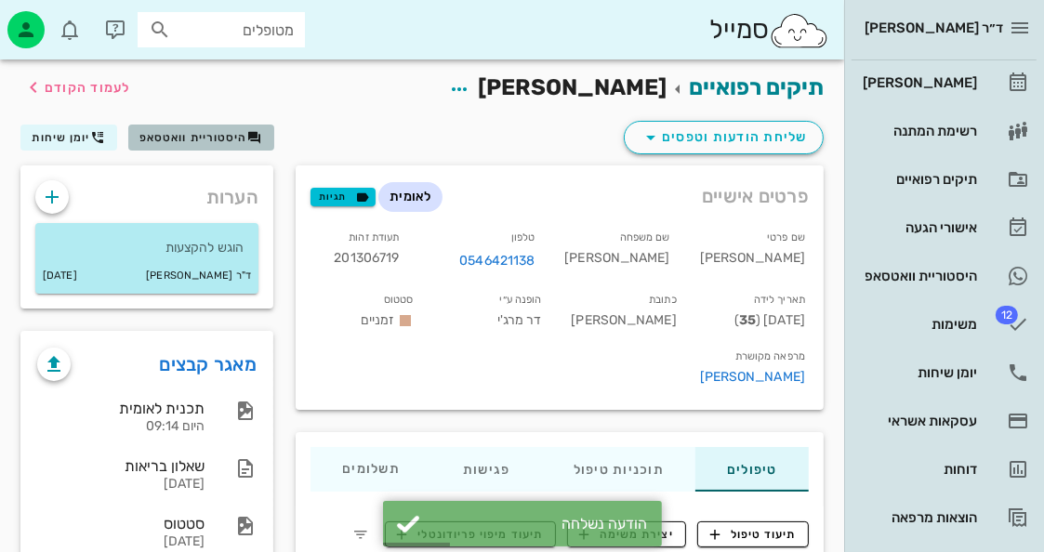
click at [226, 133] on span "היסטוריית וואטסאפ" at bounding box center [193, 137] width 108 height 13
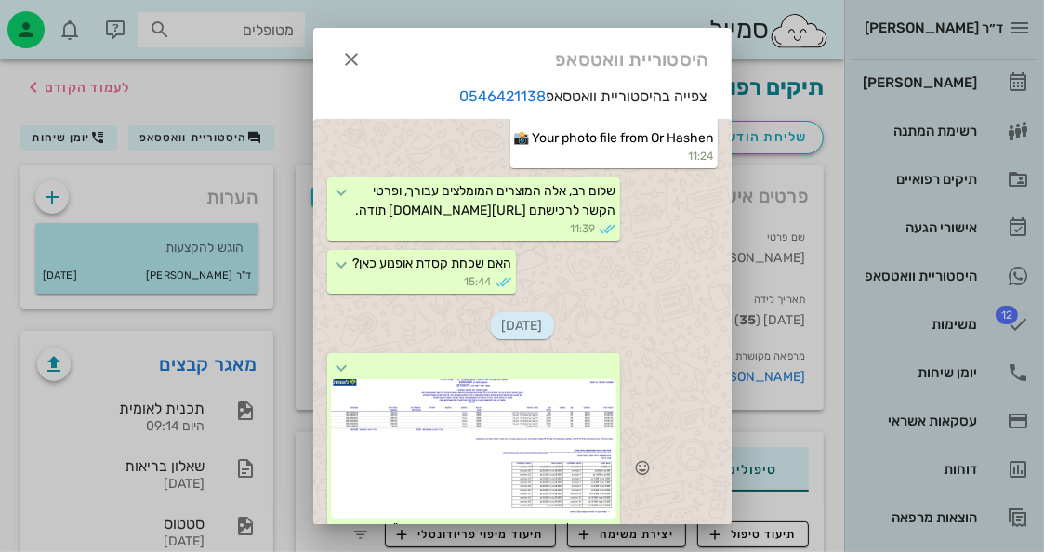
scroll to position [116, 0]
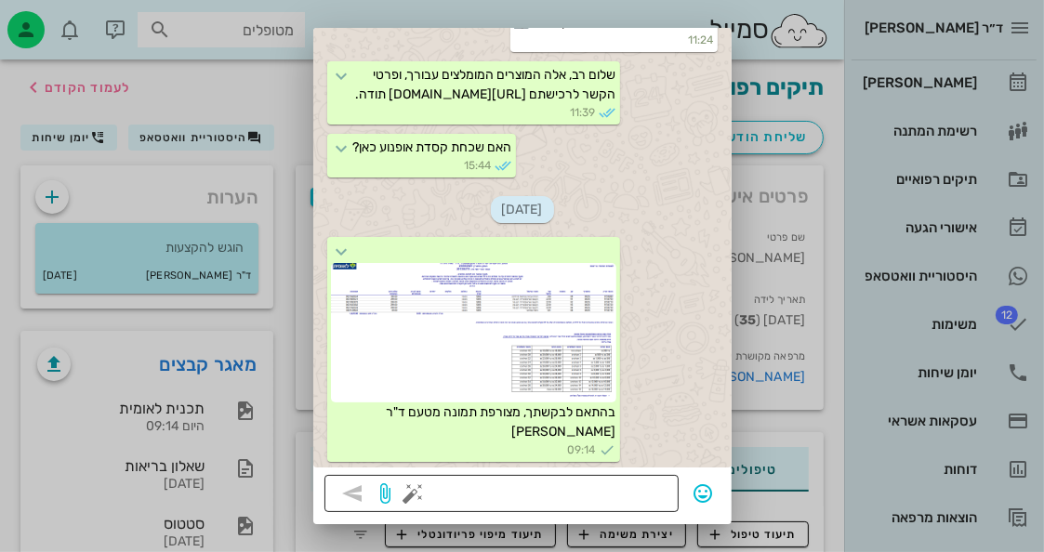
click at [425, 488] on button "button" at bounding box center [414, 494] width 22 height 22
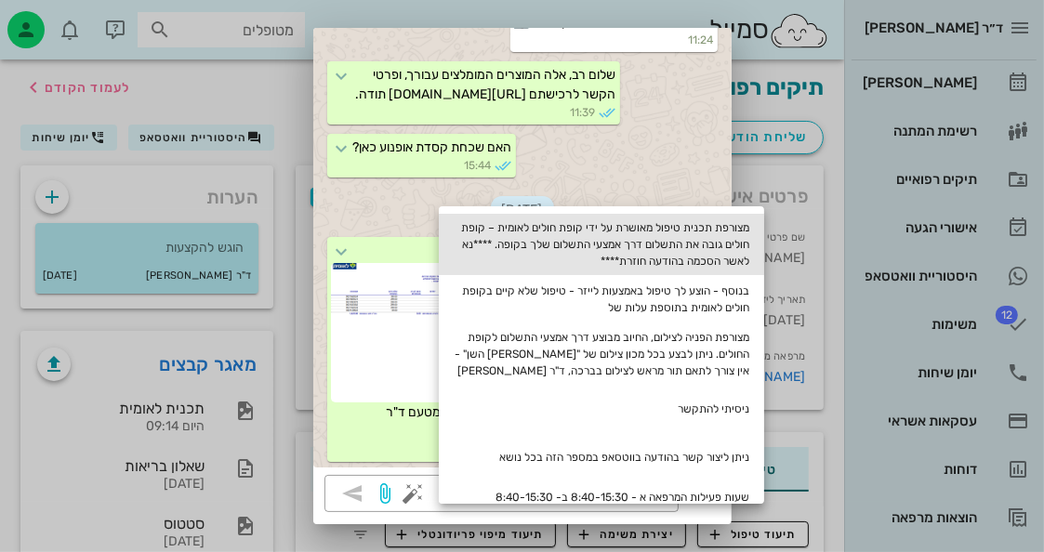
click at [691, 225] on div "מצורפת תכנית טיפול מאושרת על ידי קופת חולים לאומית – קופת חולים גובה את התשלום …" at bounding box center [601, 244] width 325 height 61
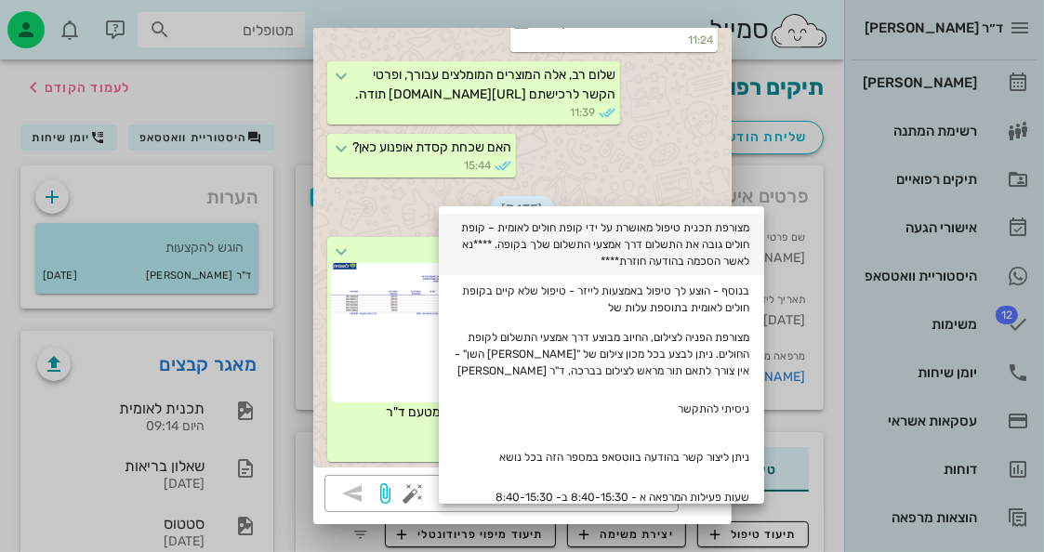
type textarea "מצורפת תכנית טיפול מאושרת על ידי קופת חולים לאומית – קופת חולים גובה את התשלום …"
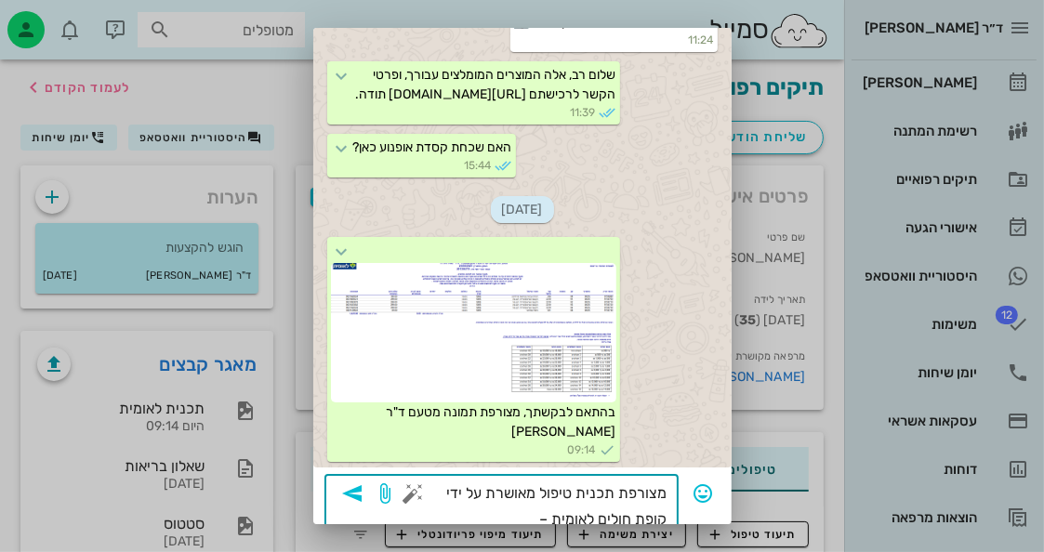
scroll to position [239, 0]
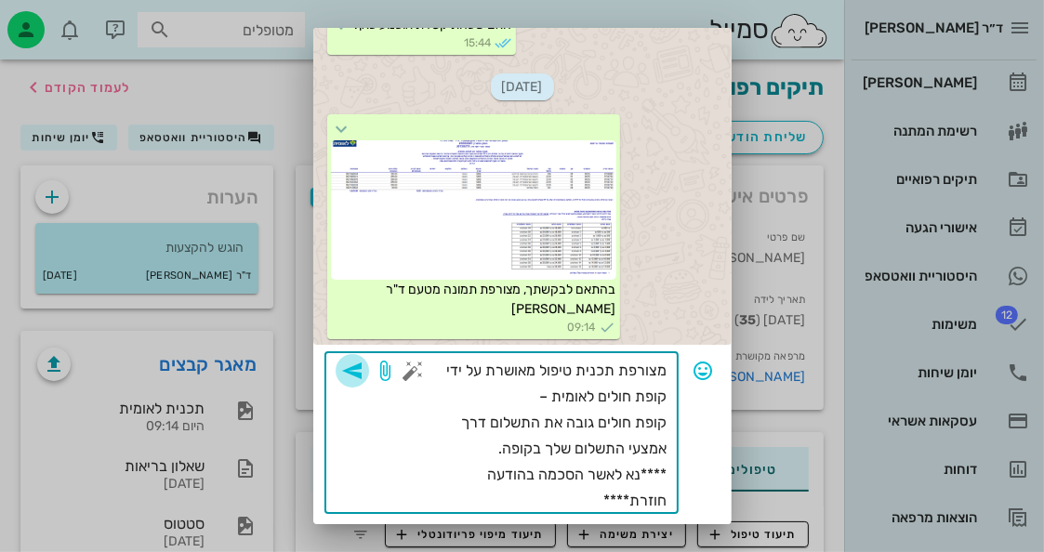
click at [369, 373] on span "button" at bounding box center [352, 371] width 33 height 22
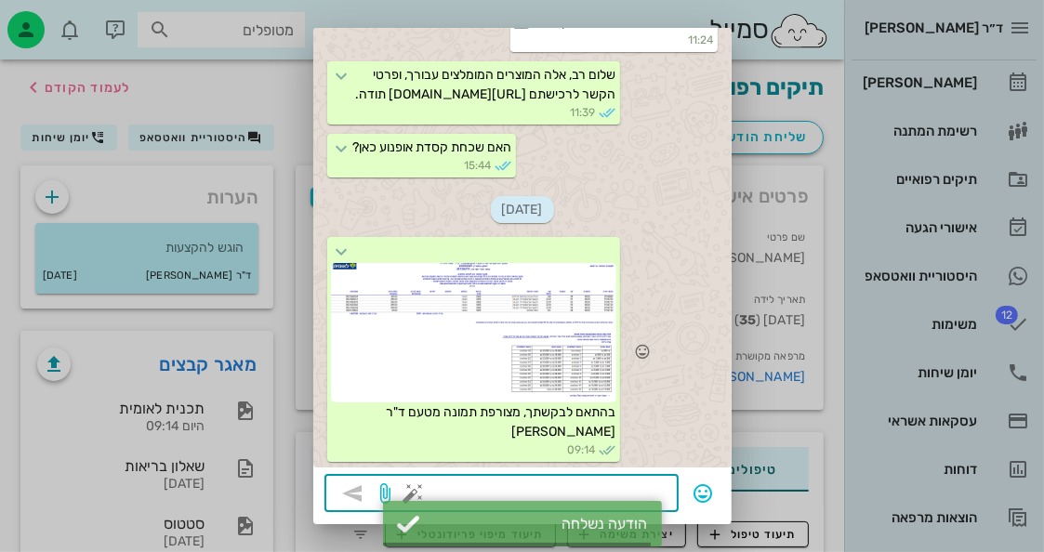
scroll to position [1401, 0]
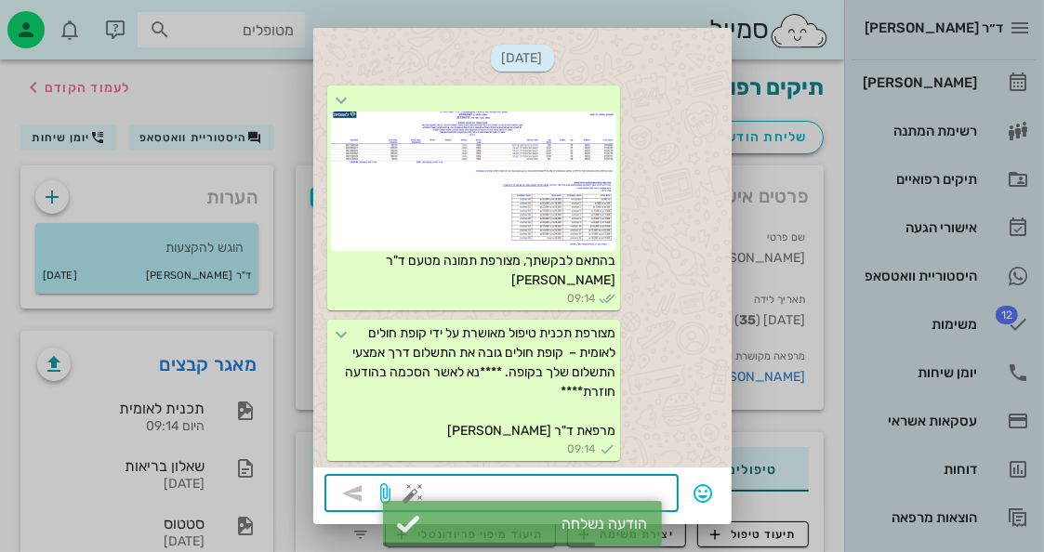
click at [820, 372] on div at bounding box center [522, 276] width 1044 height 552
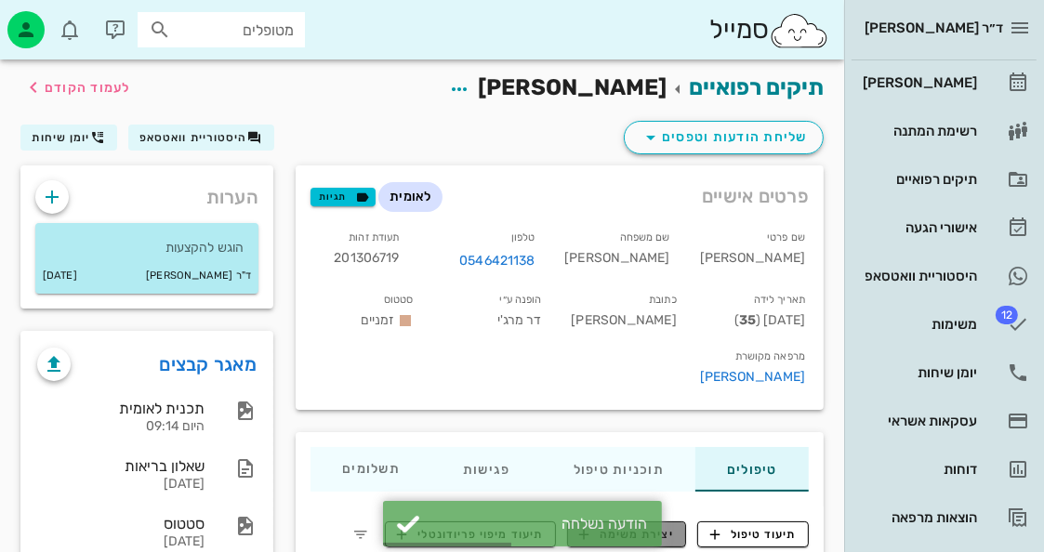
click at [640, 526] on span "יצירת משימה" at bounding box center [626, 534] width 95 height 17
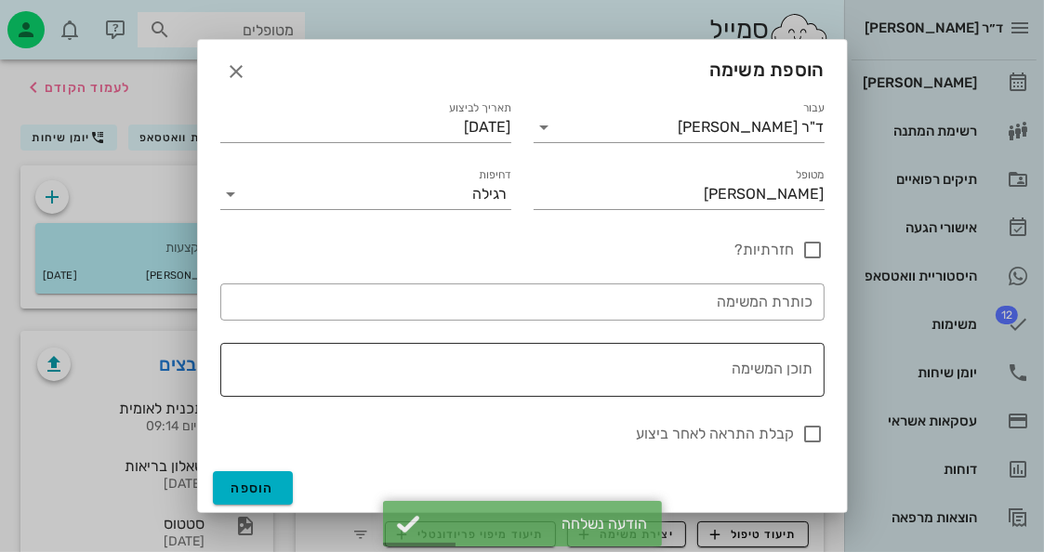
click at [715, 390] on textarea "תוכן המשימה" at bounding box center [519, 374] width 590 height 45
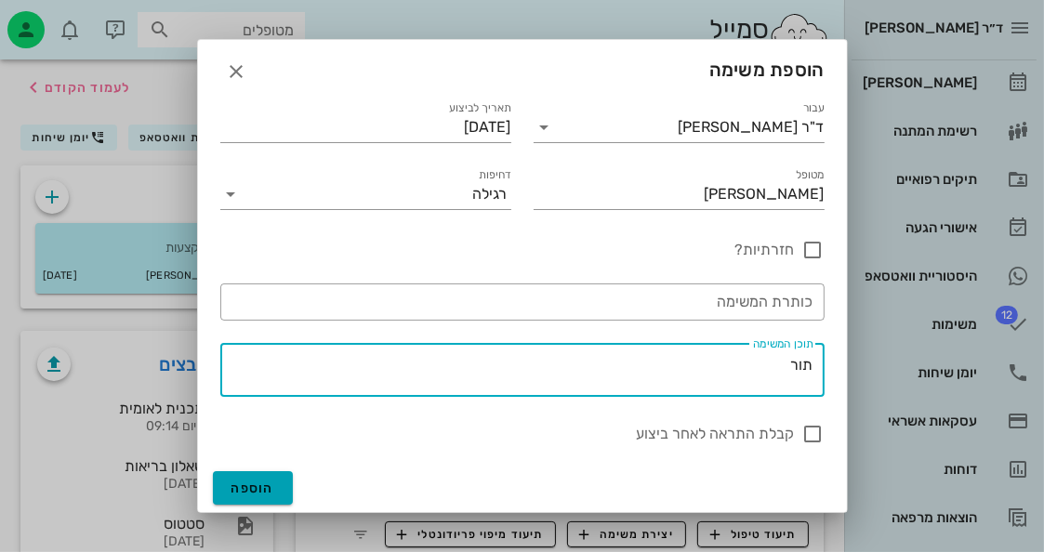
type textarea "תור"
click at [269, 482] on span "הוספה" at bounding box center [254, 489] width 44 height 16
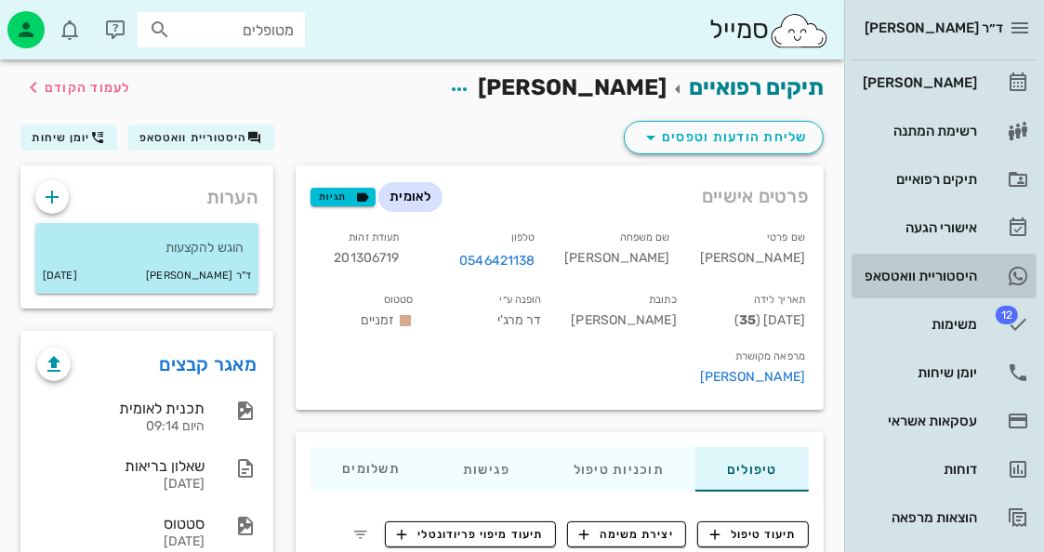
click at [1009, 265] on icon at bounding box center [1018, 276] width 22 height 22
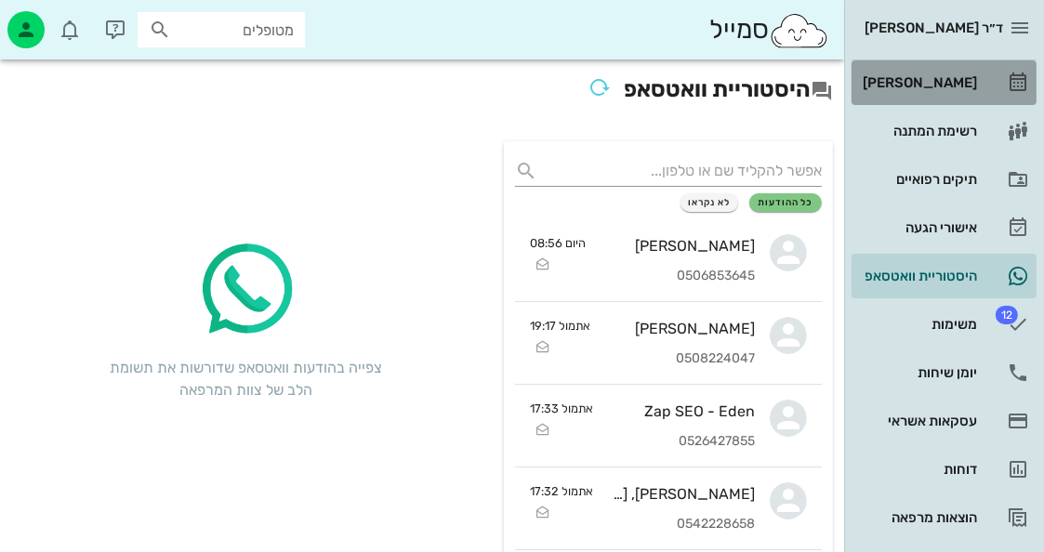
click at [985, 83] on link "[PERSON_NAME]" at bounding box center [944, 82] width 185 height 45
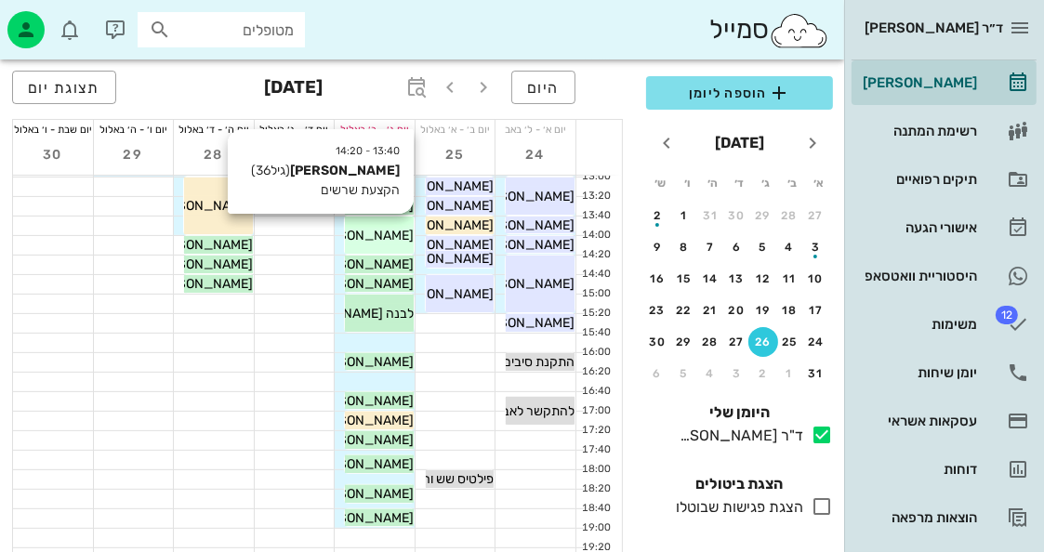
scroll to position [372, 0]
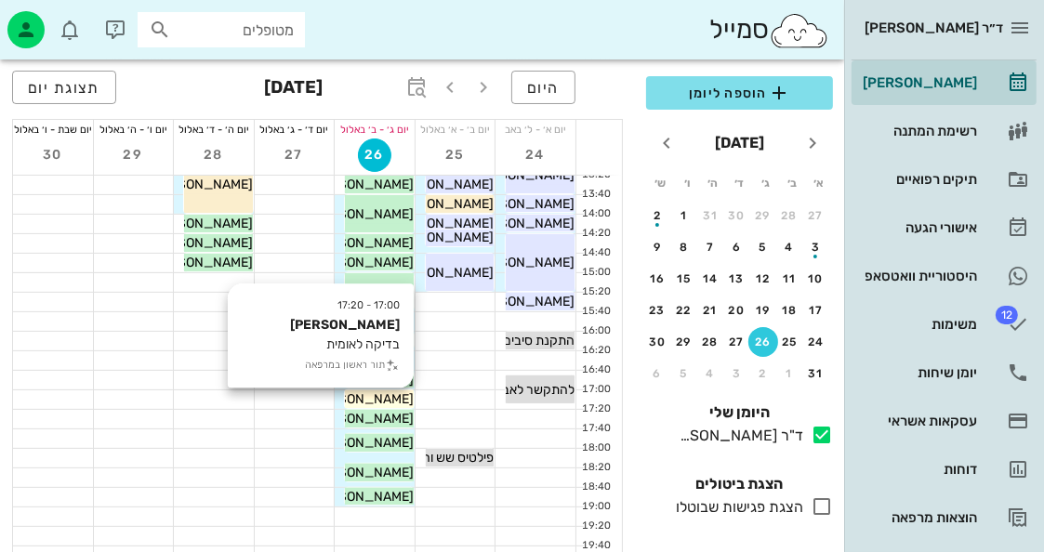
click at [391, 403] on span "[PERSON_NAME]" at bounding box center [362, 399] width 104 height 16
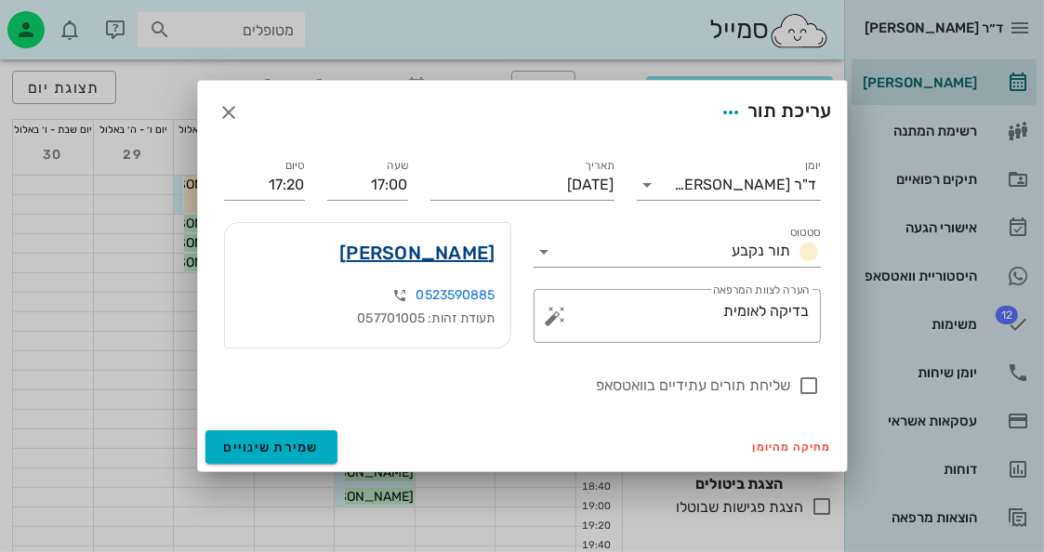
click at [487, 256] on link "[PERSON_NAME]" at bounding box center [416, 253] width 155 height 30
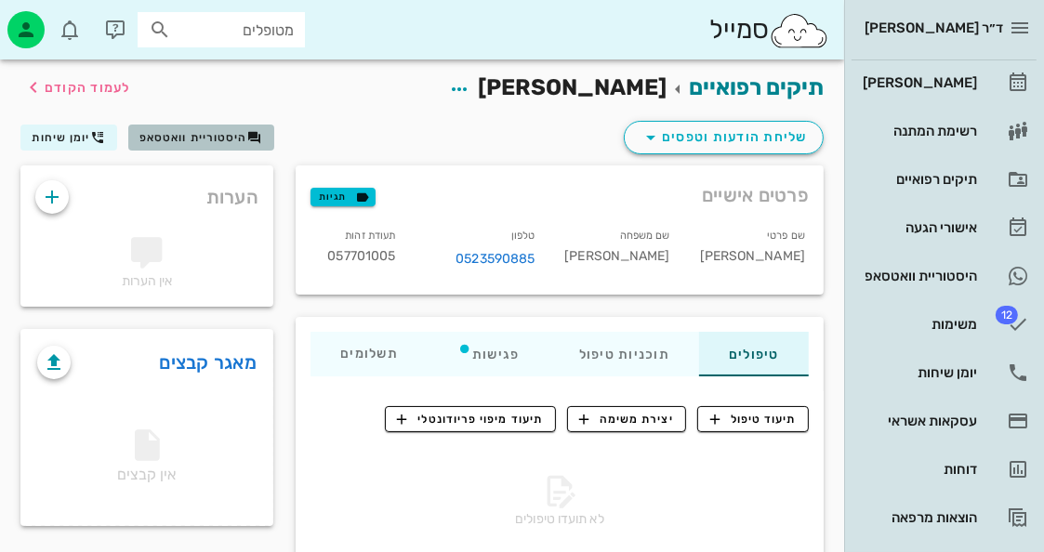
click at [236, 135] on span "היסטוריית וואטסאפ" at bounding box center [193, 137] width 108 height 13
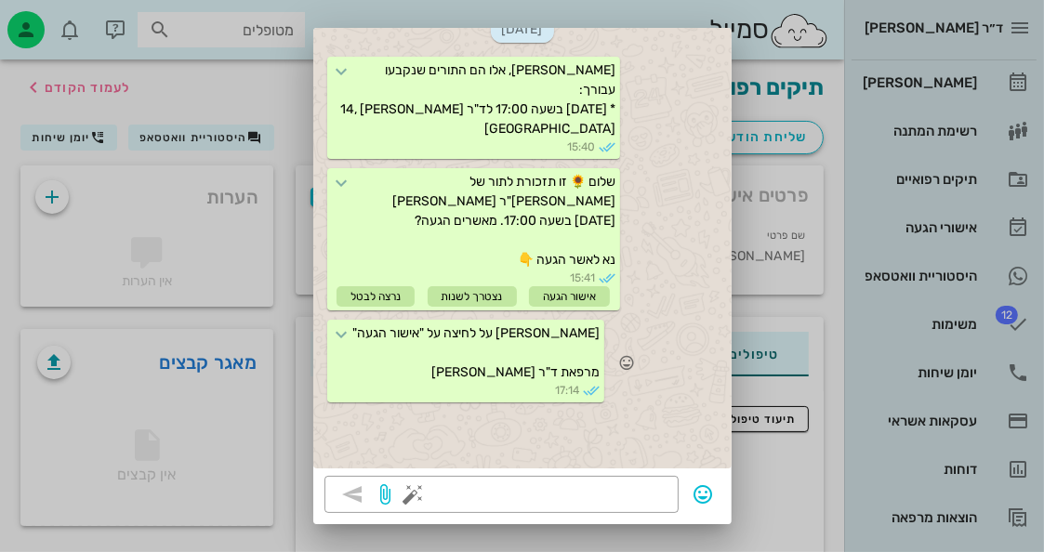
scroll to position [116, 0]
drag, startPoint x: 234, startPoint y: 99, endPoint x: 245, endPoint y: 100, distance: 11.3
click at [236, 99] on div at bounding box center [522, 276] width 1044 height 552
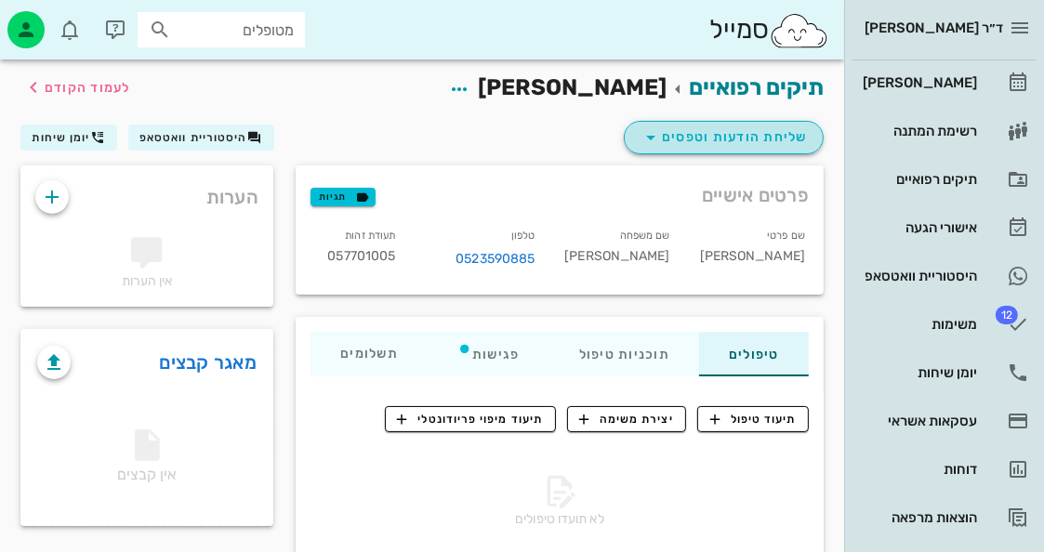
click at [713, 123] on button "שליחת הודעות וטפסים" at bounding box center [724, 137] width 200 height 33
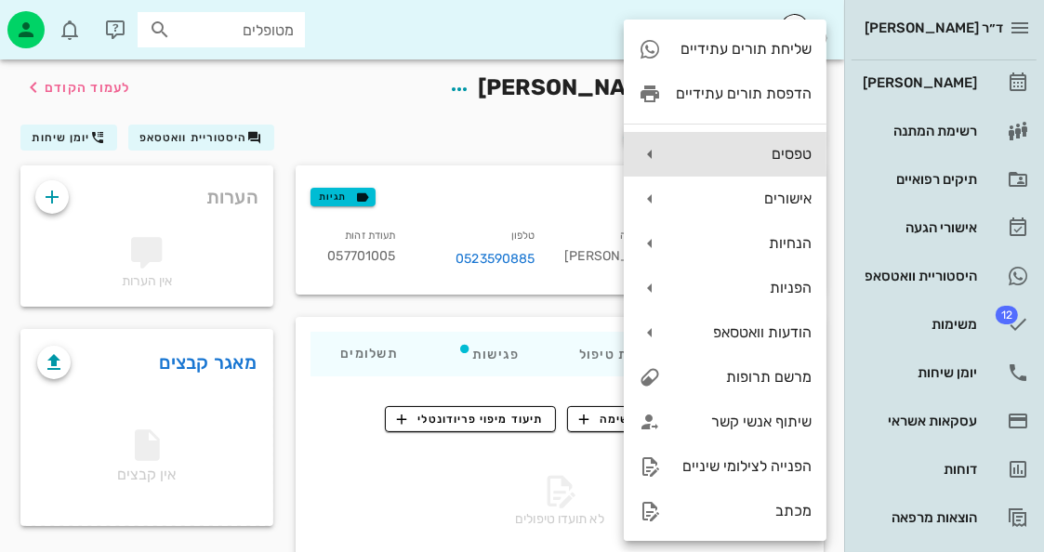
click at [799, 163] on div "טפסים" at bounding box center [725, 154] width 203 height 45
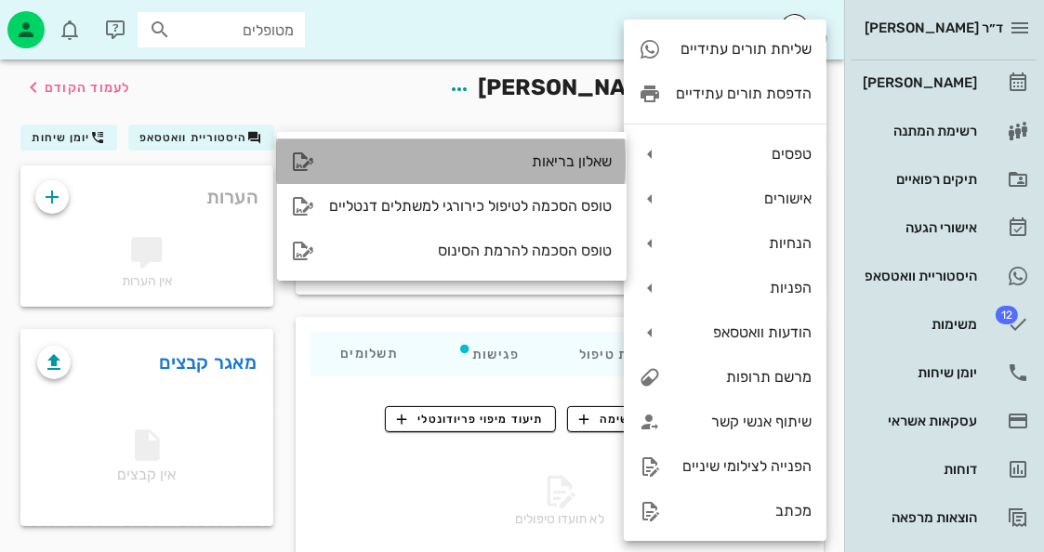
click at [599, 159] on div "שאלון בריאות" at bounding box center [470, 162] width 283 height 18
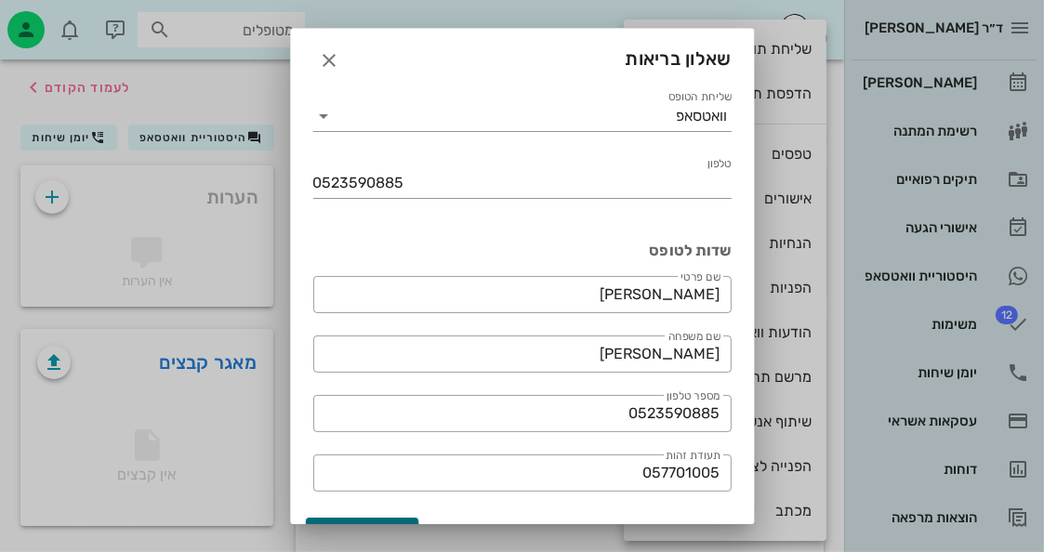
click at [417, 518] on button "הפקת טופס" at bounding box center [362, 534] width 113 height 33
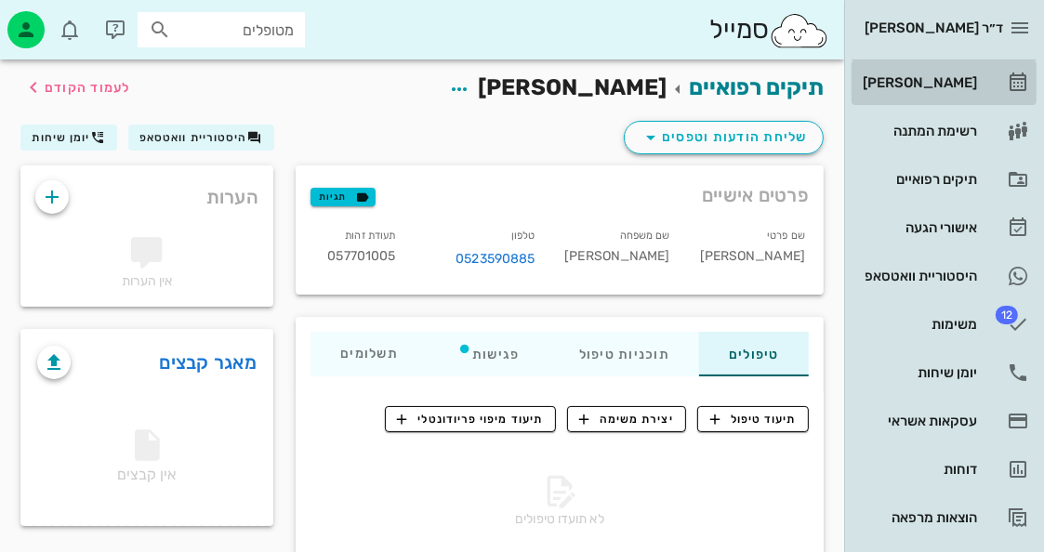
click at [1019, 75] on icon at bounding box center [1018, 83] width 22 height 22
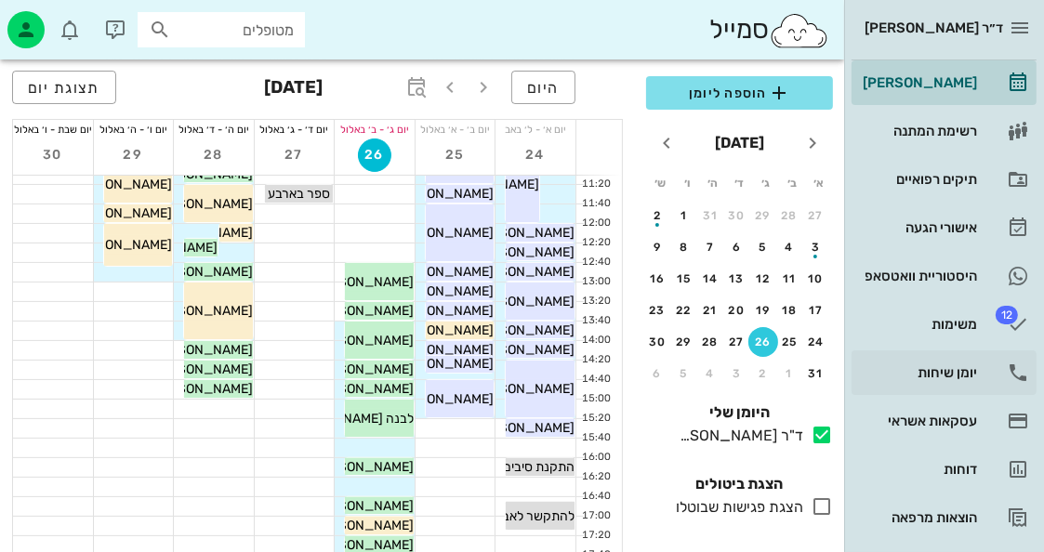
scroll to position [279, 0]
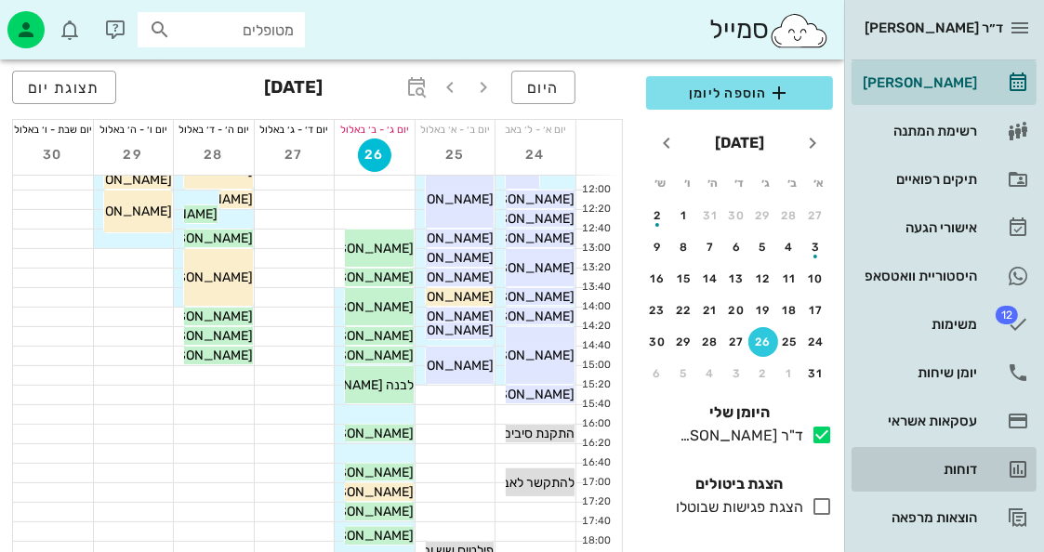
click at [990, 458] on link "דוחות" at bounding box center [944, 469] width 185 height 45
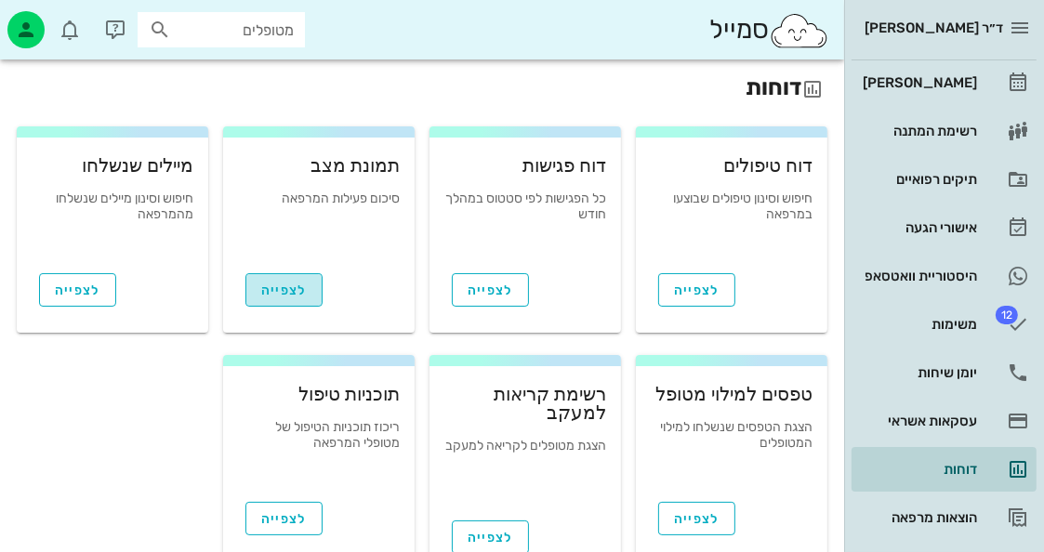
click at [274, 281] on link "לצפייה" at bounding box center [283, 289] width 77 height 33
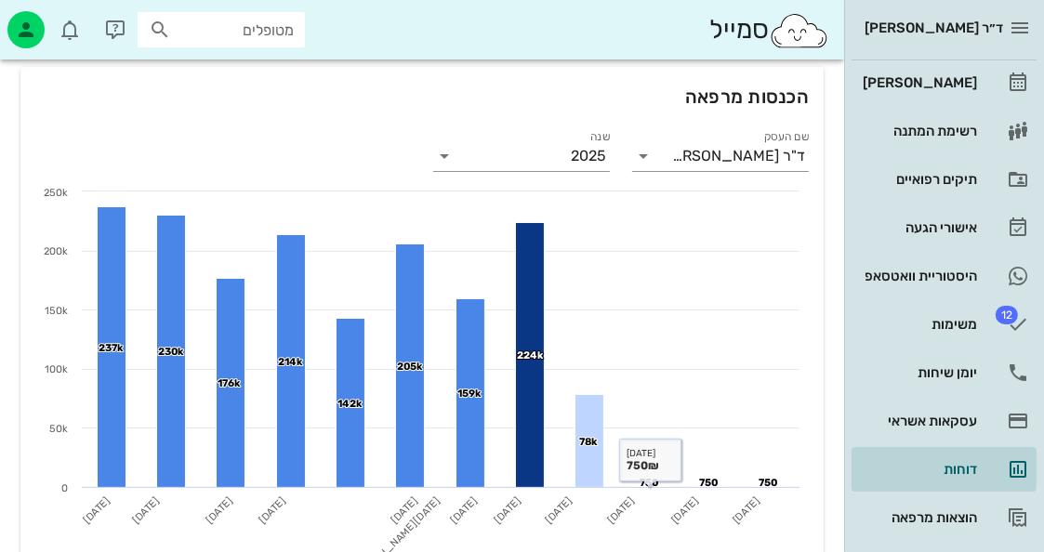
scroll to position [93, 0]
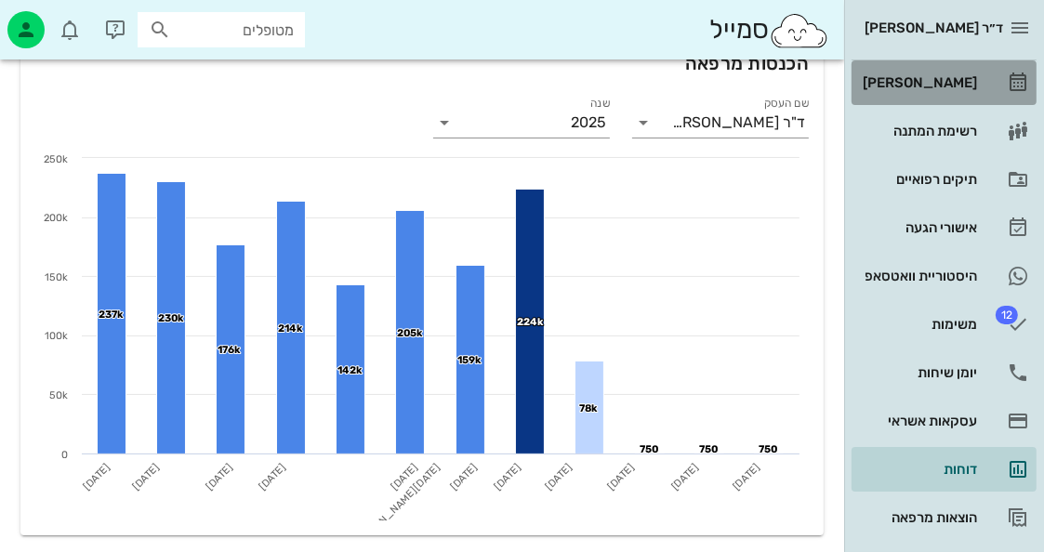
click at [962, 93] on div "[PERSON_NAME]" at bounding box center [918, 83] width 118 height 30
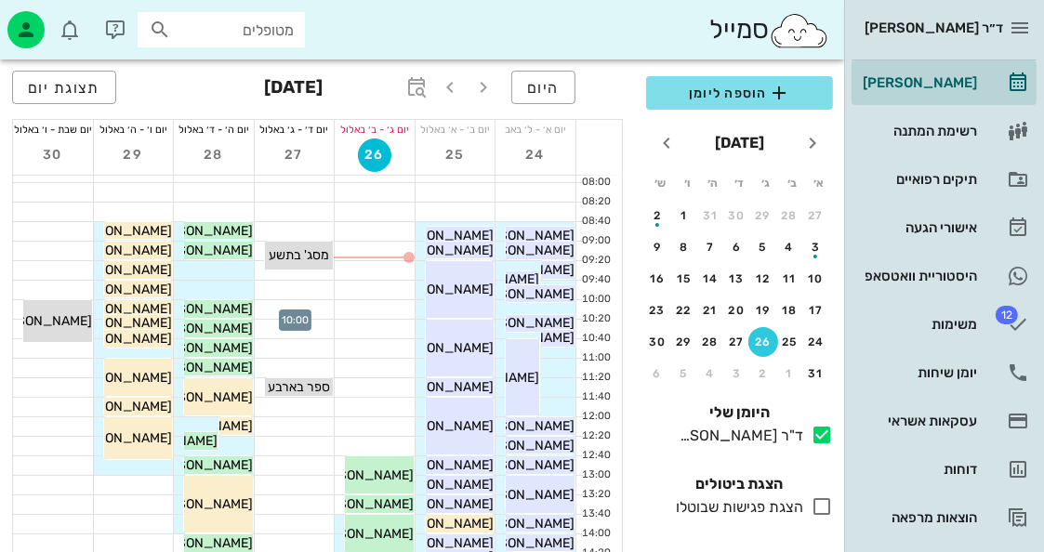
scroll to position [93, 0]
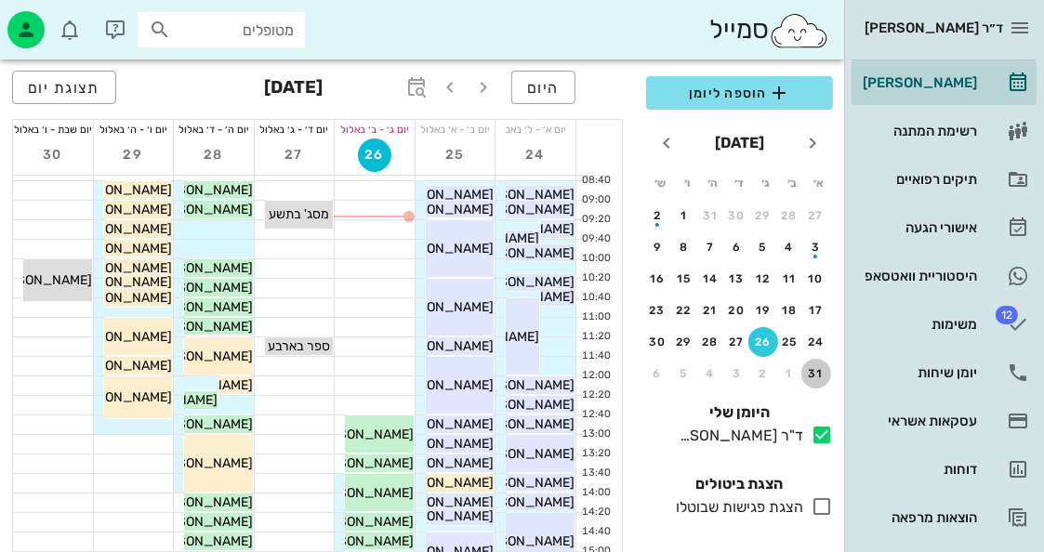
click at [815, 371] on div "31" at bounding box center [817, 373] width 30 height 13
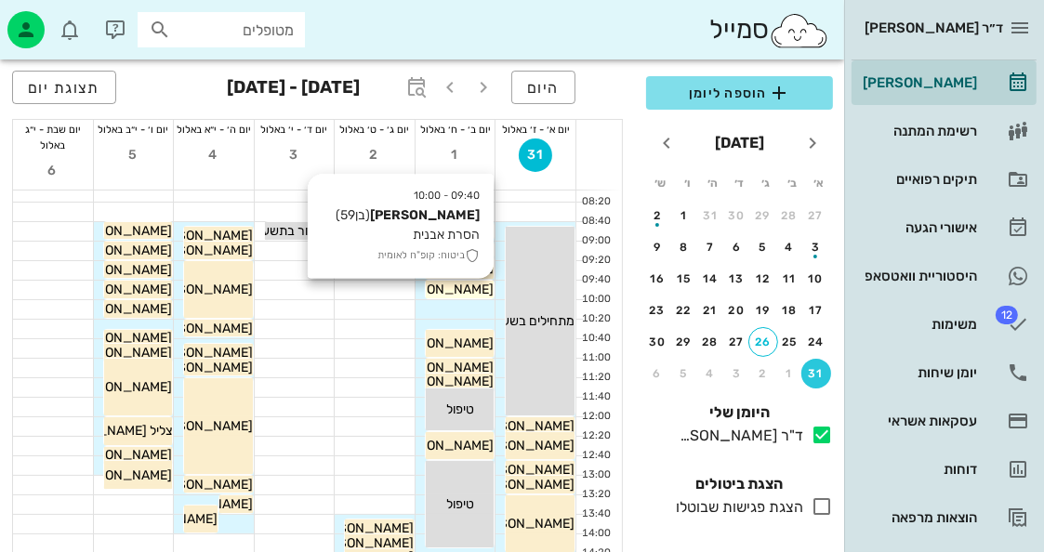
scroll to position [93, 0]
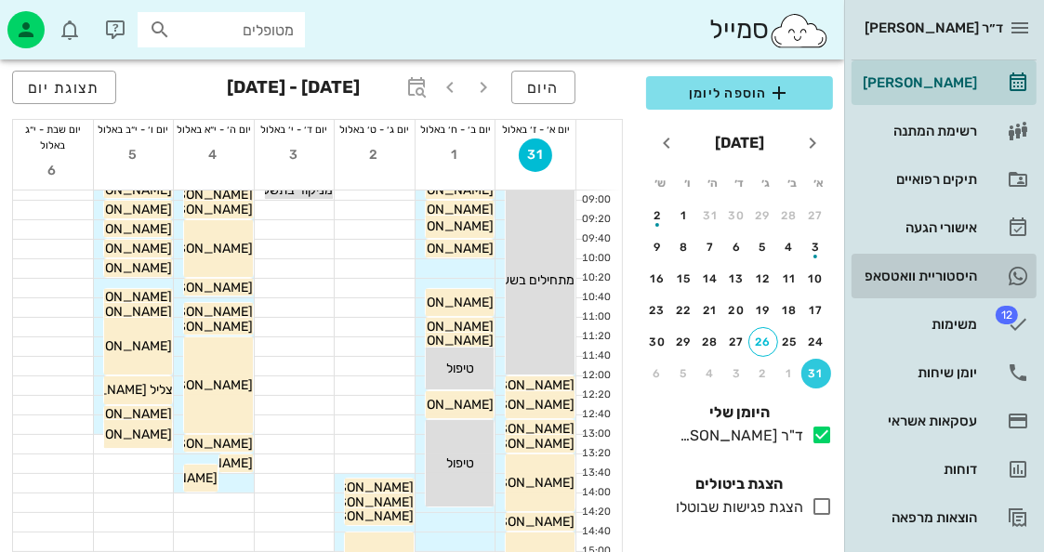
click at [971, 267] on div "היסטוריית וואטסאפ" at bounding box center [918, 276] width 118 height 30
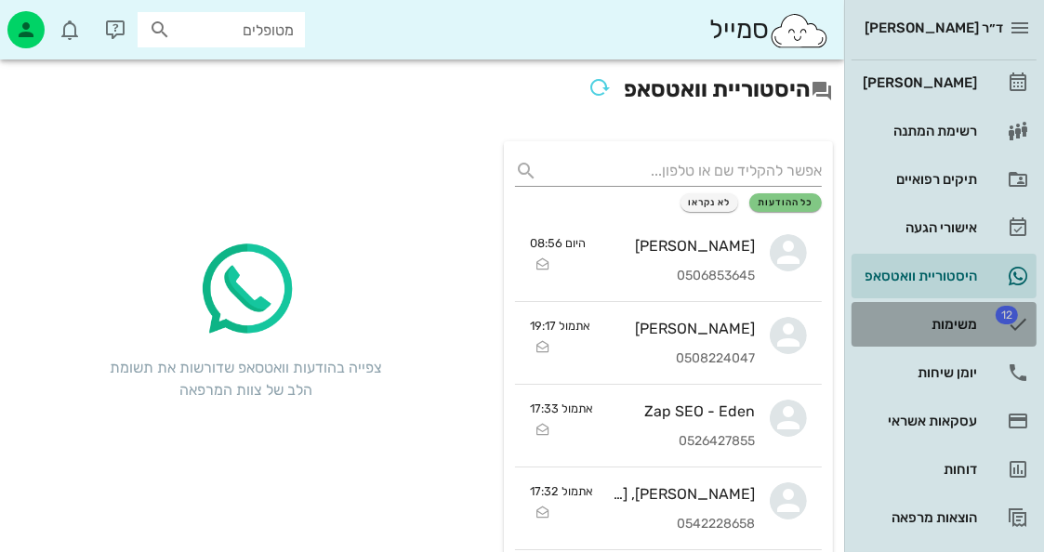
click at [952, 312] on div "משימות" at bounding box center [918, 325] width 118 height 30
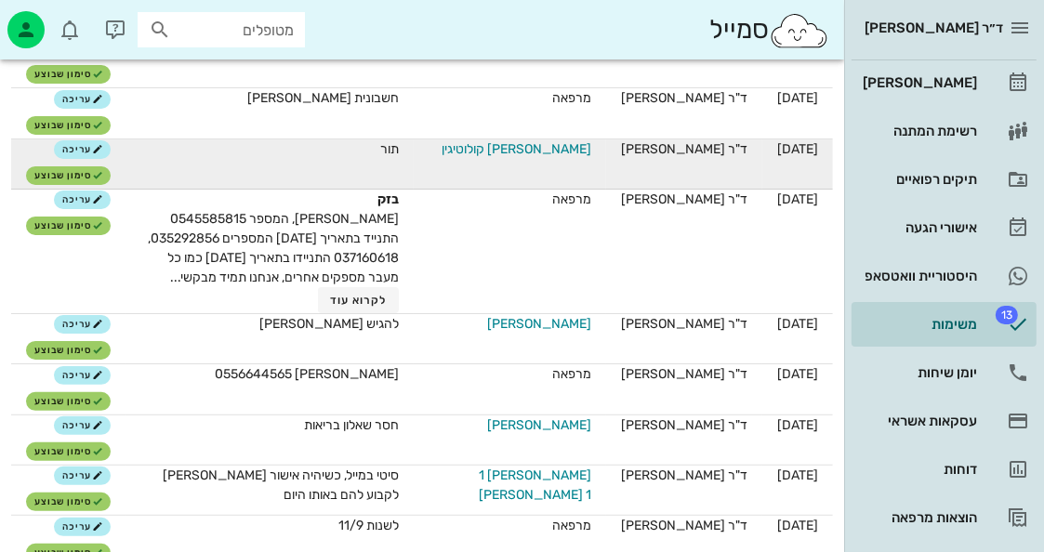
scroll to position [372, 0]
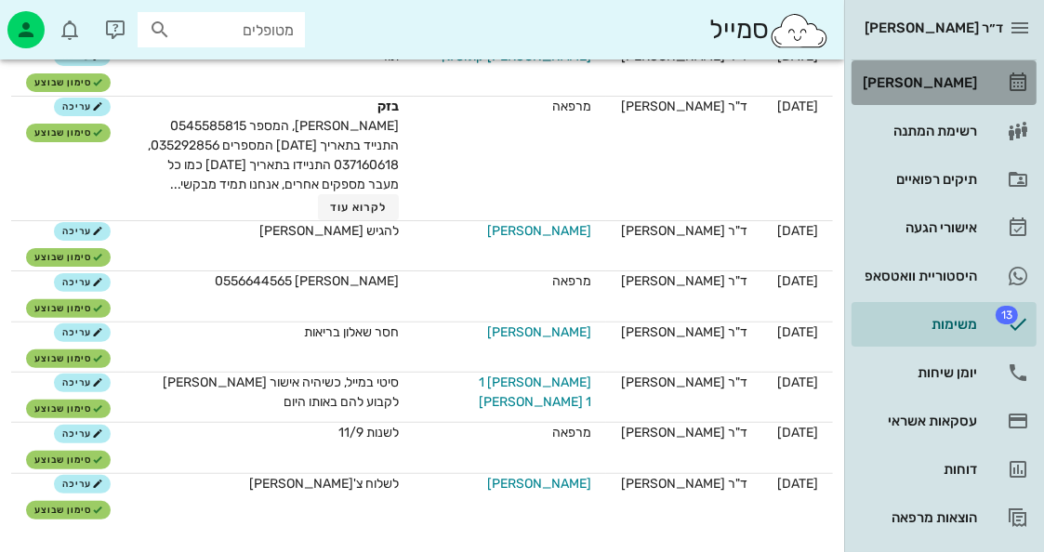
click at [949, 86] on div "[PERSON_NAME]" at bounding box center [918, 82] width 118 height 15
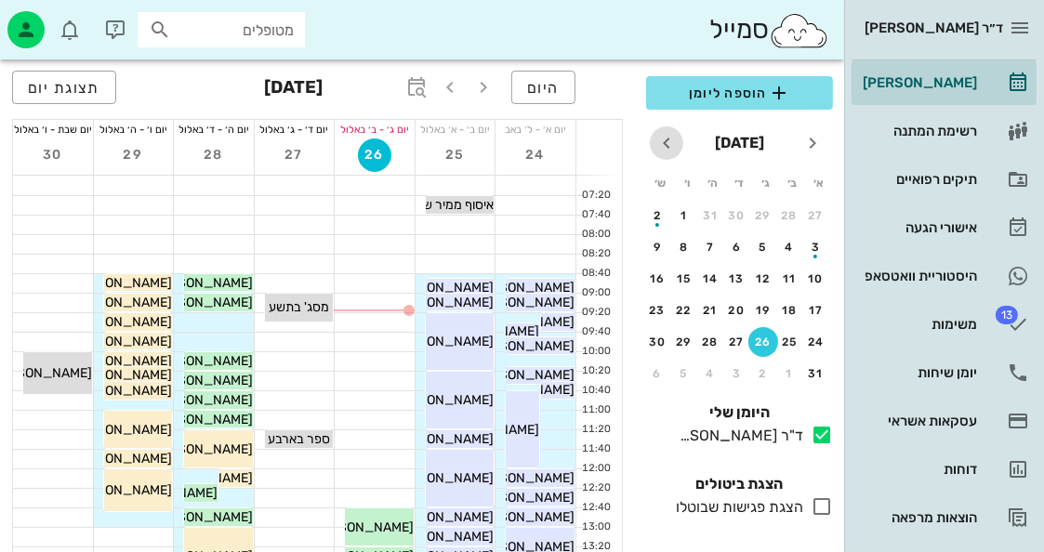
click at [675, 139] on icon "חודש הבא" at bounding box center [667, 143] width 22 height 22
click at [716, 245] on div "11" at bounding box center [711, 247] width 30 height 13
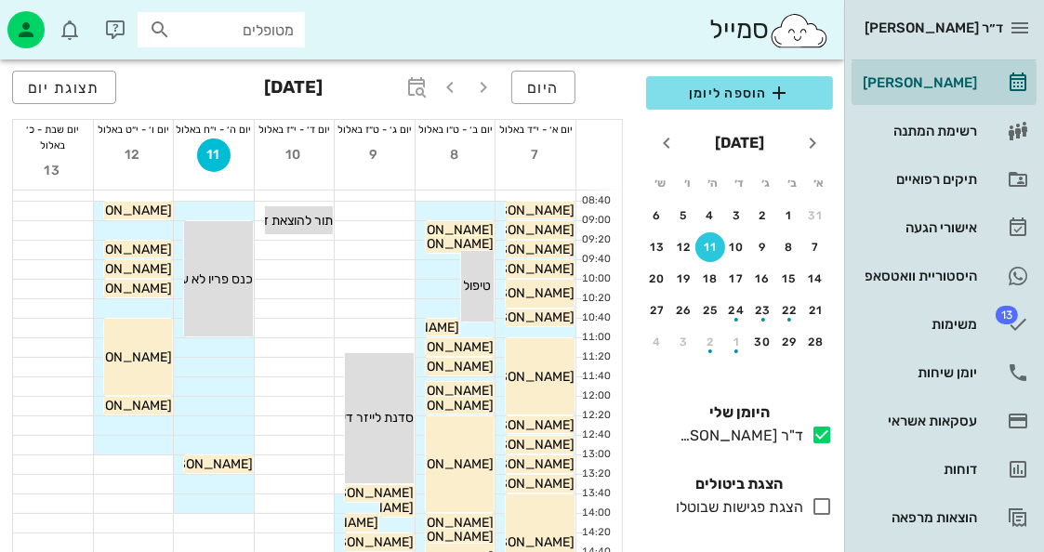
scroll to position [186, 0]
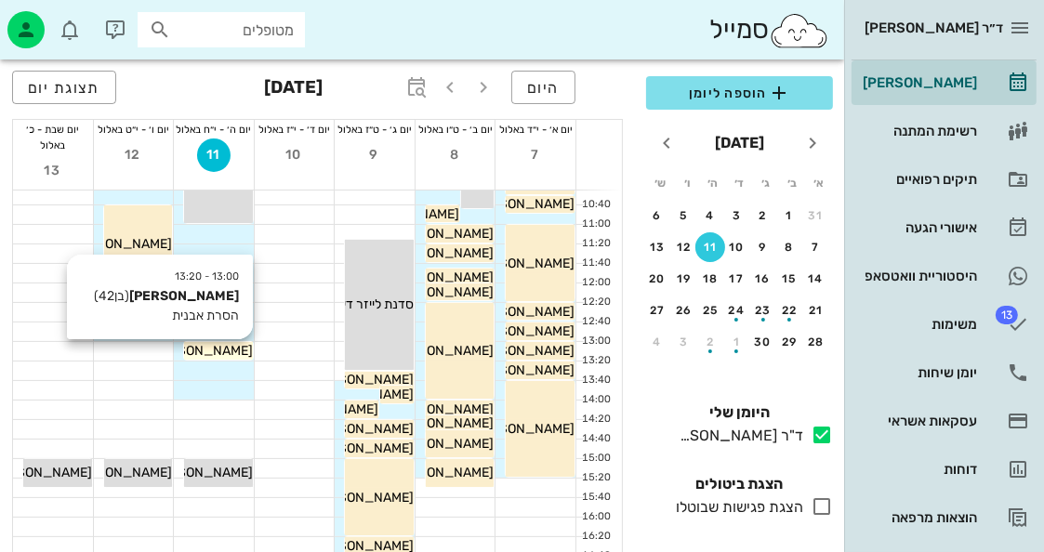
click at [238, 349] on span "[PERSON_NAME]" at bounding box center [201, 351] width 104 height 16
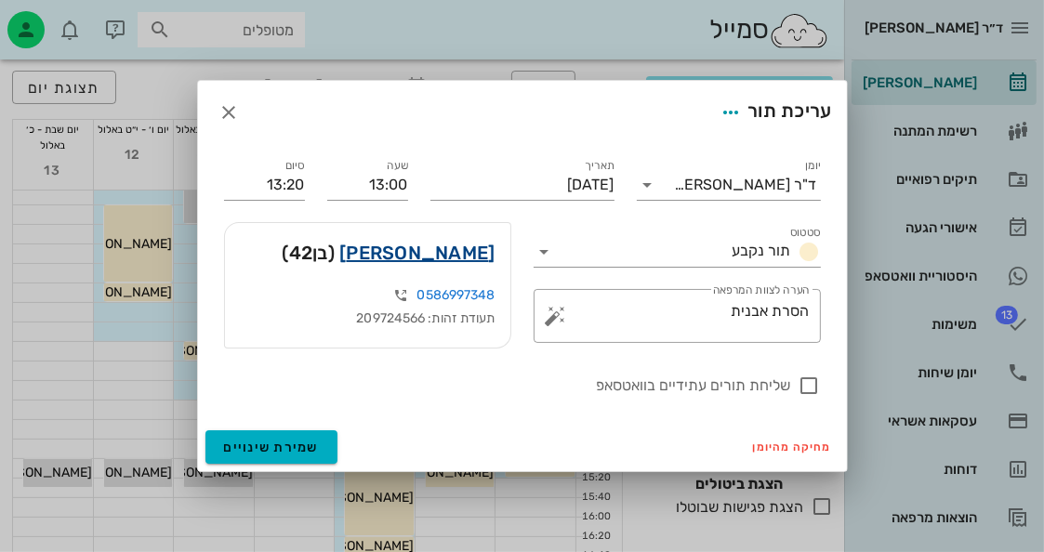
click at [446, 251] on link "[PERSON_NAME]" at bounding box center [416, 253] width 155 height 30
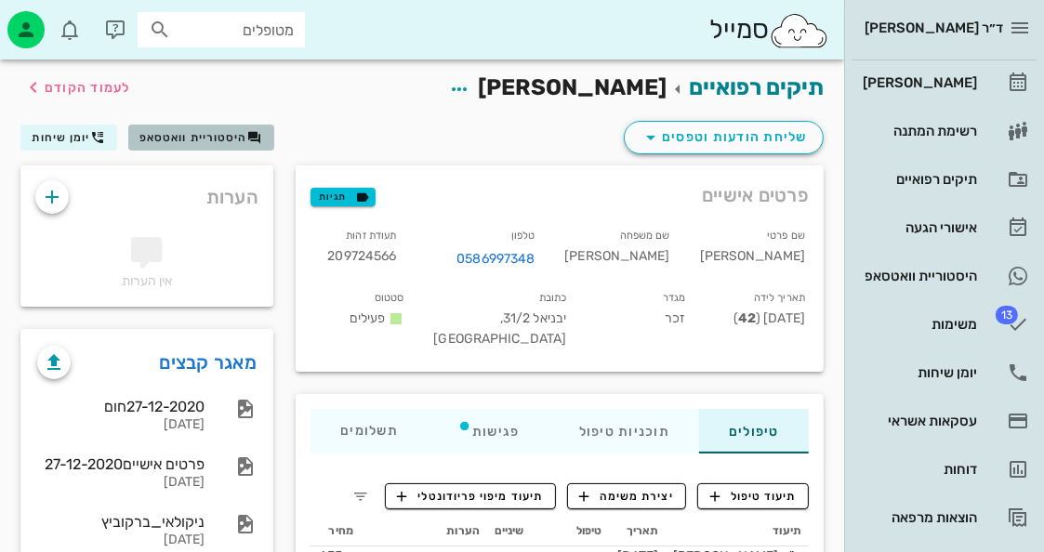
click at [242, 125] on button "היסטוריית וואטסאפ" at bounding box center [201, 138] width 146 height 26
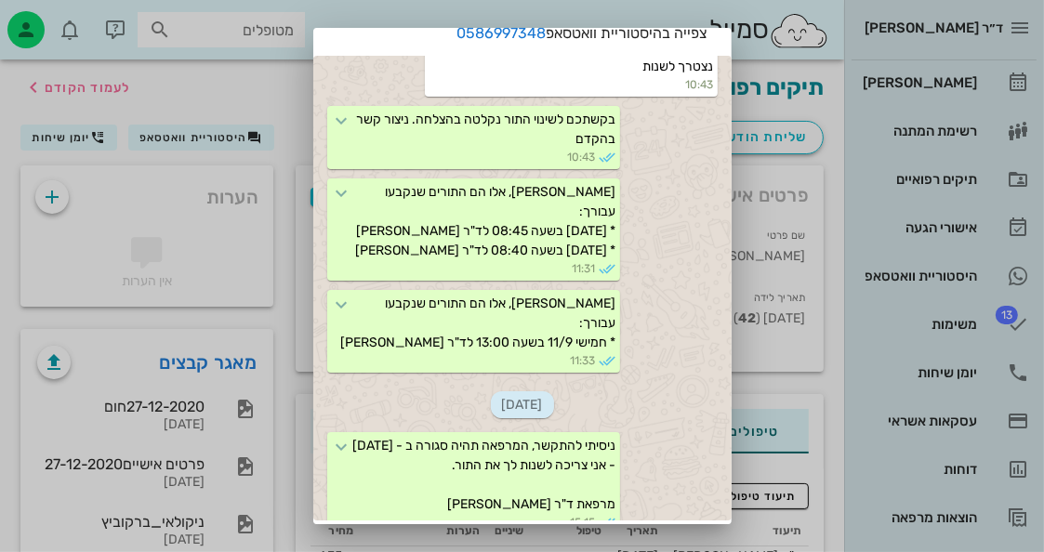
scroll to position [116, 0]
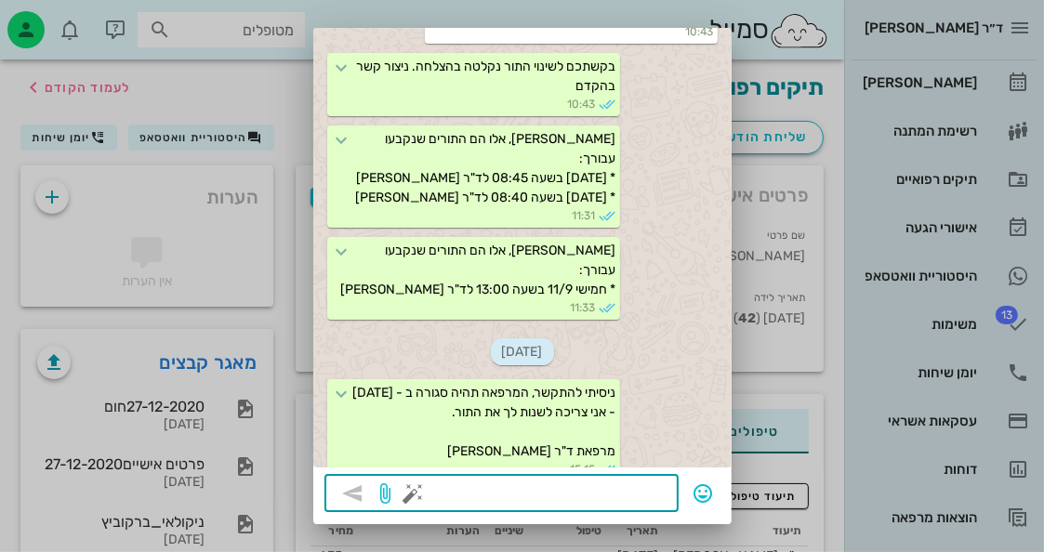
click at [641, 490] on textarea at bounding box center [543, 496] width 250 height 30
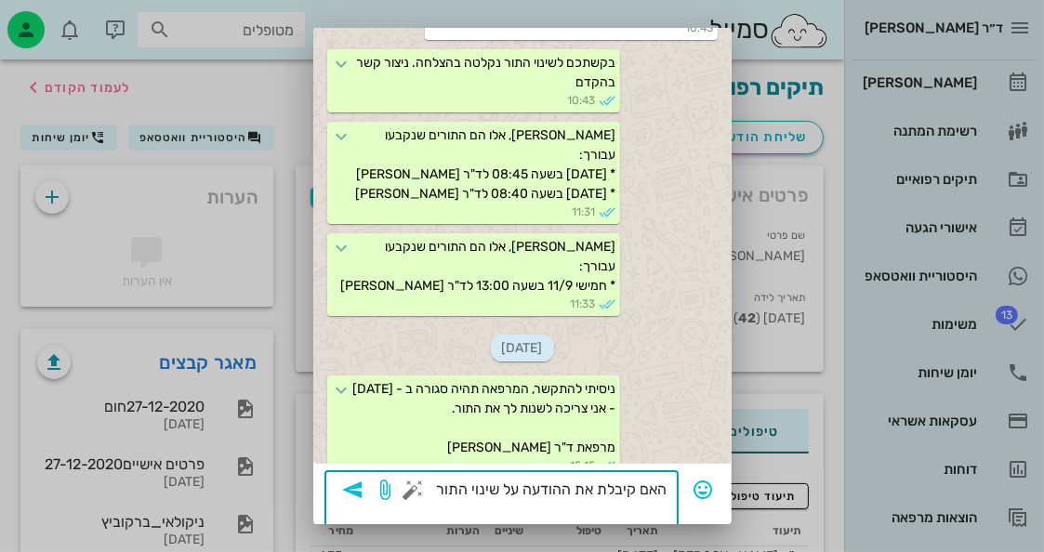
type textarea "האם קיבלת את ההודעה על שינוי התור"
click at [263, 68] on div at bounding box center [522, 276] width 1044 height 552
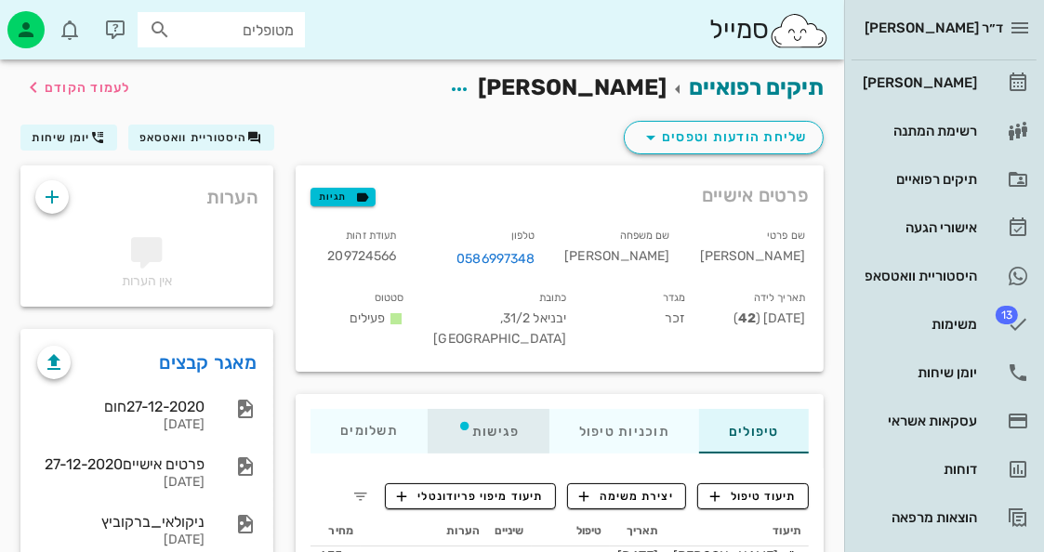
click at [501, 414] on div "פגישות" at bounding box center [489, 431] width 122 height 45
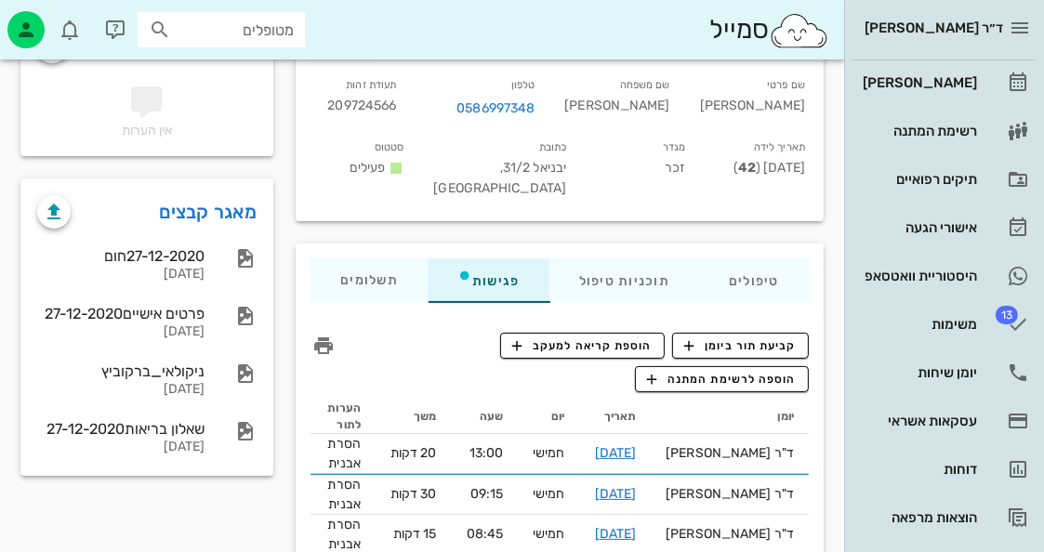
scroll to position [0, 0]
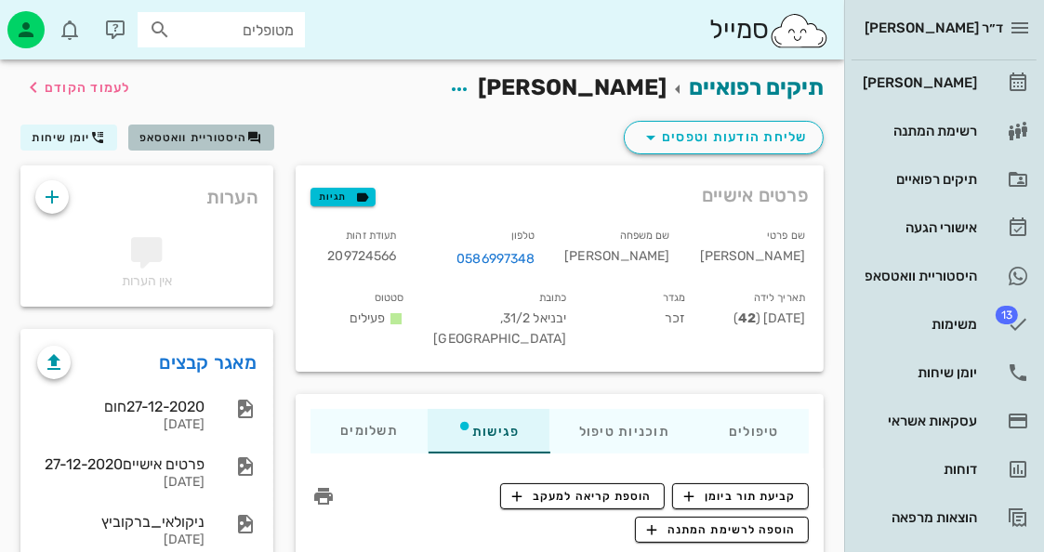
click at [234, 133] on span "היסטוריית וואטסאפ" at bounding box center [193, 137] width 108 height 13
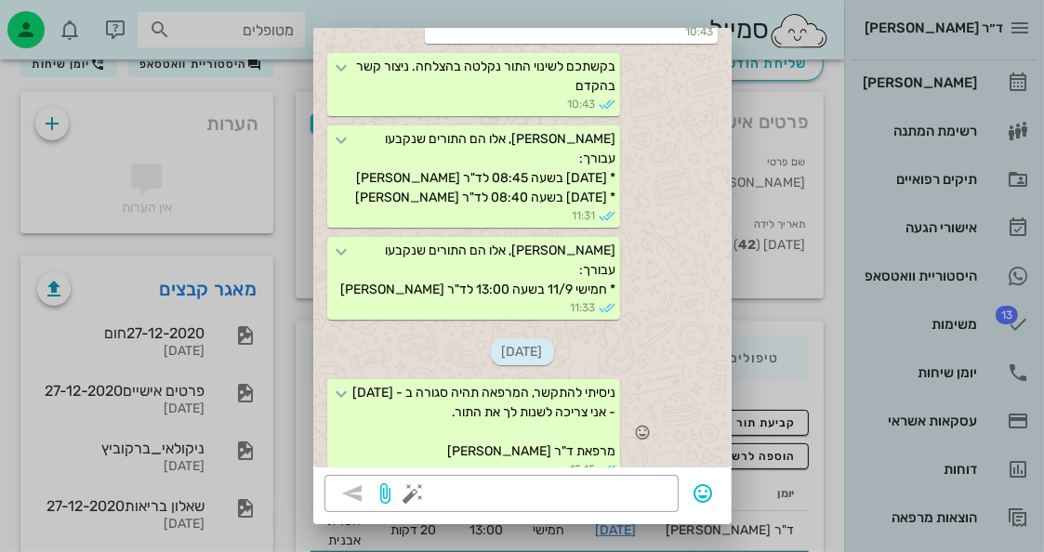
scroll to position [279, 0]
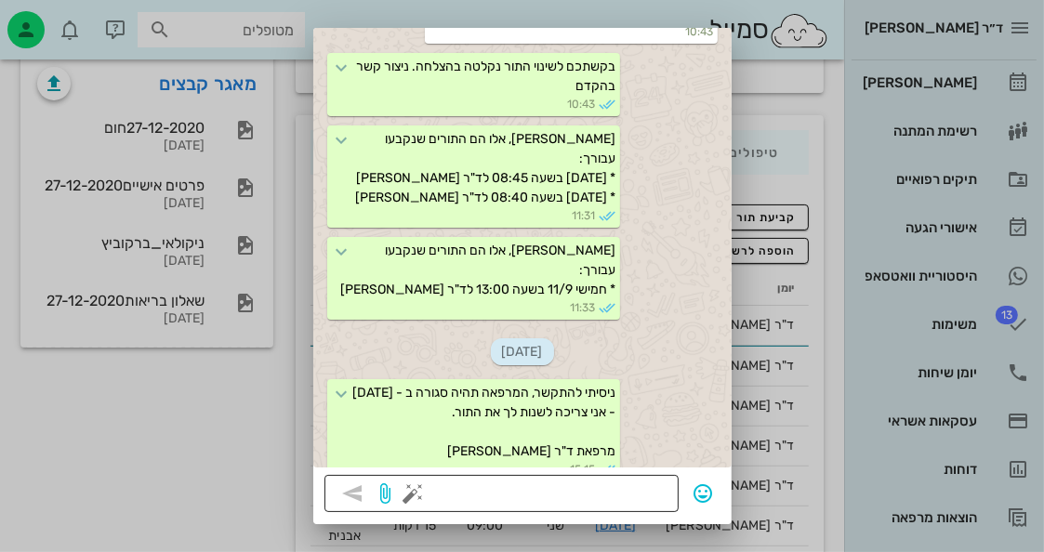
click at [642, 483] on textarea at bounding box center [543, 496] width 250 height 30
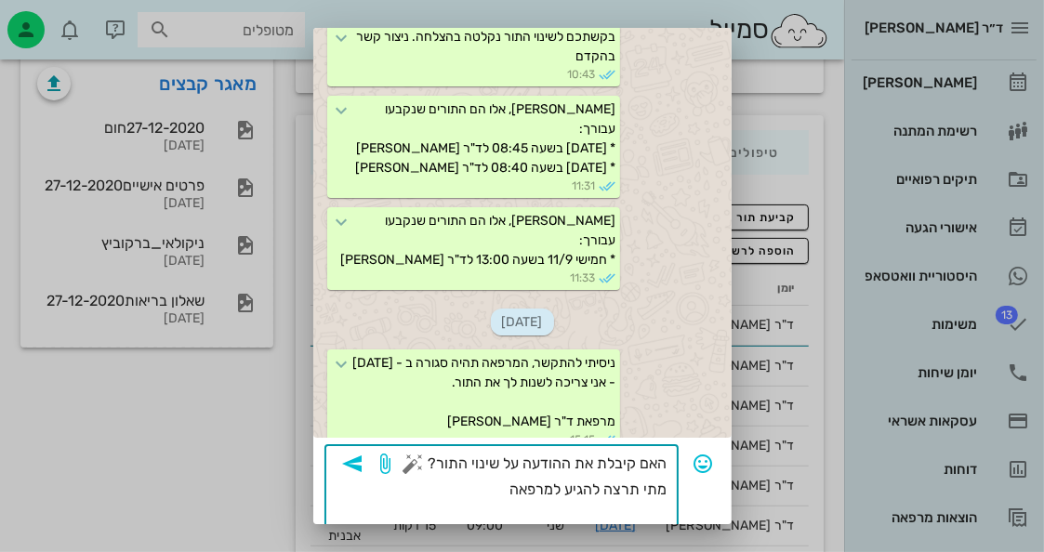
scroll to position [135, 0]
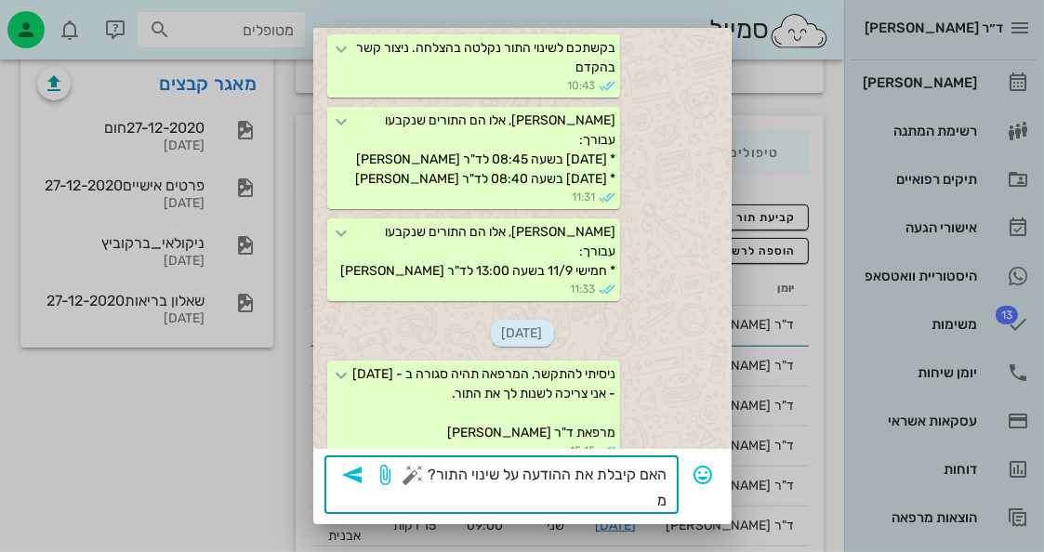
type textarea "האם קיבלת את ההודעה על שינוי התור?"
click at [364, 464] on icon "button" at bounding box center [352, 475] width 22 height 22
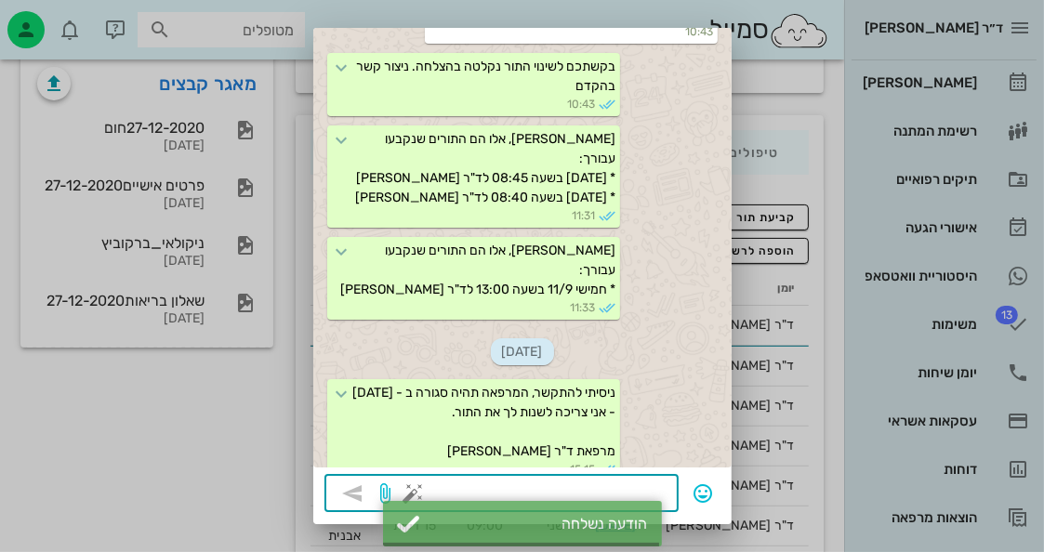
scroll to position [430, 0]
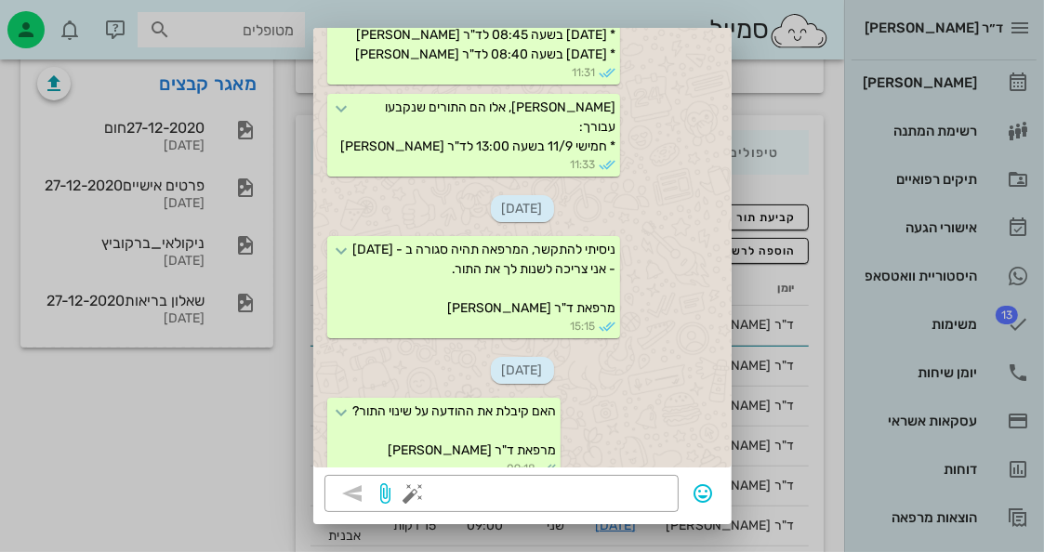
click at [251, 369] on div at bounding box center [522, 276] width 1044 height 552
